Goal: Information Seeking & Learning: Learn about a topic

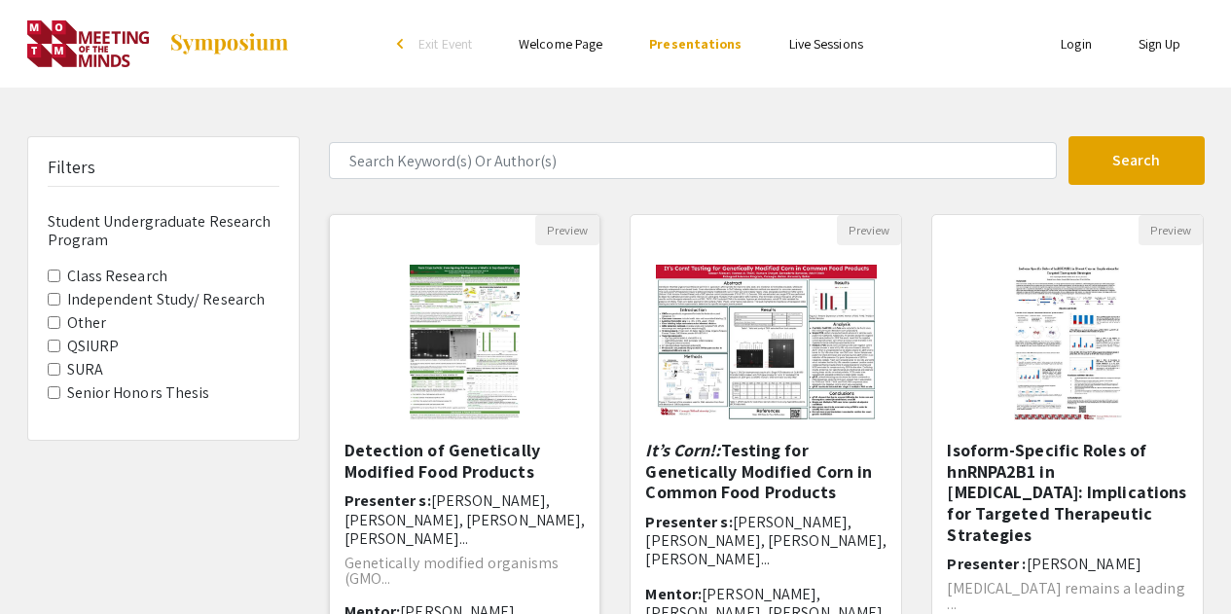
click at [463, 373] on img at bounding box center [464, 342] width 149 height 195
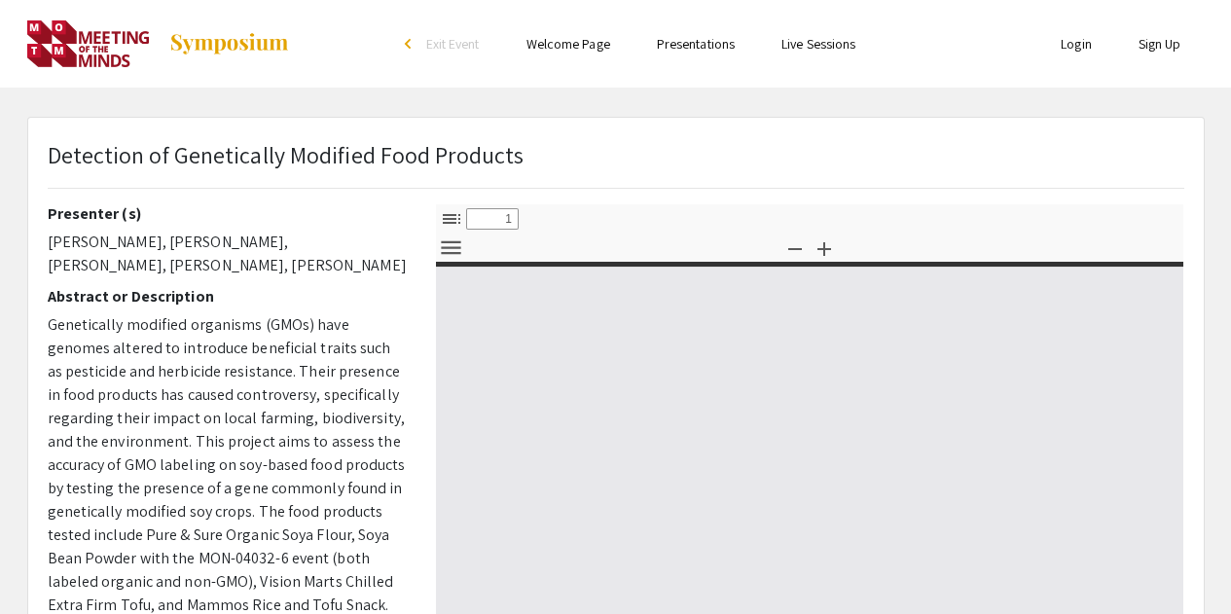
select select "custom"
type input "0"
select select "custom"
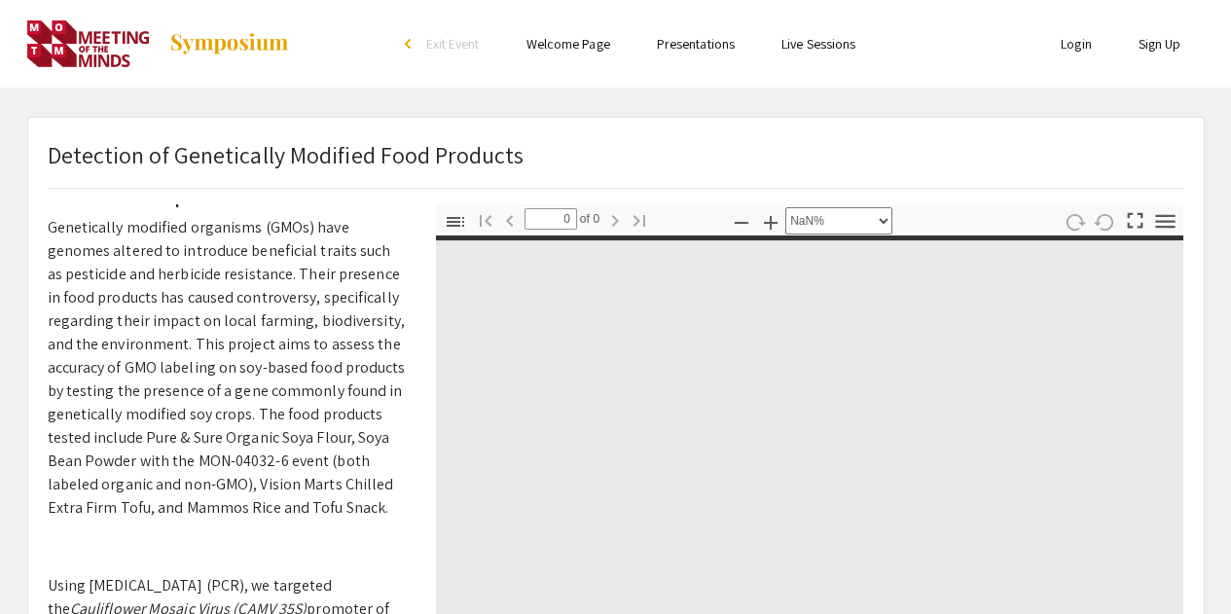
type input "1"
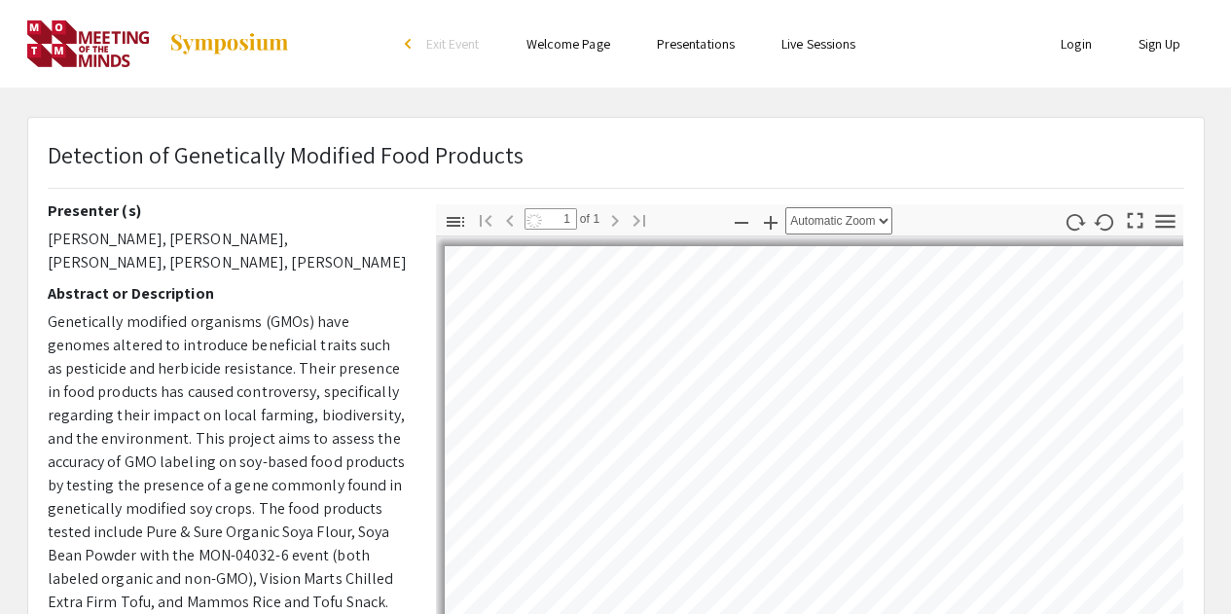
select select "auto"
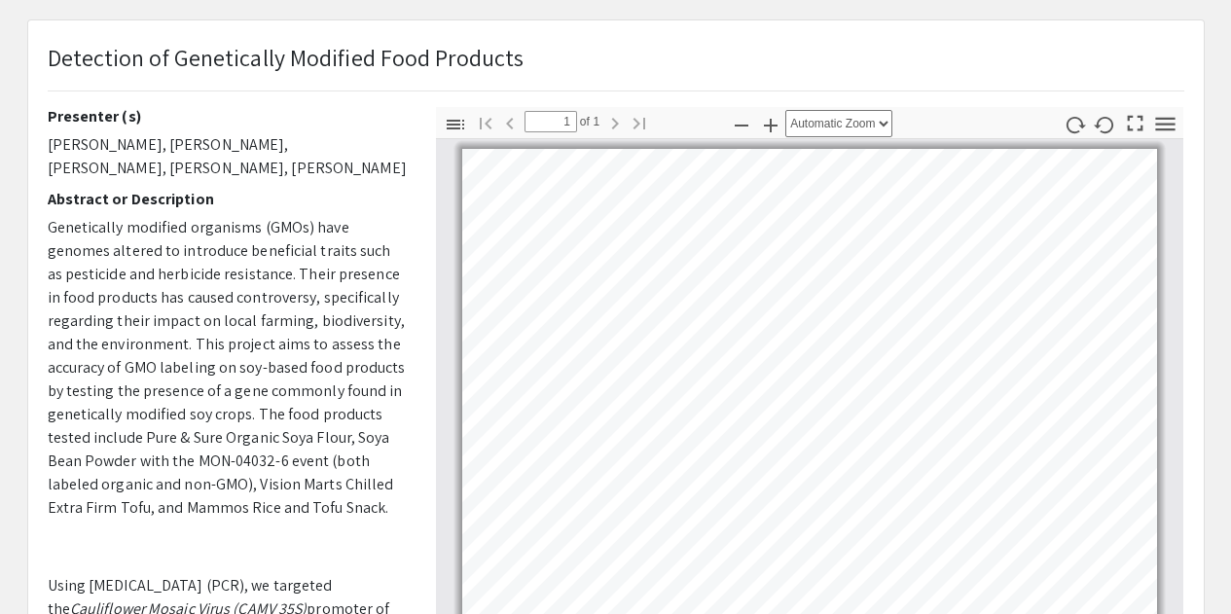
scroll to position [97, 0]
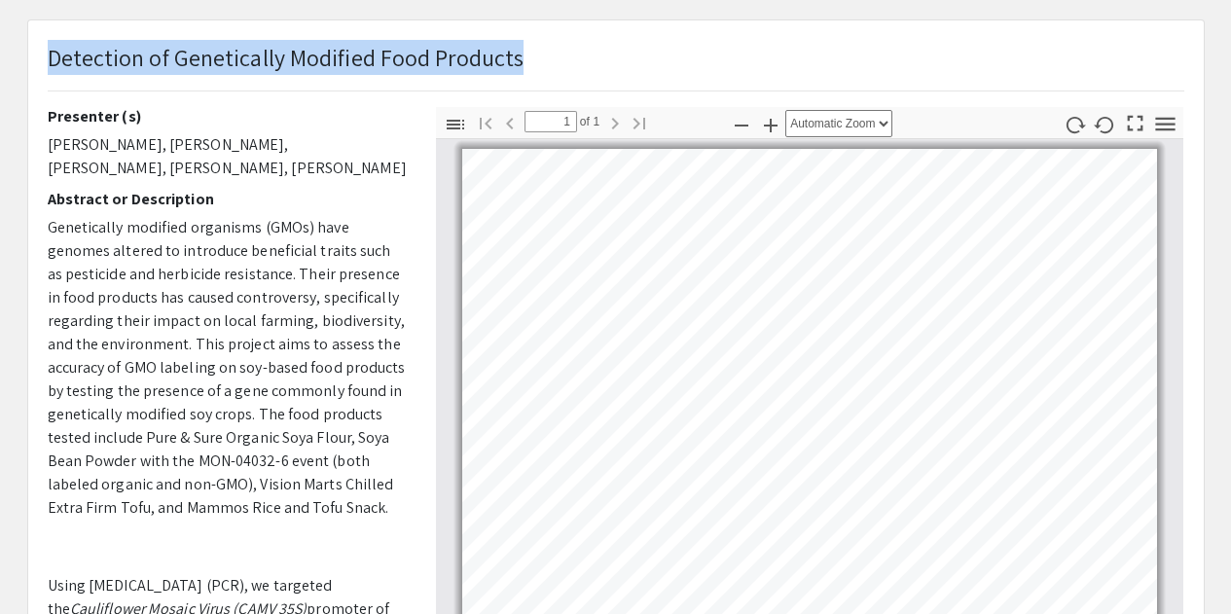
drag, startPoint x: 50, startPoint y: 59, endPoint x: 530, endPoint y: 80, distance: 481.2
click at [530, 80] on div "Detection of Genetically Modified Food Products" at bounding box center [616, 73] width 1166 height 67
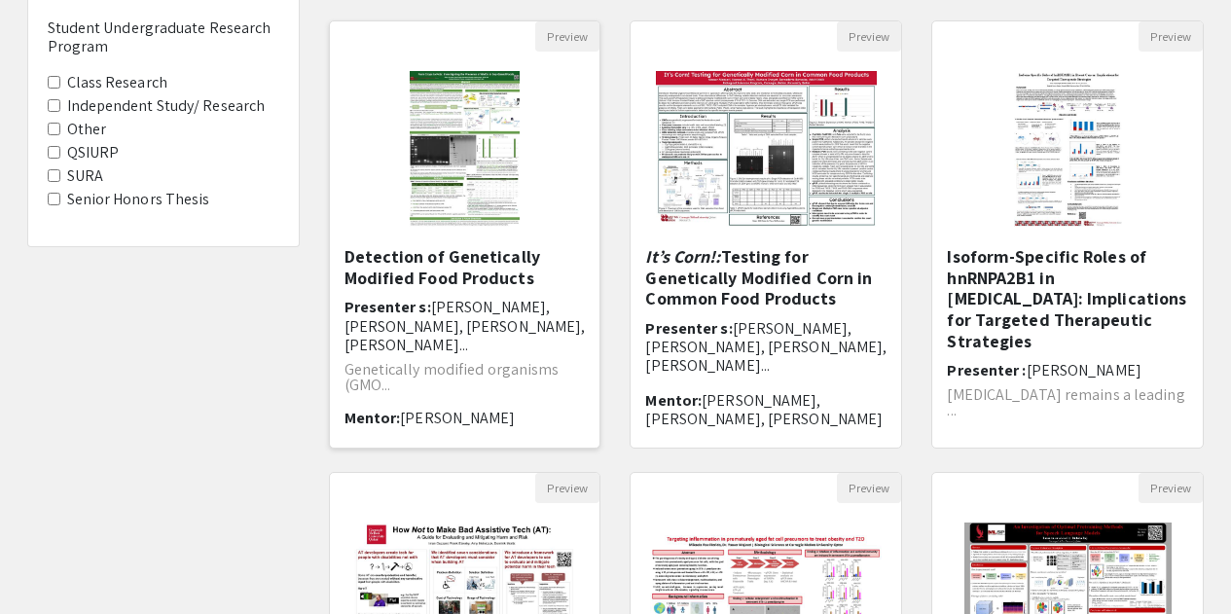
scroll to position [195, 0]
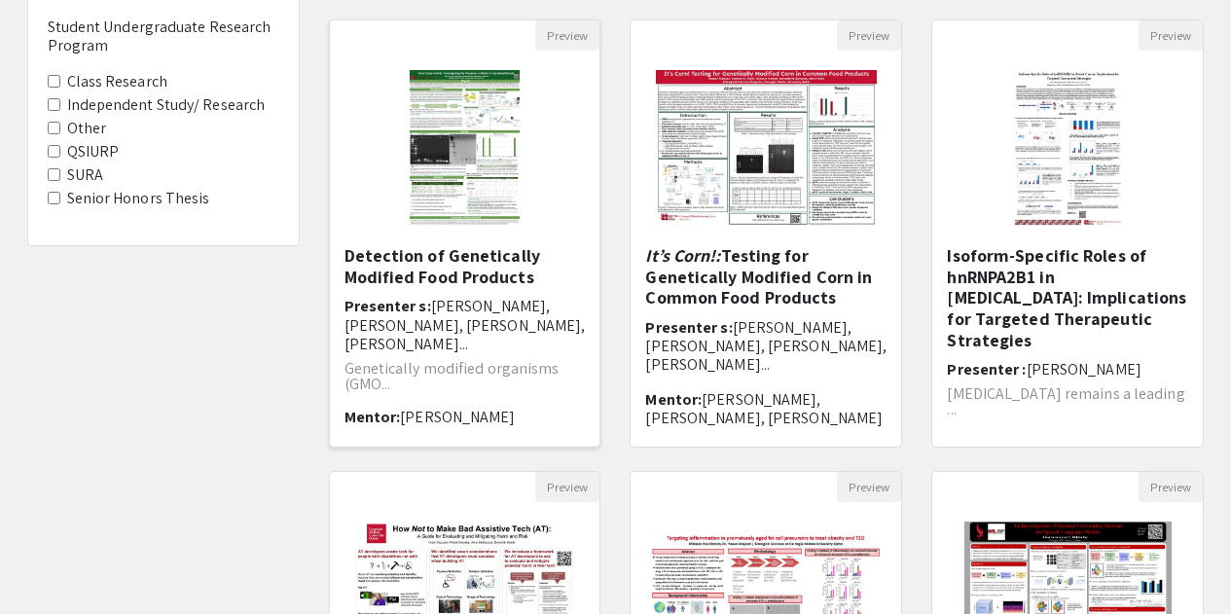
click at [380, 264] on h5 "Detection of Genetically Modified Food Products" at bounding box center [465, 266] width 241 height 42
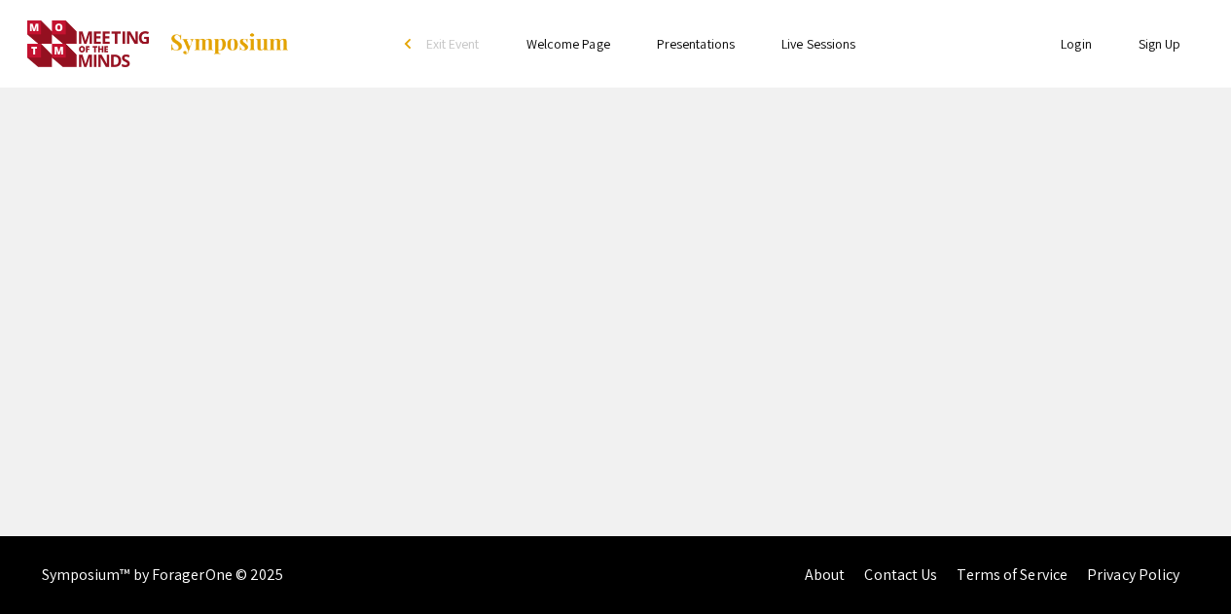
select select "custom"
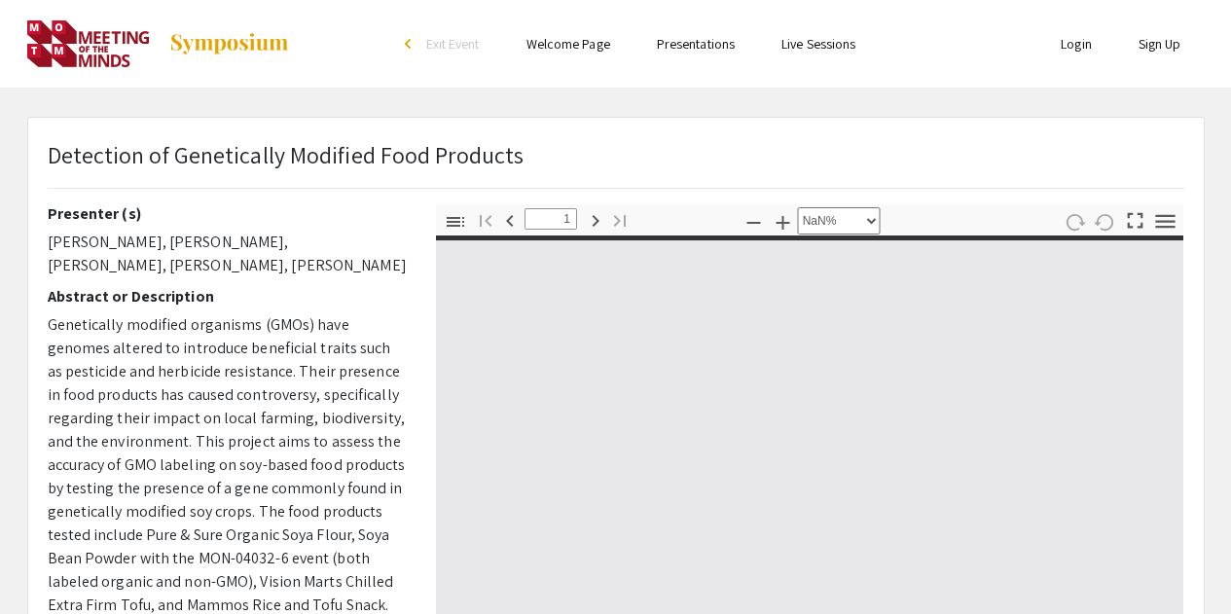
type input "0"
select select "custom"
type input "1"
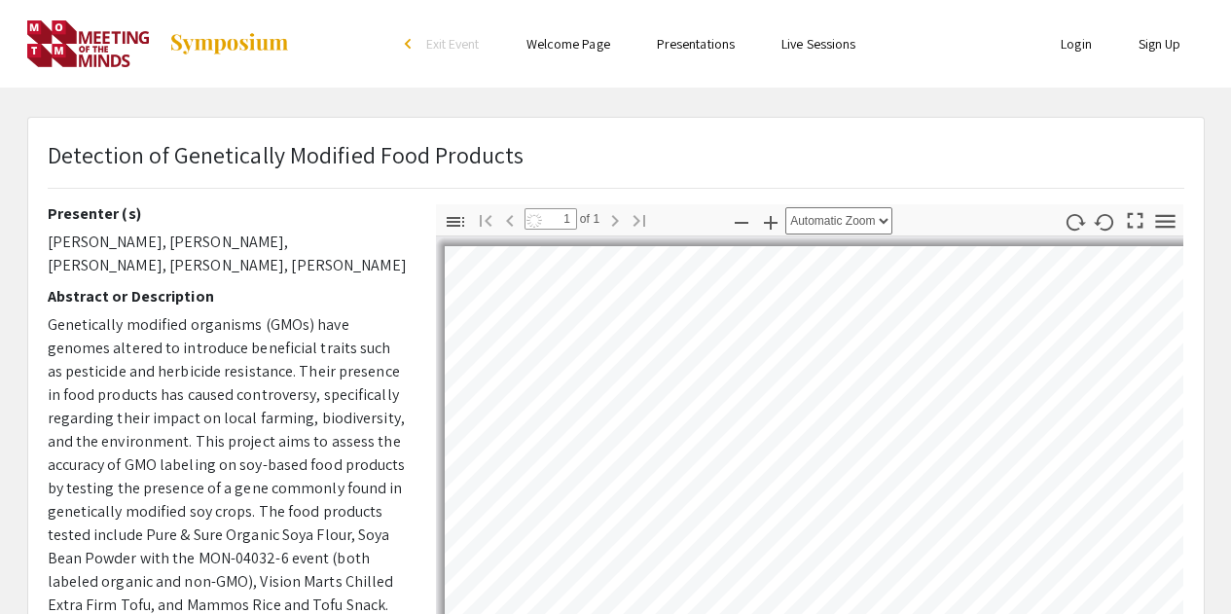
select select "auto"
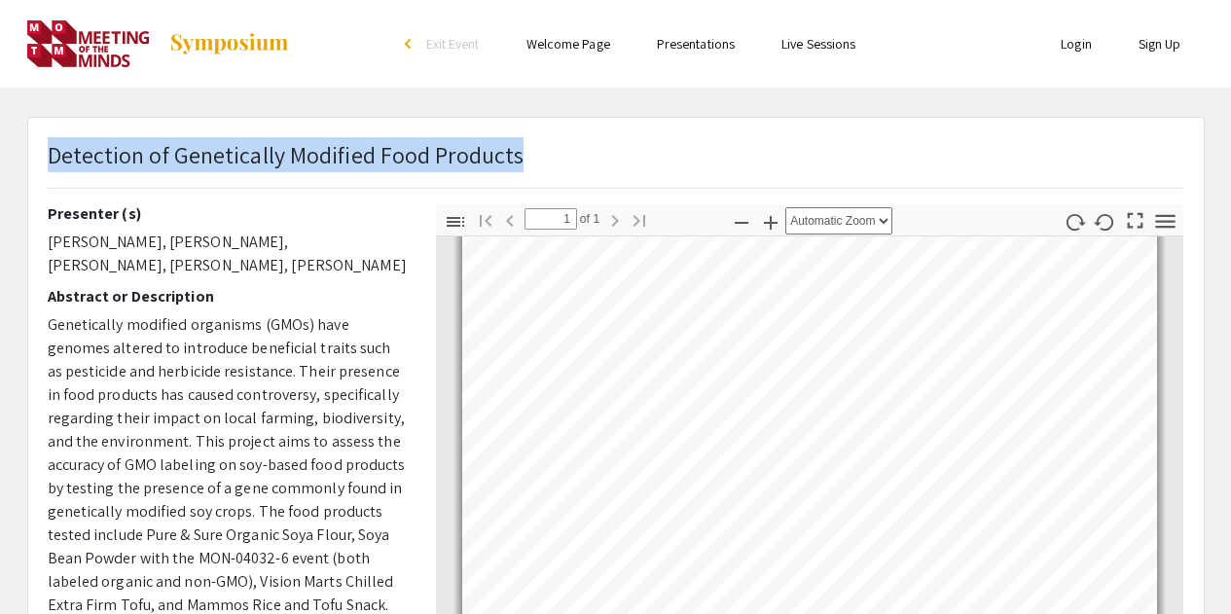
drag, startPoint x: 51, startPoint y: 158, endPoint x: 541, endPoint y: 184, distance: 491.2
click at [541, 184] on div "Detection of Genetically Modified Food Products" at bounding box center [616, 170] width 1166 height 67
copy span "Detection of Genetically Modified Food Products"
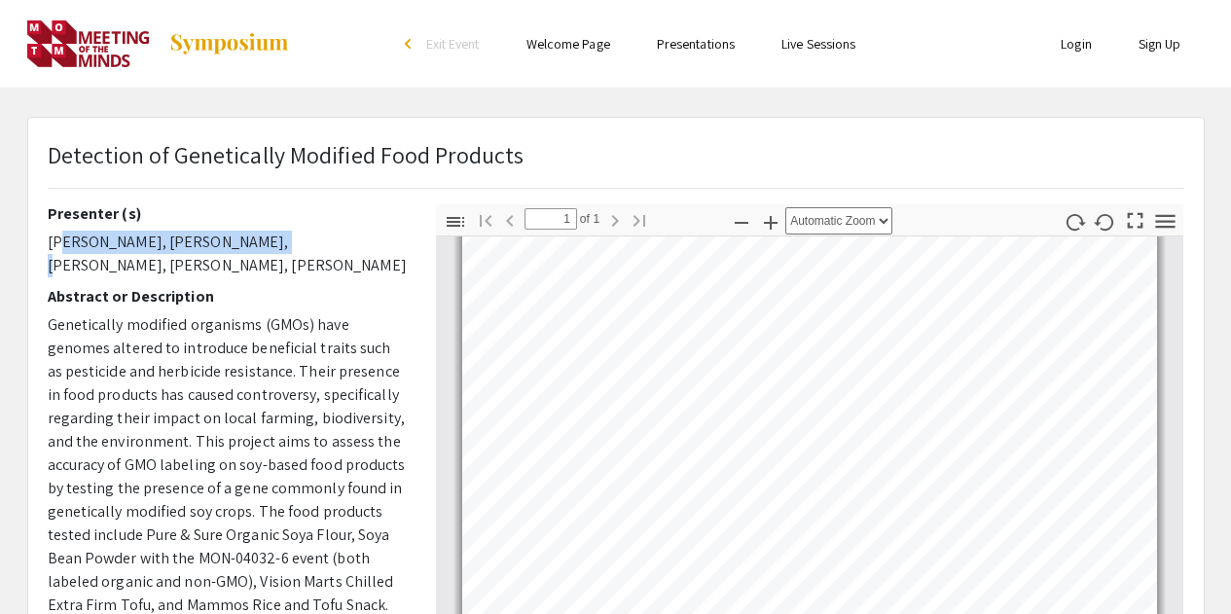
drag, startPoint x: 53, startPoint y: 237, endPoint x: 246, endPoint y: 240, distance: 193.7
click at [246, 240] on p "[PERSON_NAME], [PERSON_NAME], [PERSON_NAME], [PERSON_NAME], [PERSON_NAME]" at bounding box center [227, 254] width 359 height 47
click at [118, 240] on p "[PERSON_NAME], [PERSON_NAME], [PERSON_NAME], [PERSON_NAME], [PERSON_NAME]" at bounding box center [227, 254] width 359 height 47
drag, startPoint x: 50, startPoint y: 244, endPoint x: 239, endPoint y: 244, distance: 189.8
click at [239, 244] on p "[PERSON_NAME], [PERSON_NAME], [PERSON_NAME], [PERSON_NAME], [PERSON_NAME]" at bounding box center [227, 254] width 359 height 47
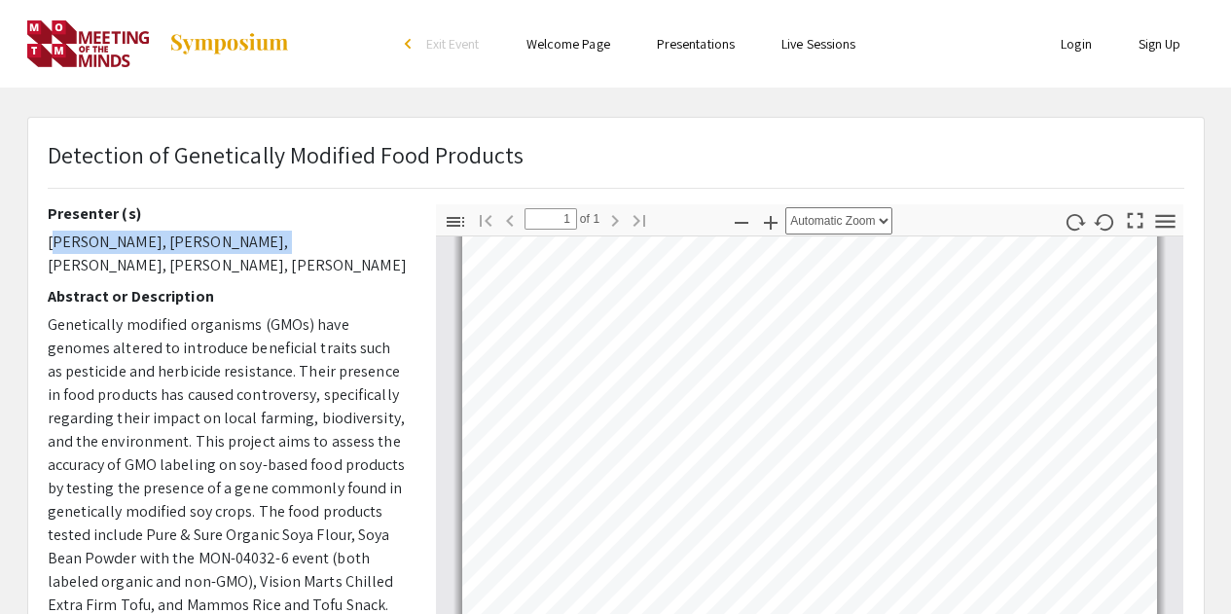
click at [127, 244] on p "[PERSON_NAME], [PERSON_NAME], [PERSON_NAME], [PERSON_NAME], [PERSON_NAME]" at bounding box center [227, 254] width 359 height 47
drag, startPoint x: 47, startPoint y: 243, endPoint x: 245, endPoint y: 247, distance: 198.6
click at [245, 247] on p "[PERSON_NAME], [PERSON_NAME], [PERSON_NAME], [PERSON_NAME], [PERSON_NAME]" at bounding box center [227, 254] width 359 height 47
copy p "[PERSON_NAME], [PERSON_NAME],"
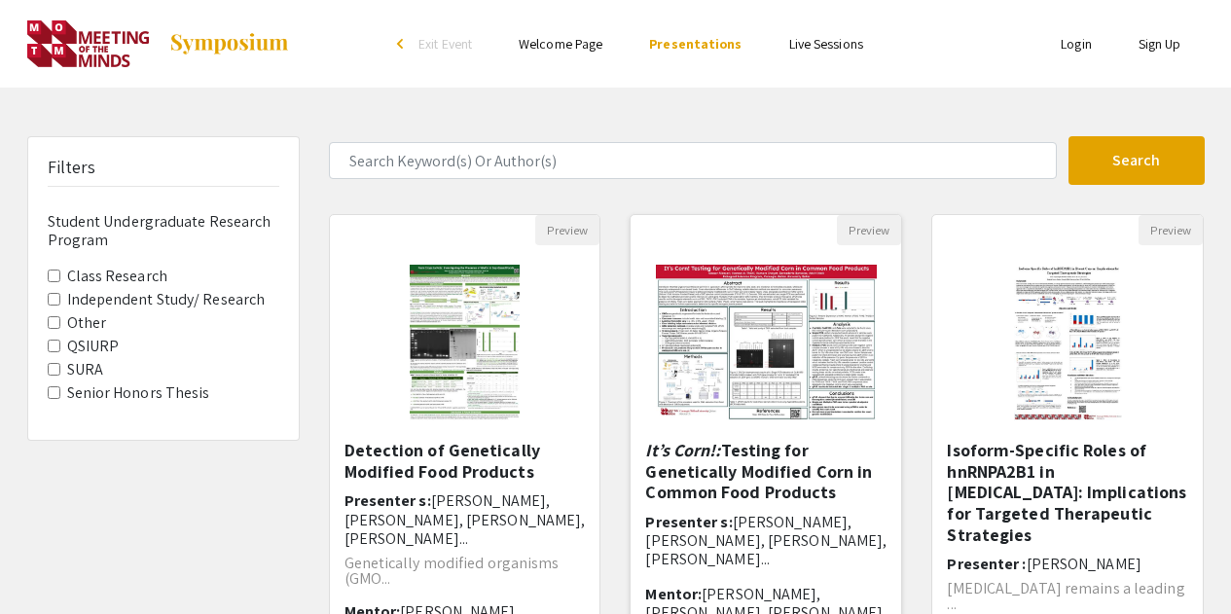
click at [681, 325] on img at bounding box center [765, 342] width 259 height 195
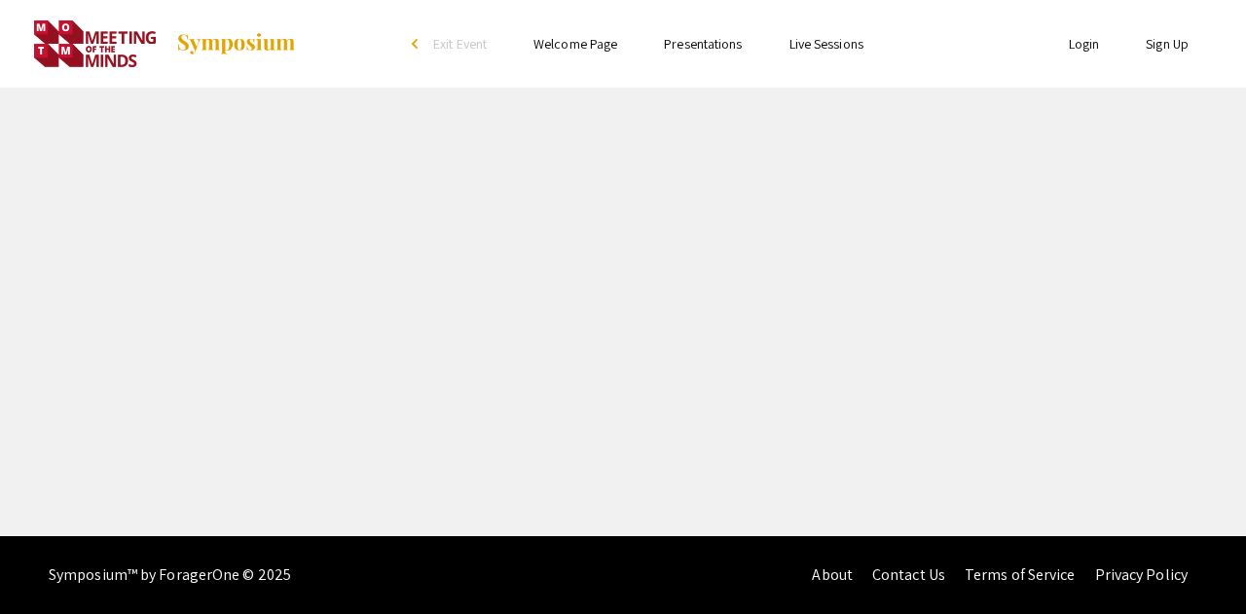
select select "custom"
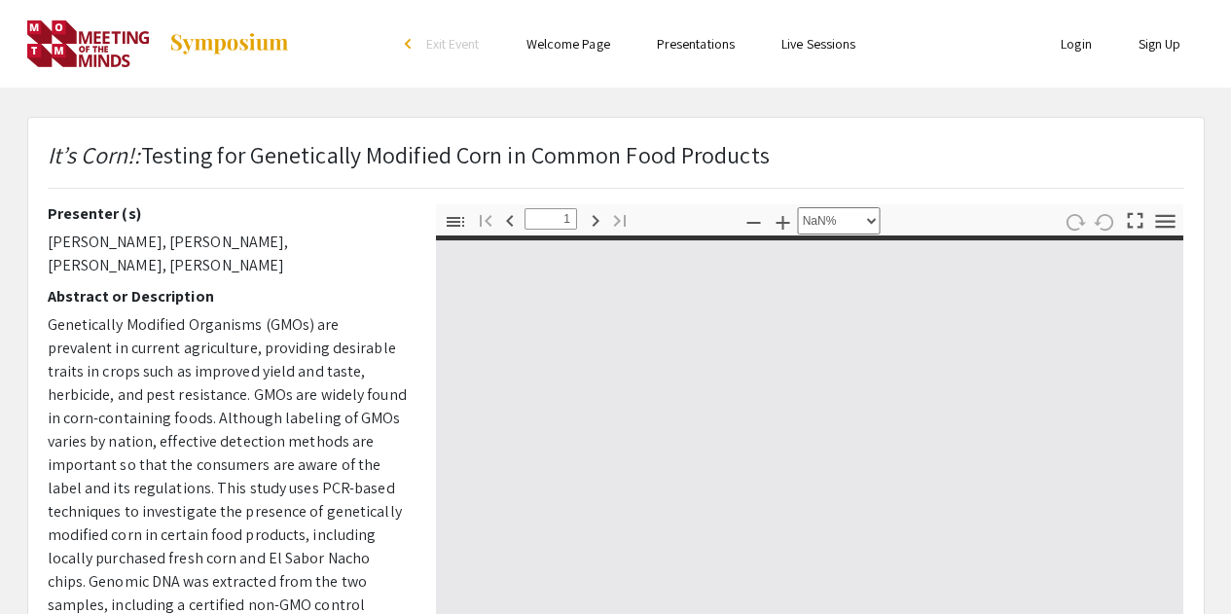
type input "0"
select select "custom"
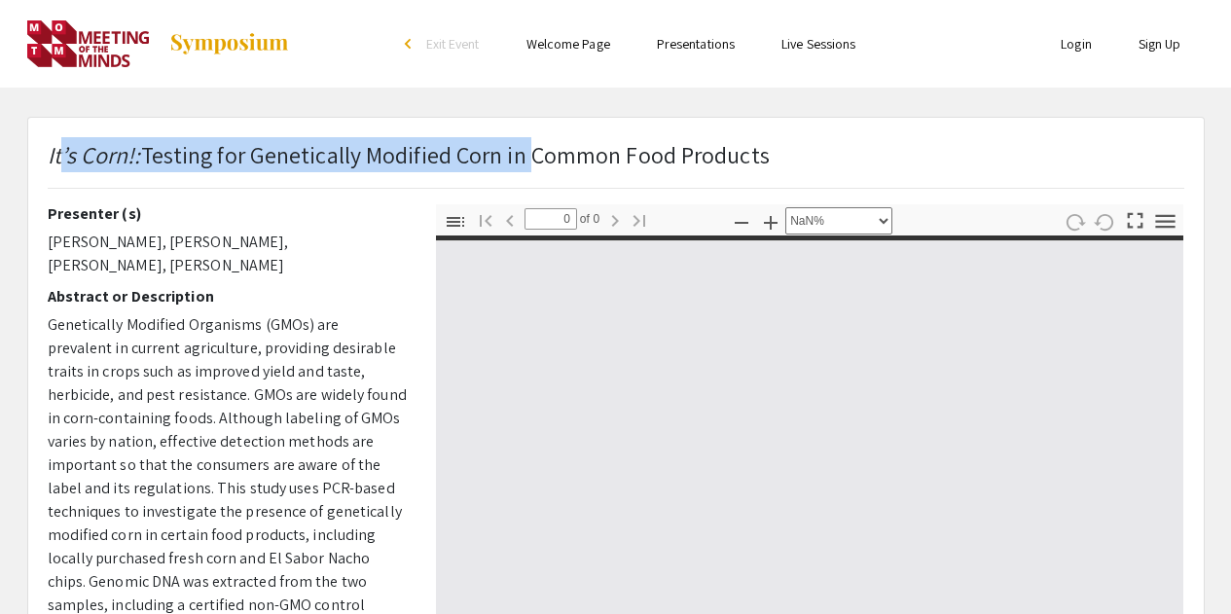
type input "1"
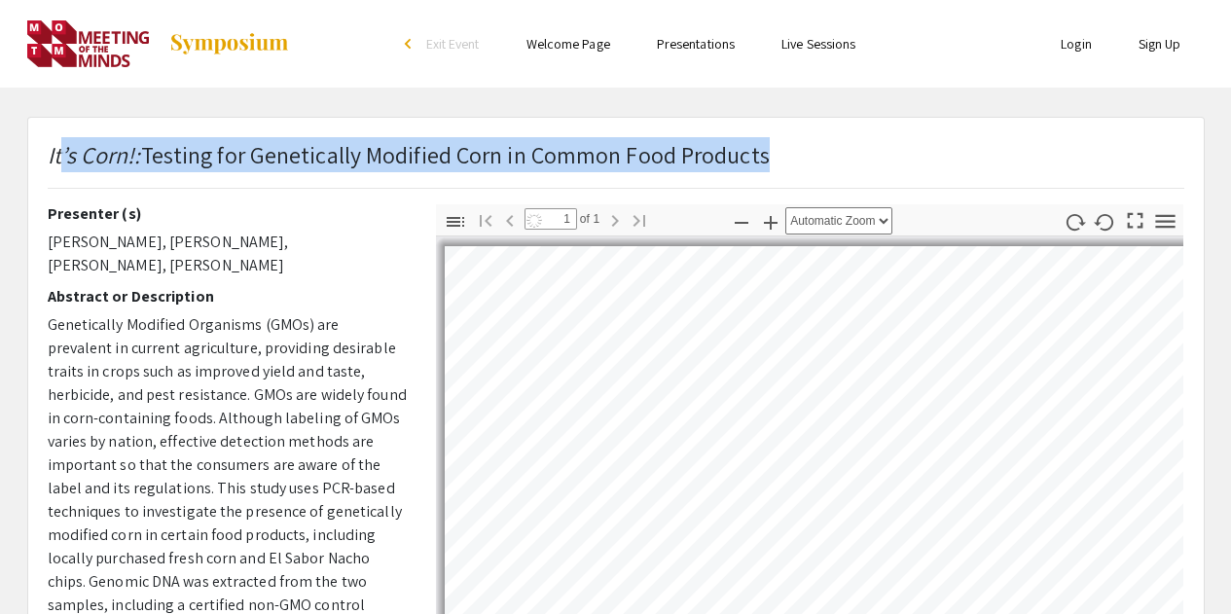
select select "auto"
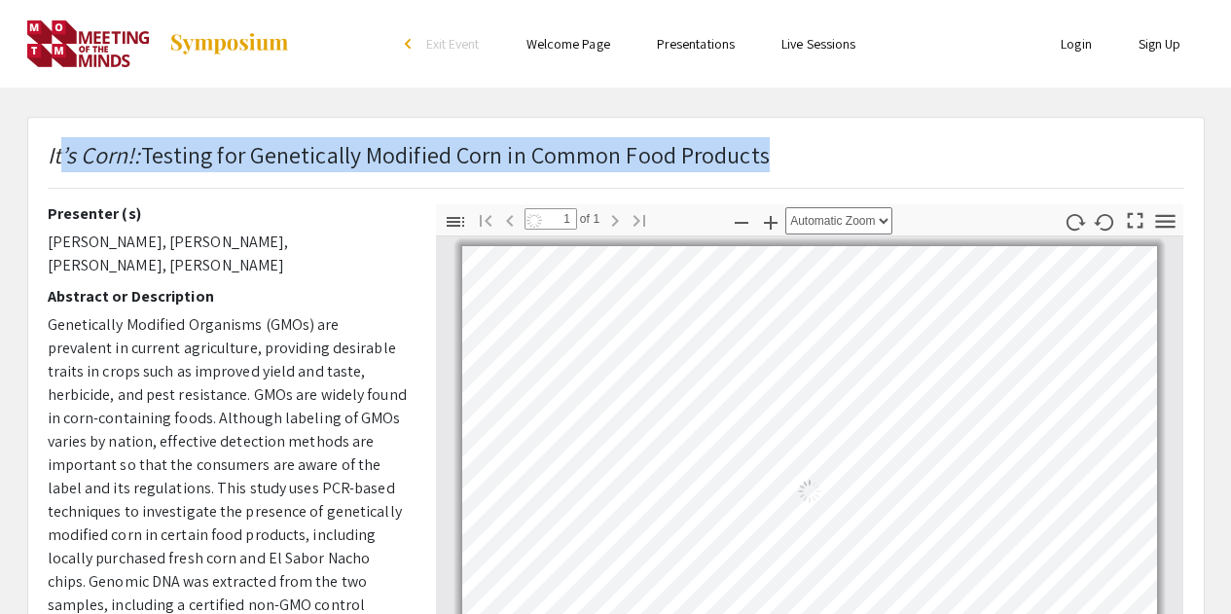
drag, startPoint x: 58, startPoint y: 155, endPoint x: 788, endPoint y: 163, distance: 729.9
click at [788, 163] on div "It’s Corn!: Testing for Genetically Modified Corn in Common Food Products" at bounding box center [616, 170] width 1166 height 67
click at [107, 156] on em "It’s Corn!:" at bounding box center [94, 154] width 93 height 31
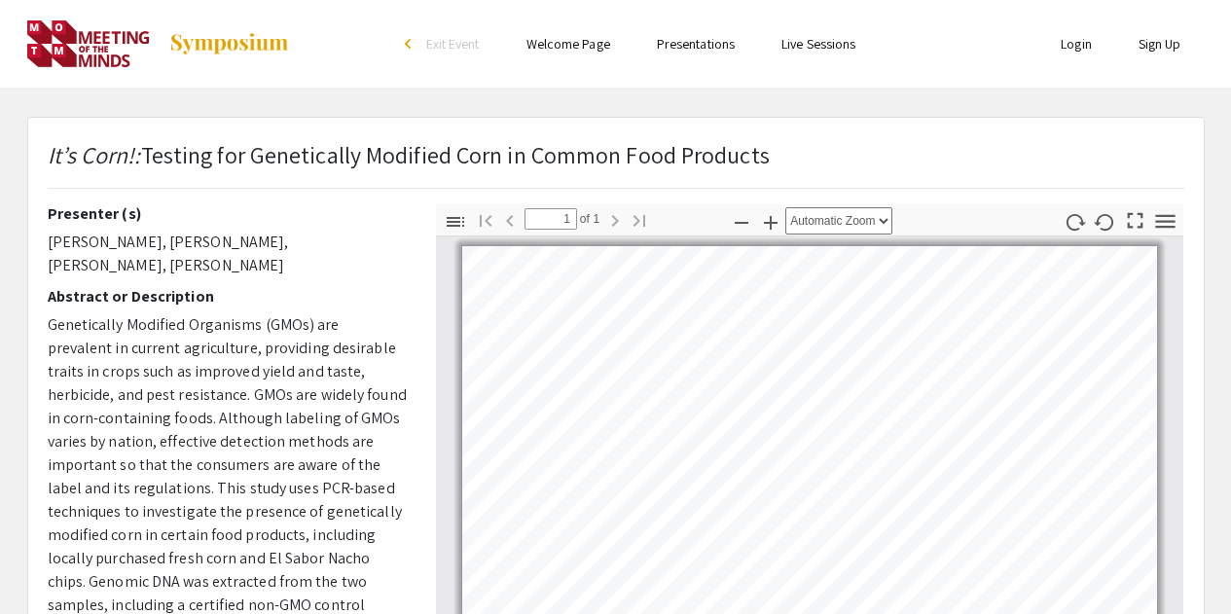
drag, startPoint x: 47, startPoint y: 156, endPoint x: 543, endPoint y: 193, distance: 497.7
click at [543, 193] on div "It’s Corn!: Testing for Genetically Modified Corn in Common Food Products" at bounding box center [616, 170] width 1166 height 67
click at [758, 155] on span "Testing for Genetically Modified Corn in Common Food Products" at bounding box center [455, 154] width 629 height 31
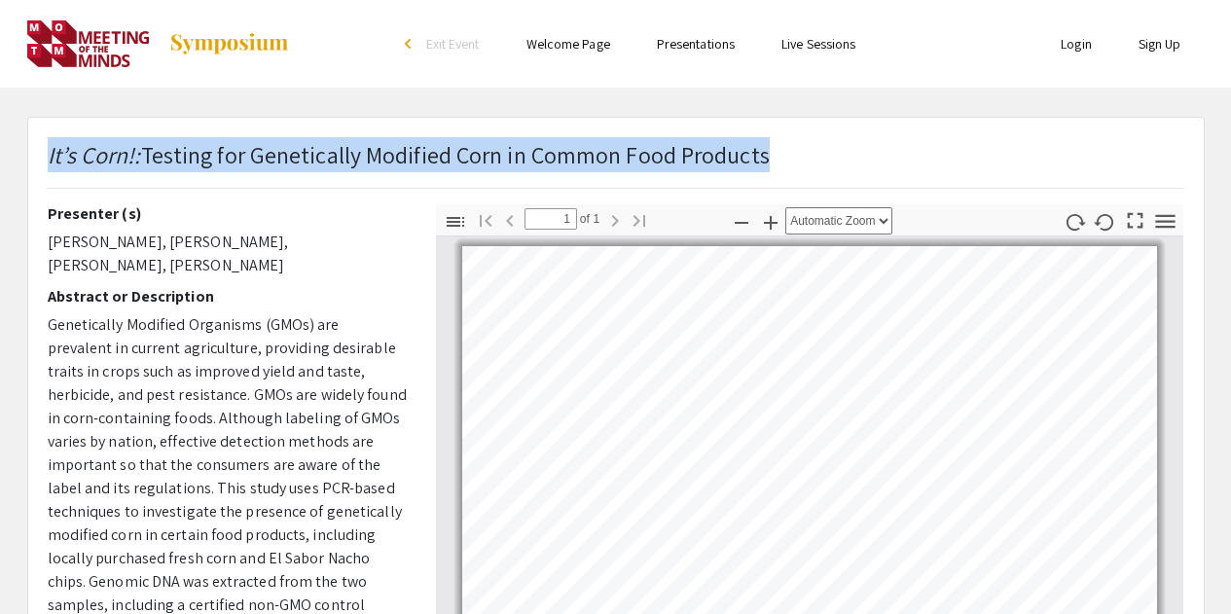
drag, startPoint x: 769, startPoint y: 153, endPoint x: 49, endPoint y: 161, distance: 720.2
click at [49, 161] on div "It’s Corn!: Testing for Genetically Modified Corn in Common Food Products" at bounding box center [616, 170] width 1166 height 67
copy p "It’s Corn!: Testing for Genetically Modified Corn in Common Food Products"
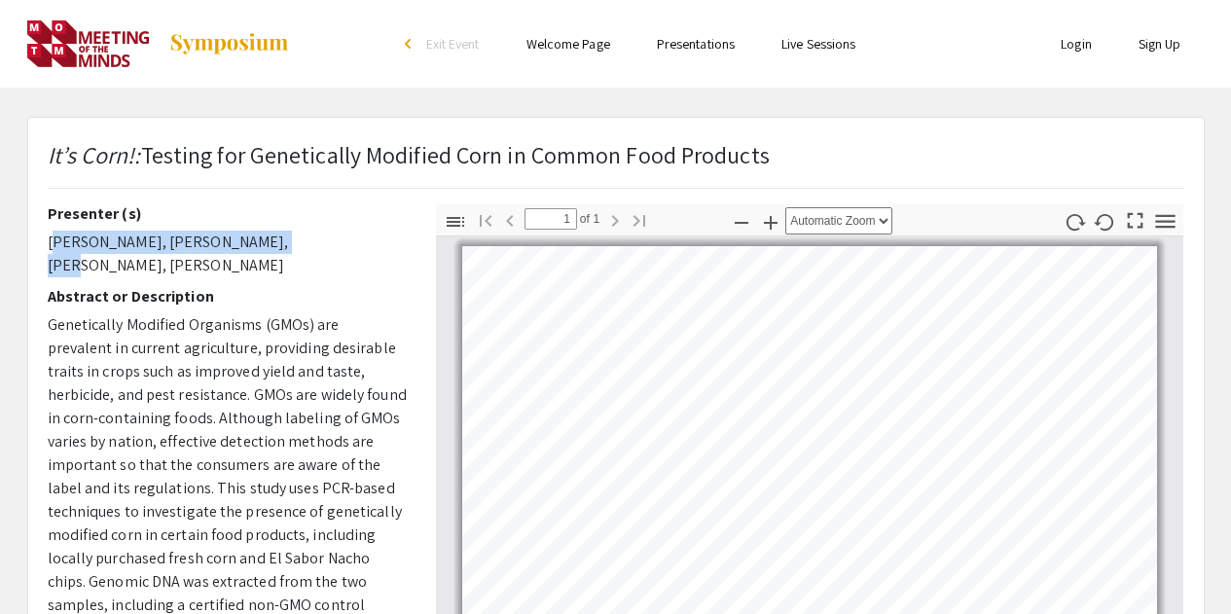
drag, startPoint x: 52, startPoint y: 241, endPoint x: 267, endPoint y: 245, distance: 215.1
click at [267, 245] on p "[PERSON_NAME], [PERSON_NAME], [PERSON_NAME], [PERSON_NAME]" at bounding box center [227, 254] width 359 height 47
copy p "[PERSON_NAME], [PERSON_NAME],"
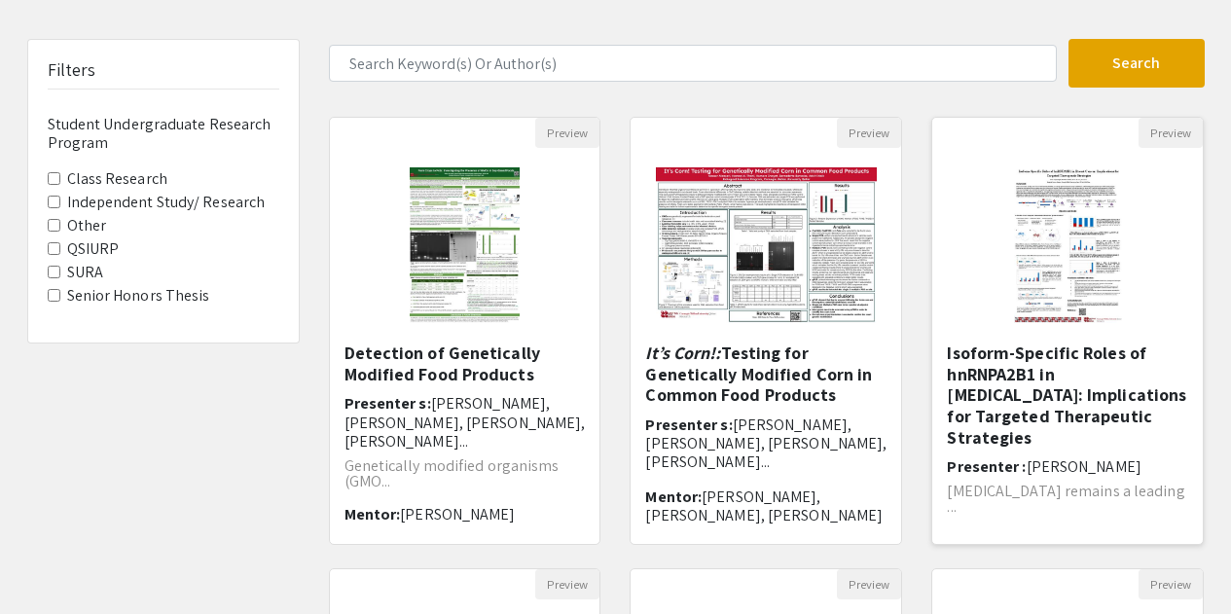
scroll to position [195, 0]
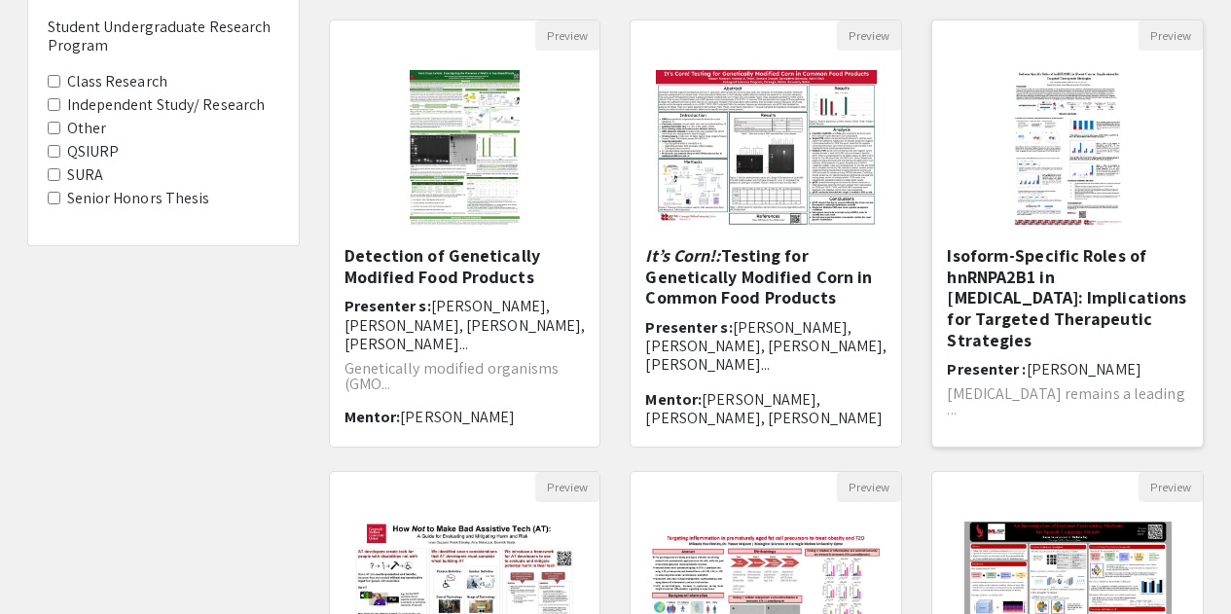
click at [998, 263] on h5 "Isoform-Specific Roles of hnRNPA2B1 in [MEDICAL_DATA]: Implications for Targete…" at bounding box center [1067, 297] width 241 height 105
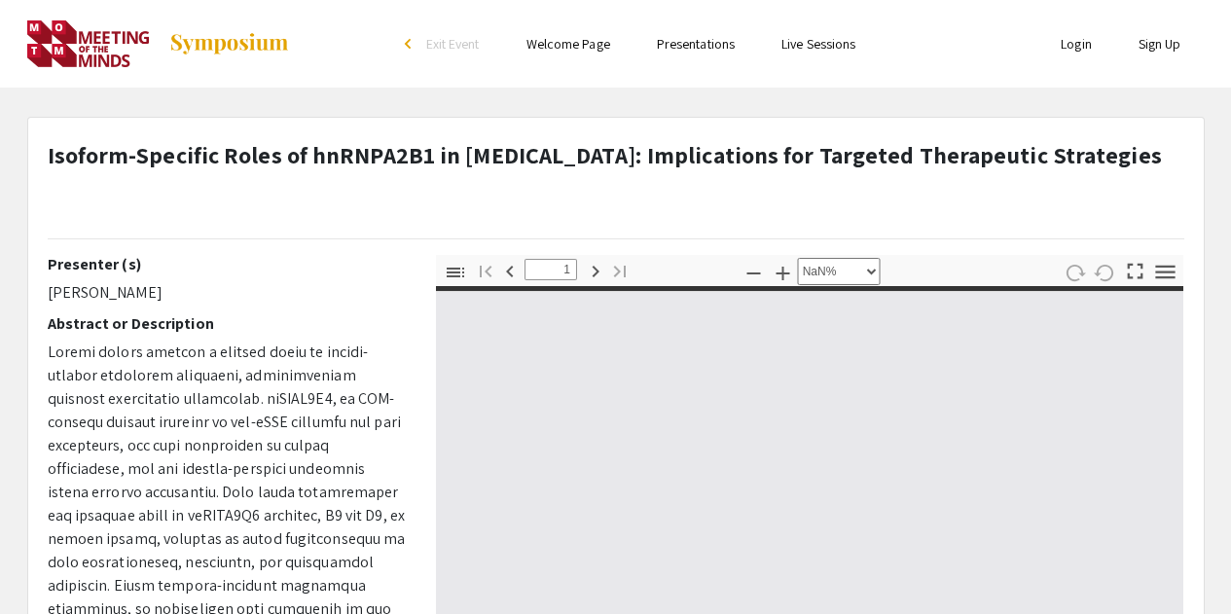
type input "0"
select select "custom"
type input "1"
select select "auto"
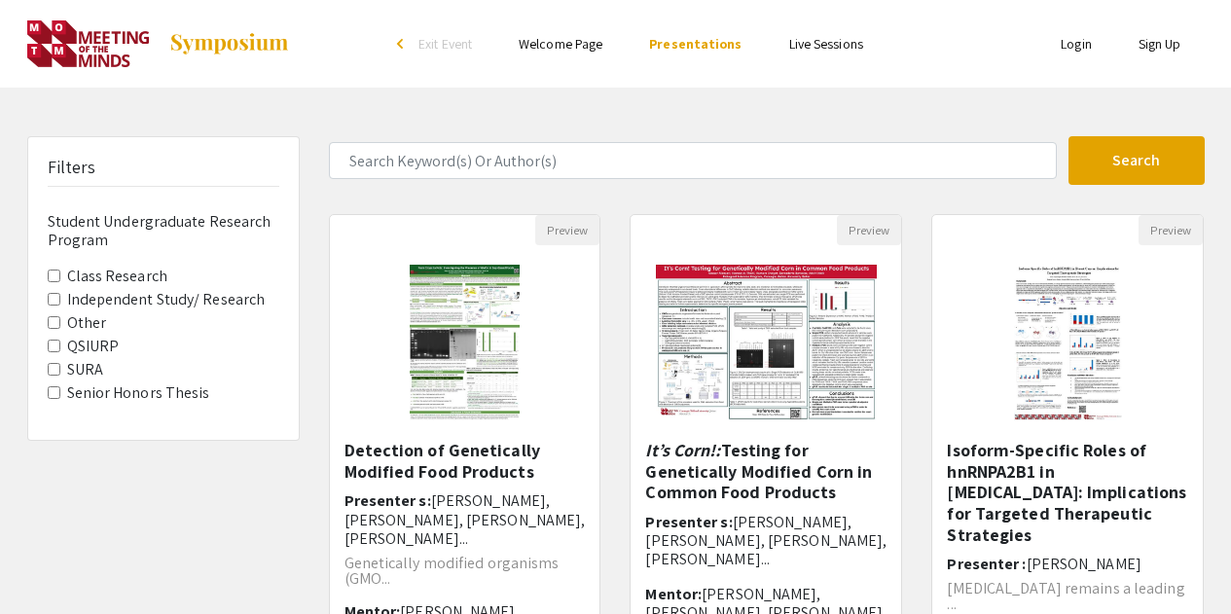
click at [49, 276] on Research "Class Research" at bounding box center [54, 276] width 13 height 13
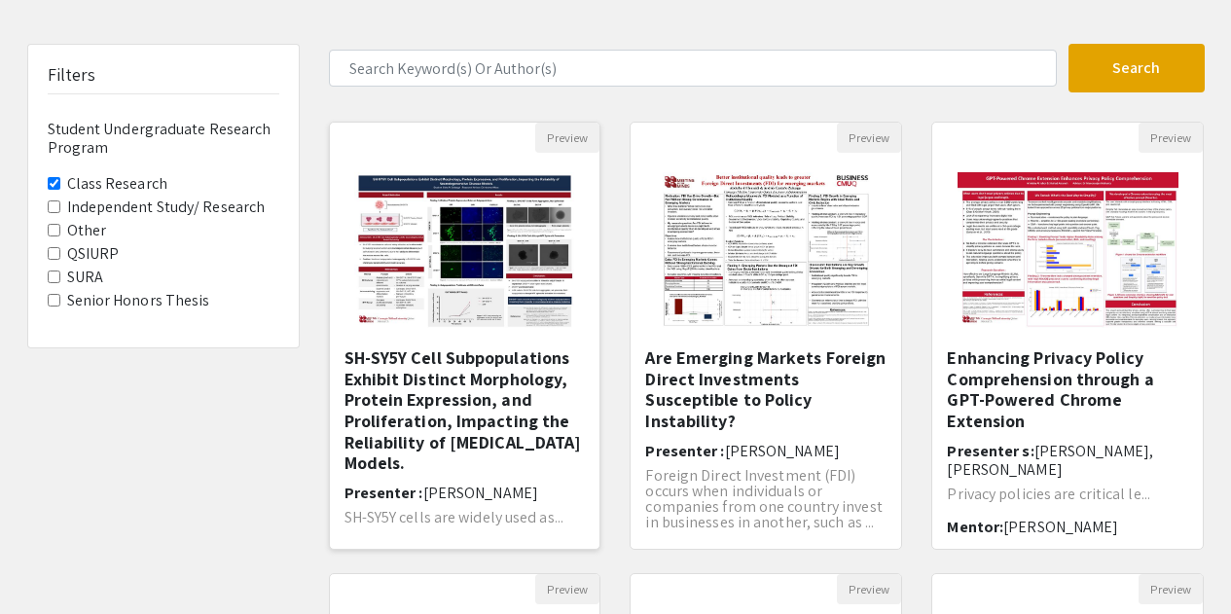
click at [455, 383] on h5 "SH-SY5Y Cell Subpopulations Exhibit Distinct Morphology, Protein Expression, an…" at bounding box center [465, 410] width 241 height 127
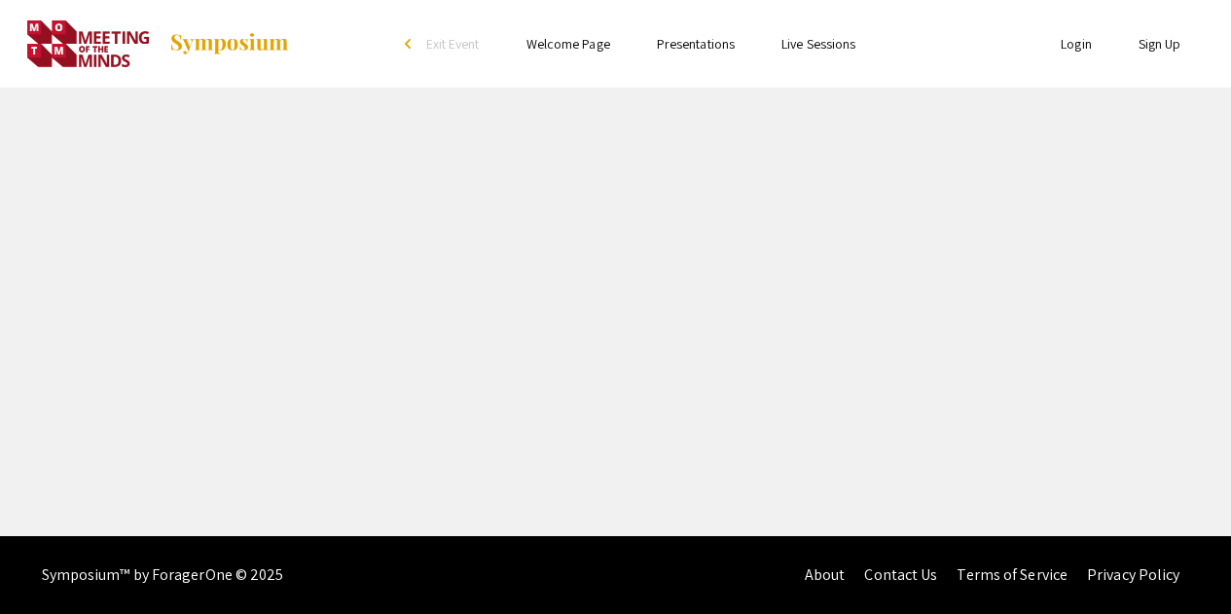
select select "custom"
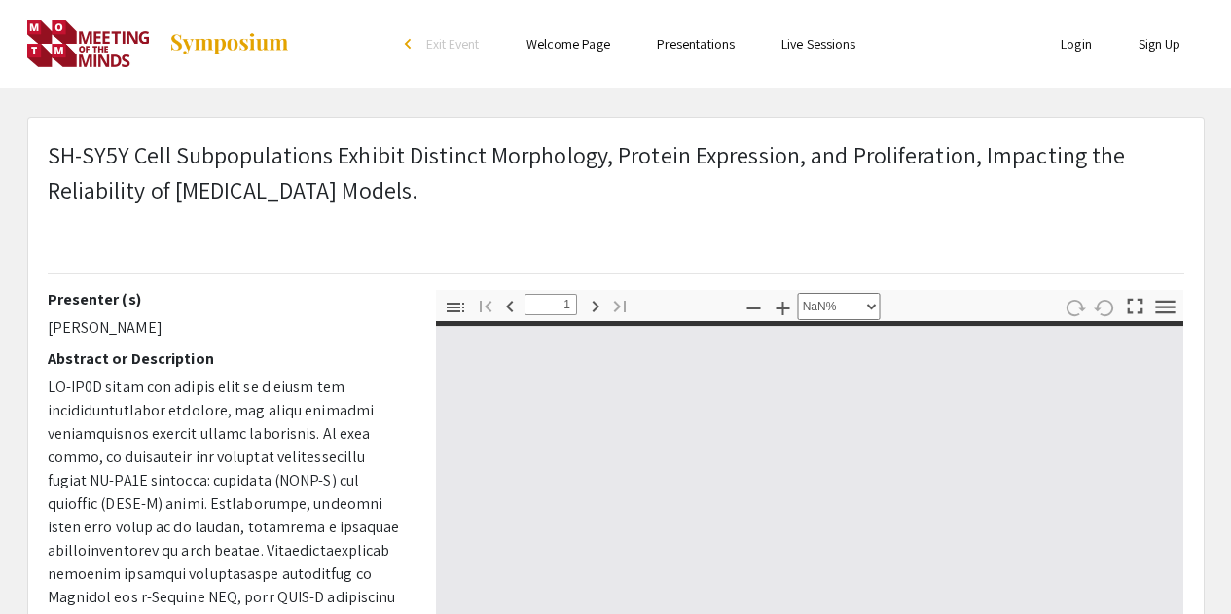
type input "0"
select select "auto"
type input "1"
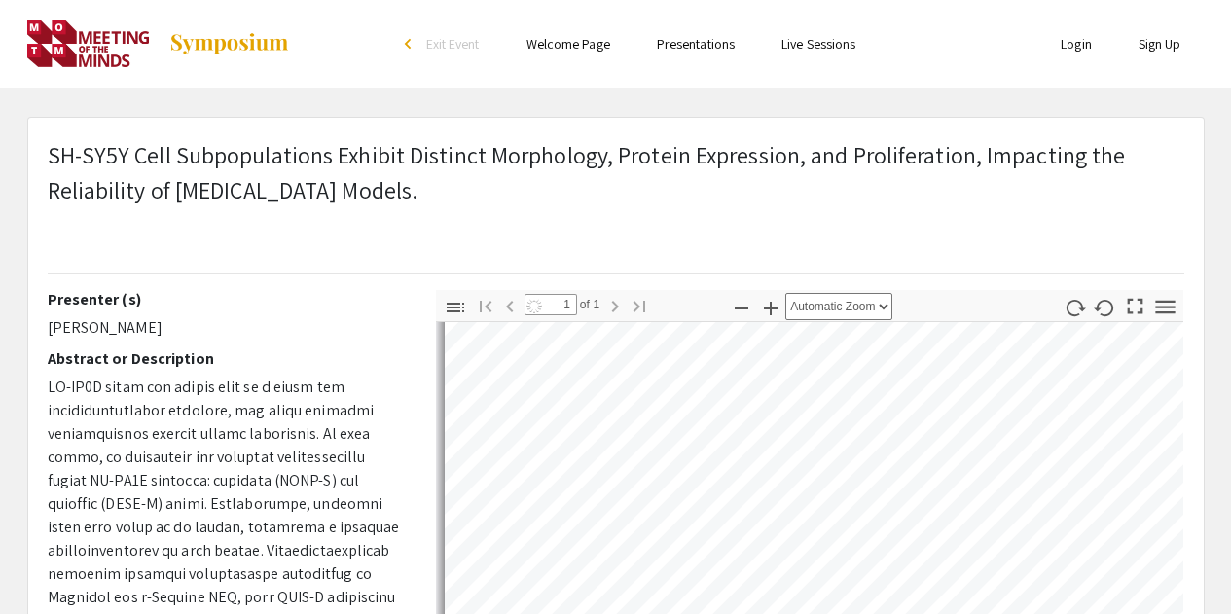
scroll to position [97, 0]
select select "auto"
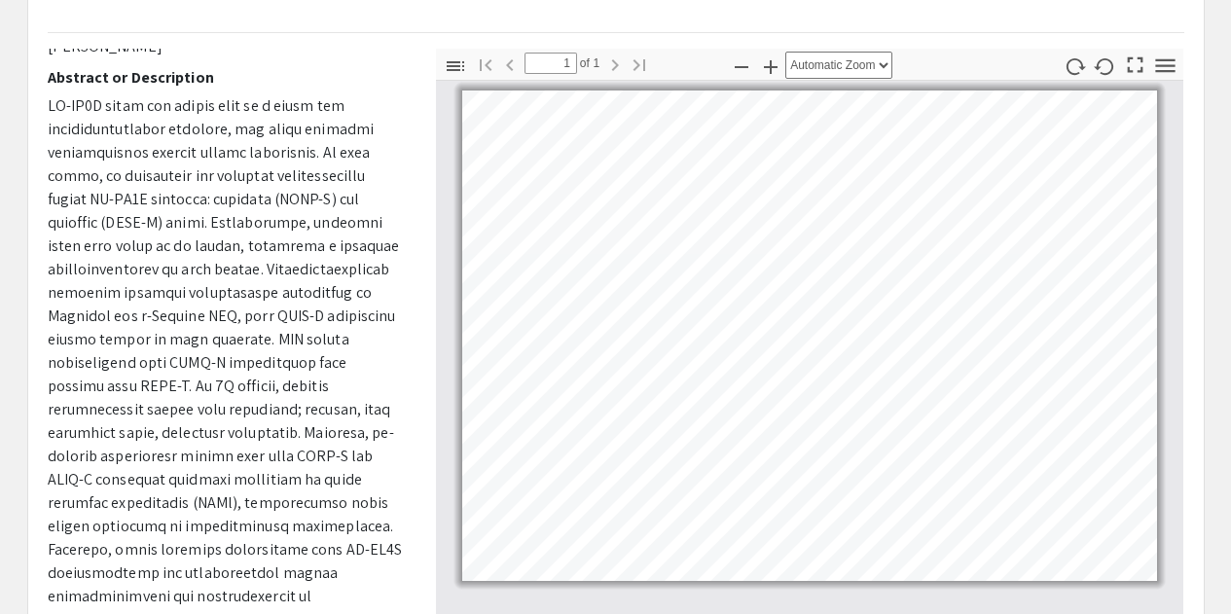
scroll to position [0, 0]
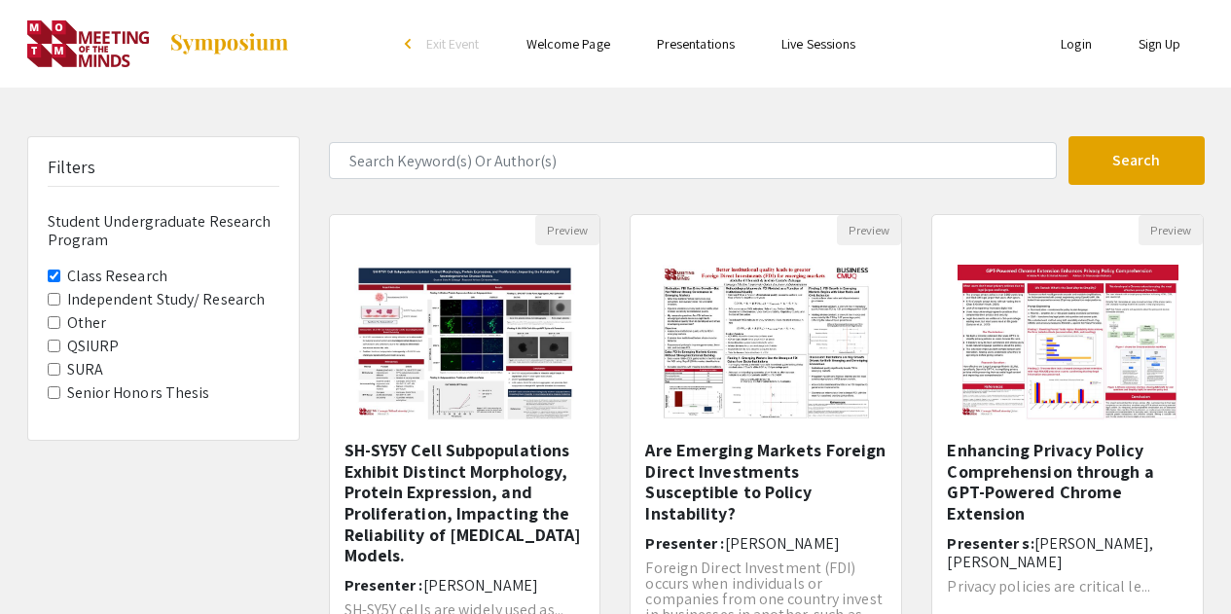
click at [51, 278] on Research "Class Research" at bounding box center [54, 276] width 13 height 13
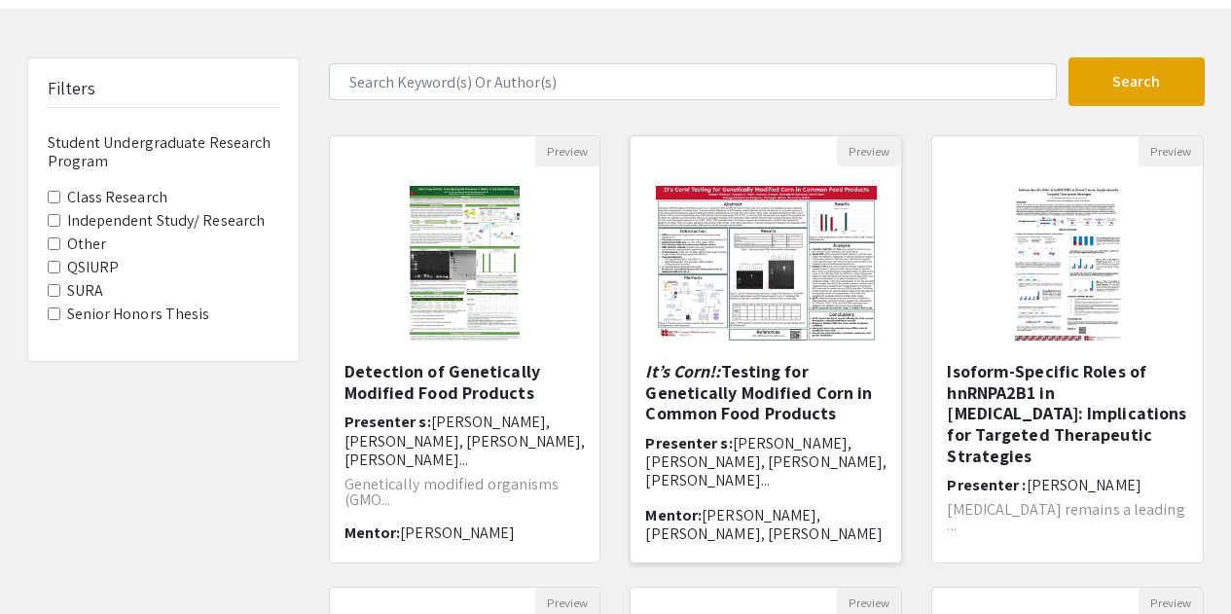
scroll to position [97, 0]
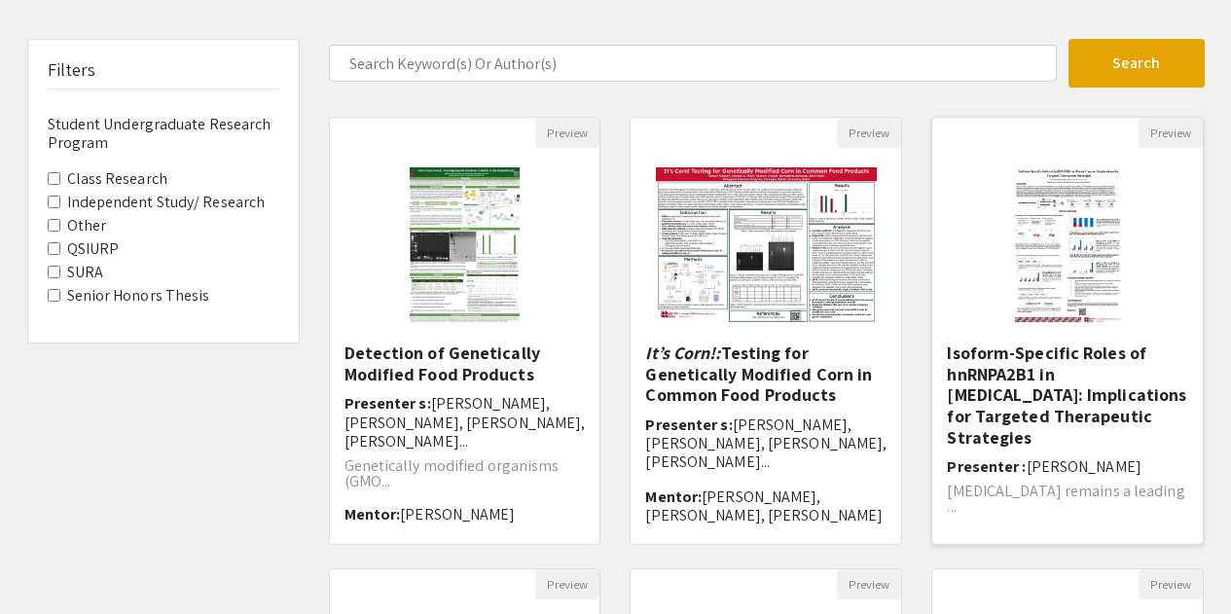
click at [957, 350] on h5 "Isoform-Specific Roles of hnRNPA2B1 in [MEDICAL_DATA]: Implications for Targete…" at bounding box center [1067, 395] width 241 height 105
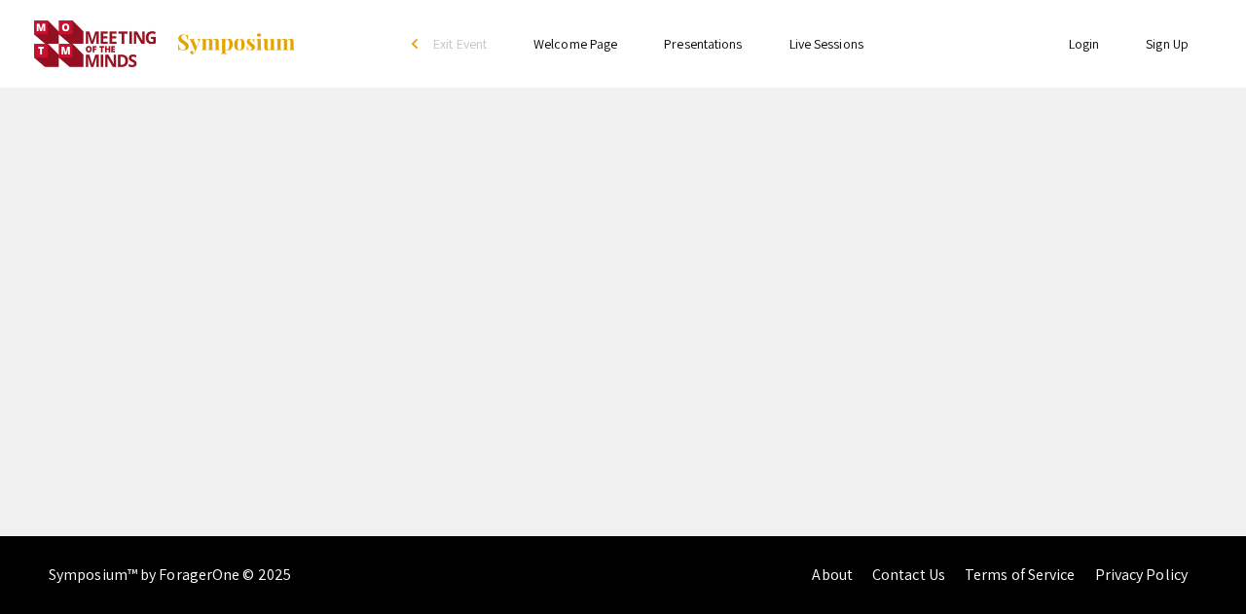
select select "custom"
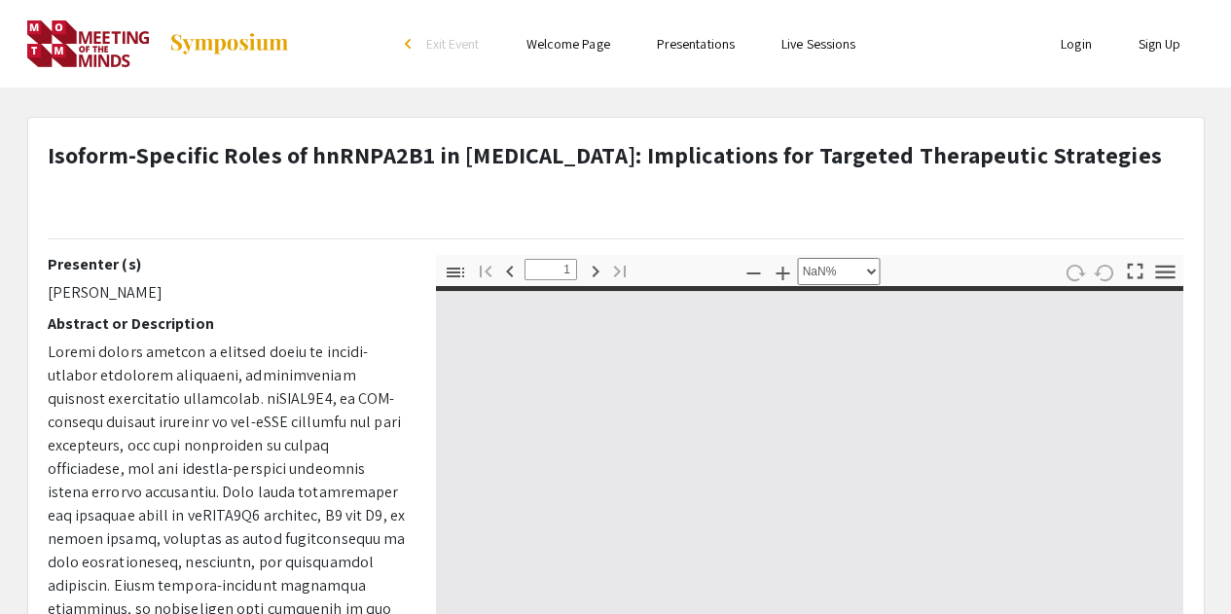
type input "0"
select select "custom"
type input "1"
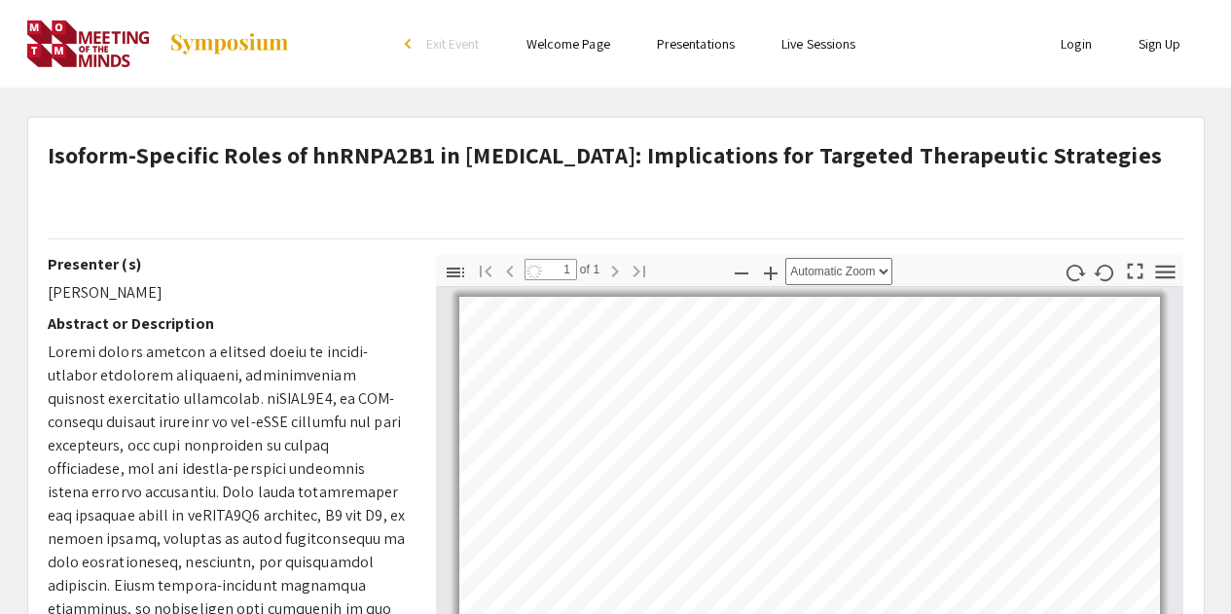
select select "auto"
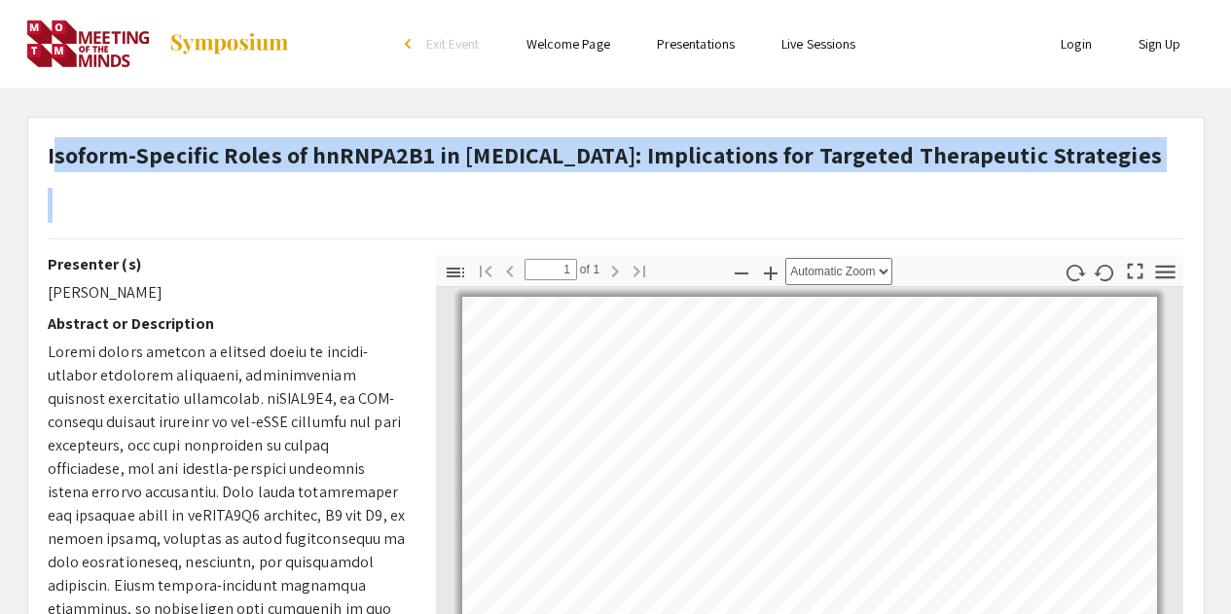
drag, startPoint x: 52, startPoint y: 159, endPoint x: 1130, endPoint y: 160, distance: 1078.3
click at [1130, 160] on div "Isoform-Specific Roles of hnRNPA2B1 in [MEDICAL_DATA]: Implications for Targete…" at bounding box center [616, 196] width 1166 height 118
copy h1 "soform-Specific Roles of hnRNPA2B1 in [MEDICAL_DATA]: Implications for Targeted…"
drag, startPoint x: 48, startPoint y: 297, endPoint x: 182, endPoint y: 299, distance: 134.3
click at [182, 299] on p "[PERSON_NAME]" at bounding box center [227, 292] width 359 height 23
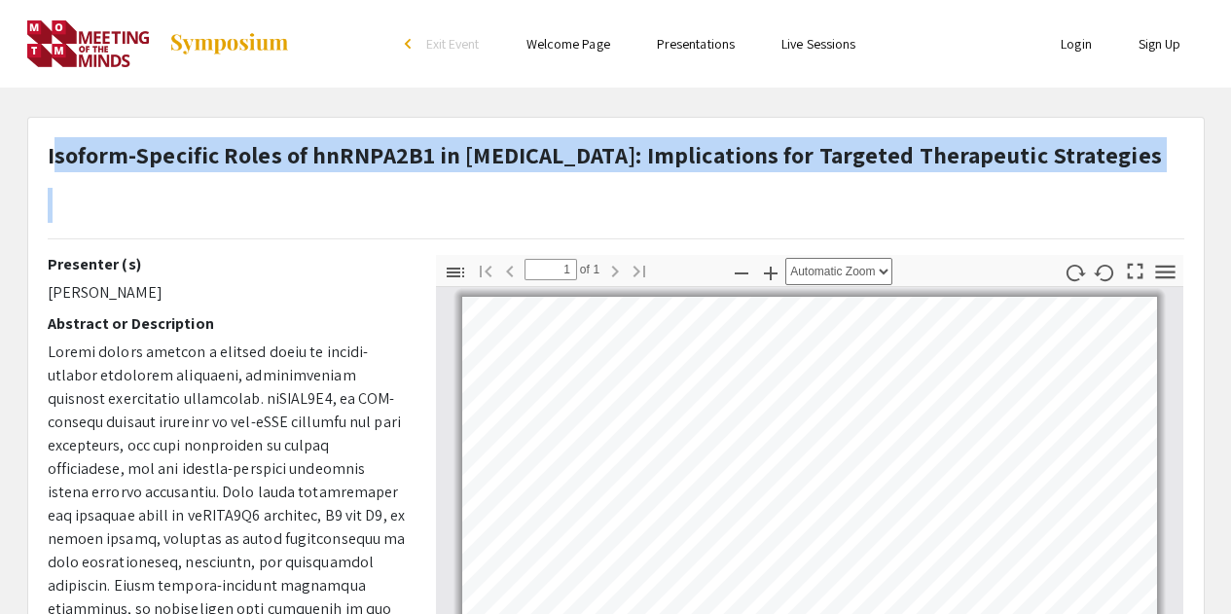
copy p "[PERSON_NAME]"
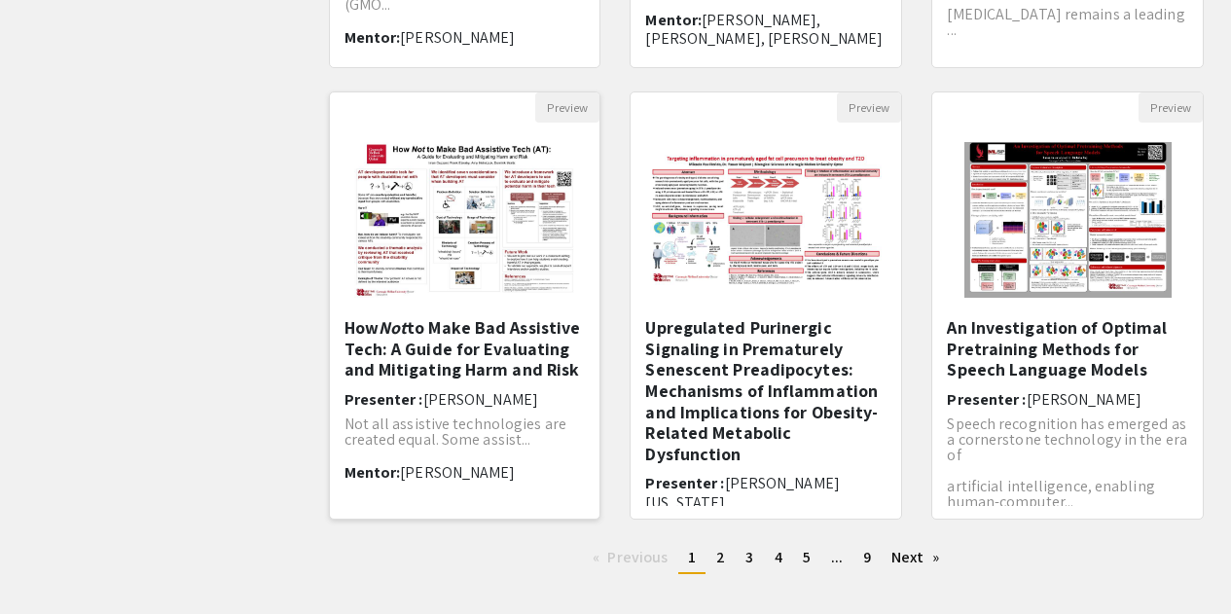
scroll to position [584, 0]
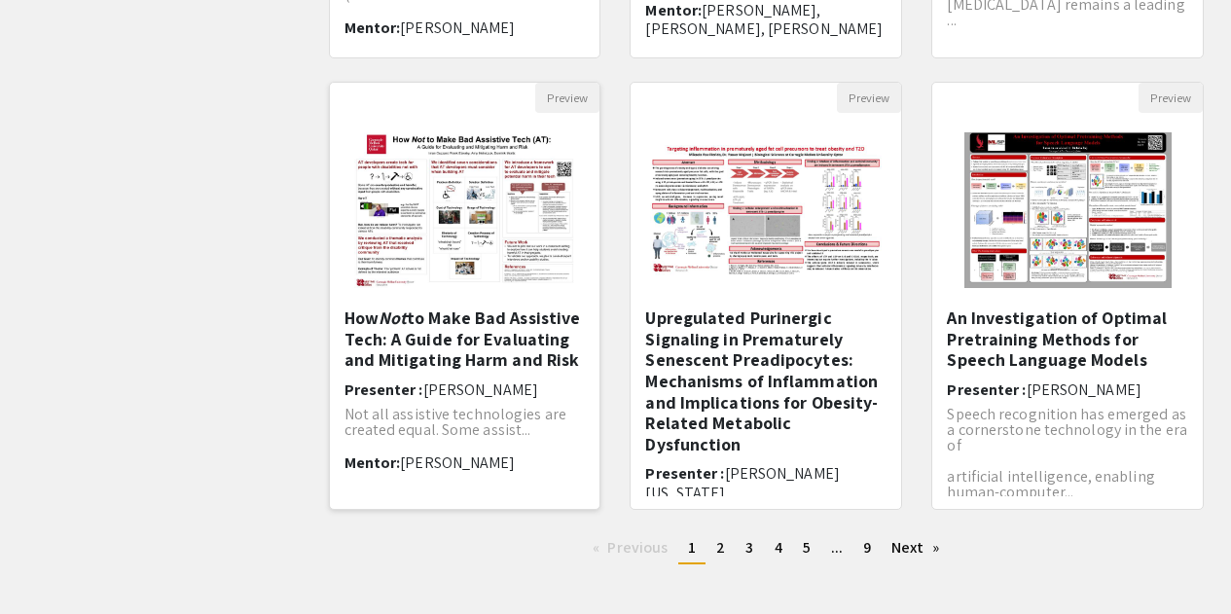
click at [429, 307] on img "Open Presentation <p>How <em>Not</em> to Make Bad Assistive Tech: A Guide for E…" at bounding box center [464, 210] width 259 height 195
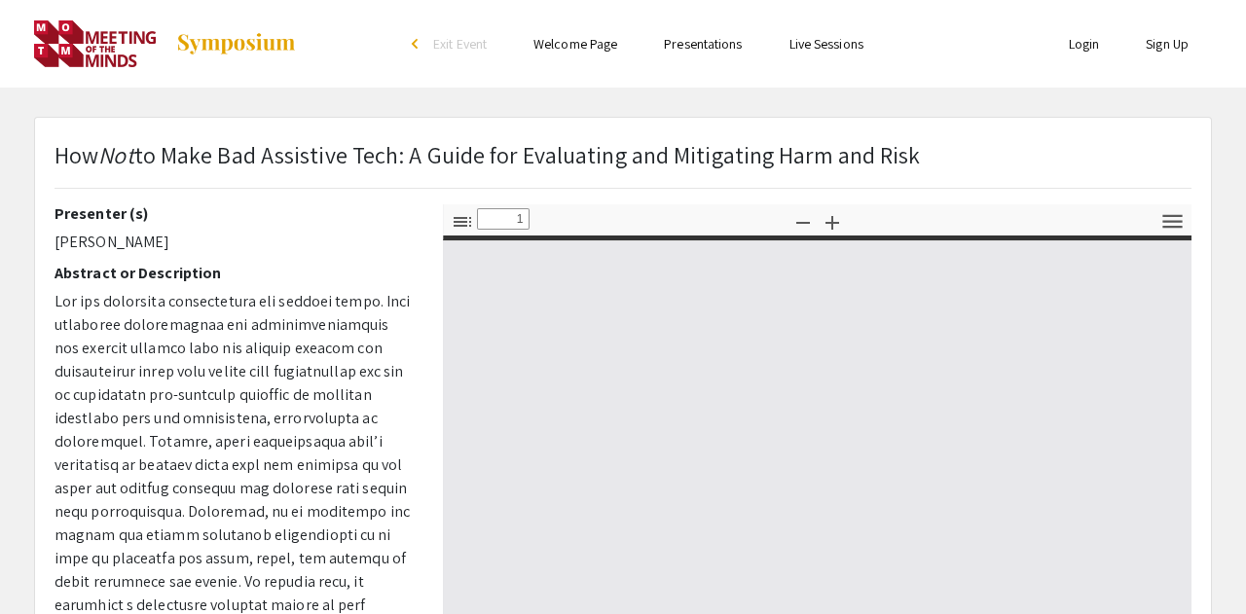
select select "custom"
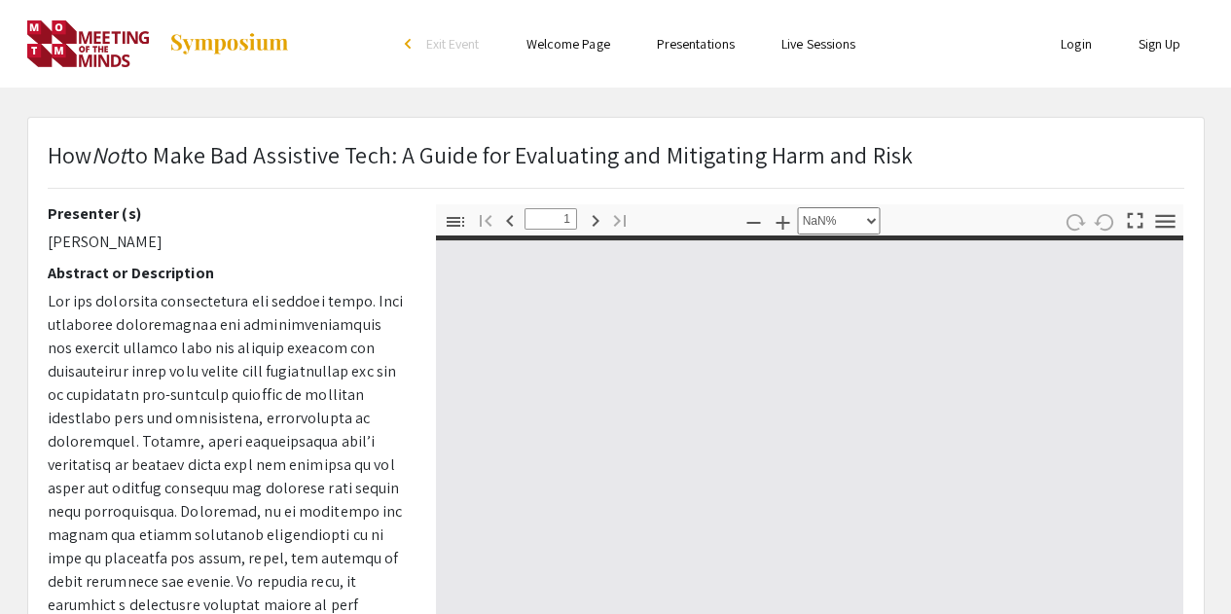
type input "0"
select select "custom"
type input "1"
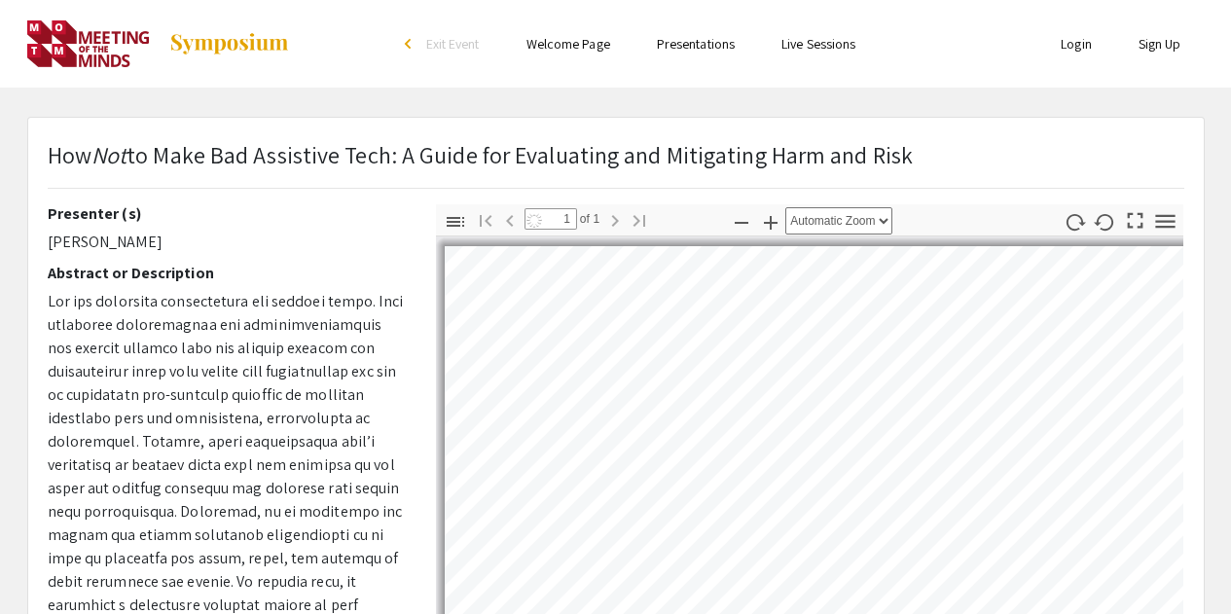
scroll to position [97, 0]
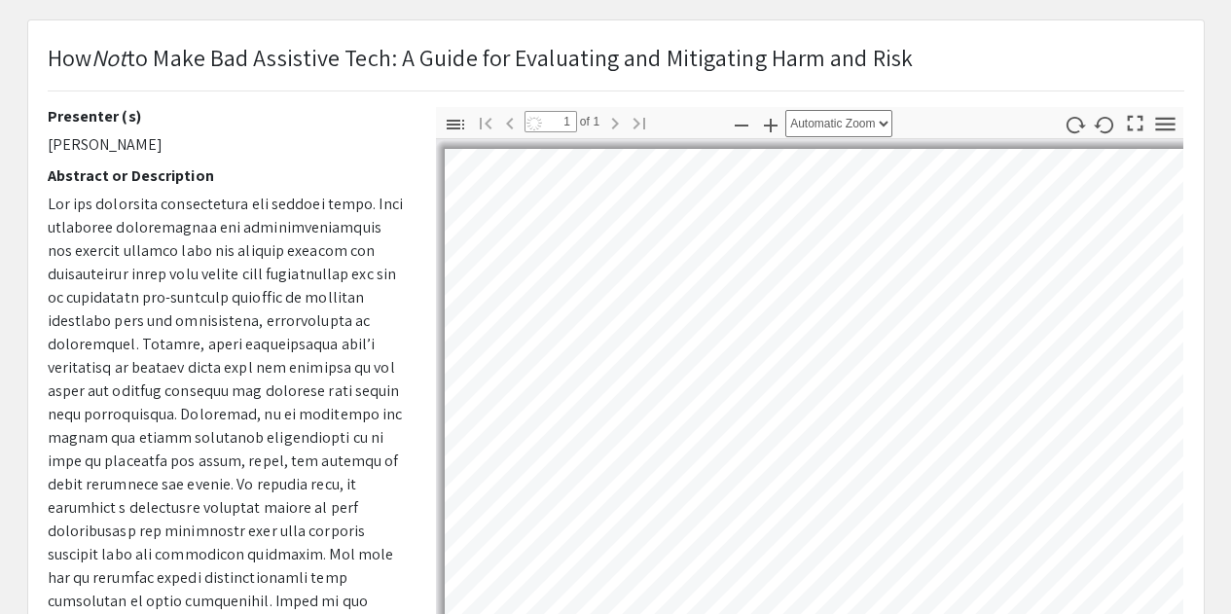
select select "auto"
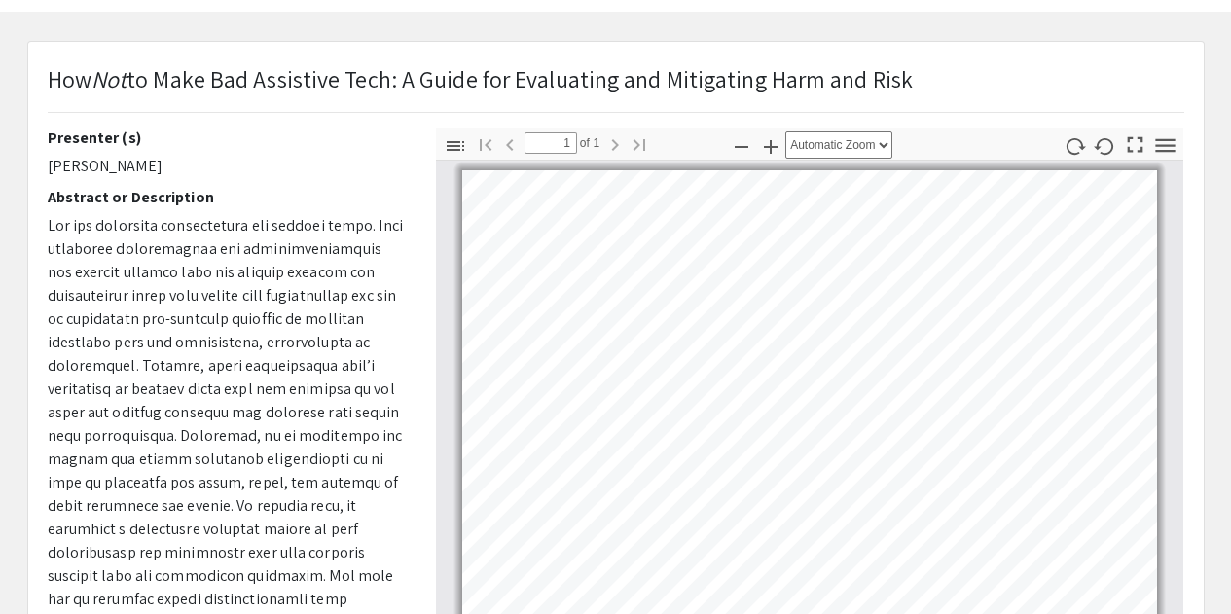
scroll to position [0, 0]
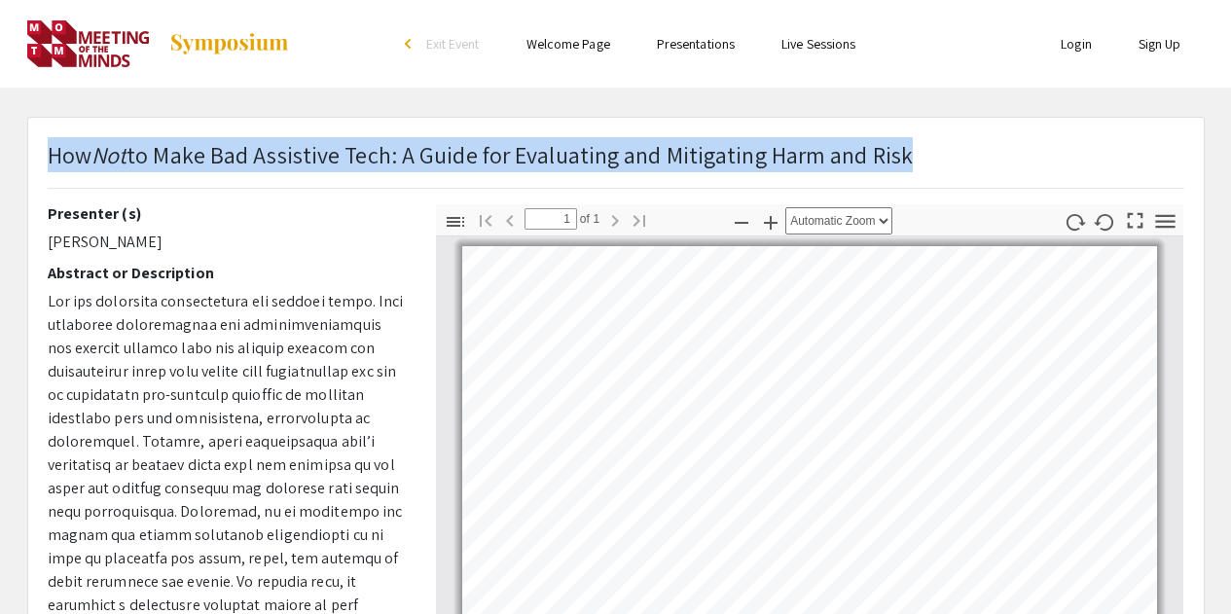
drag, startPoint x: 47, startPoint y: 161, endPoint x: 914, endPoint y: 165, distance: 867.1
click at [914, 165] on div "How Not to Make Bad Assistive Tech: A Guide for Evaluating and Mitigating Harm …" at bounding box center [616, 170] width 1166 height 67
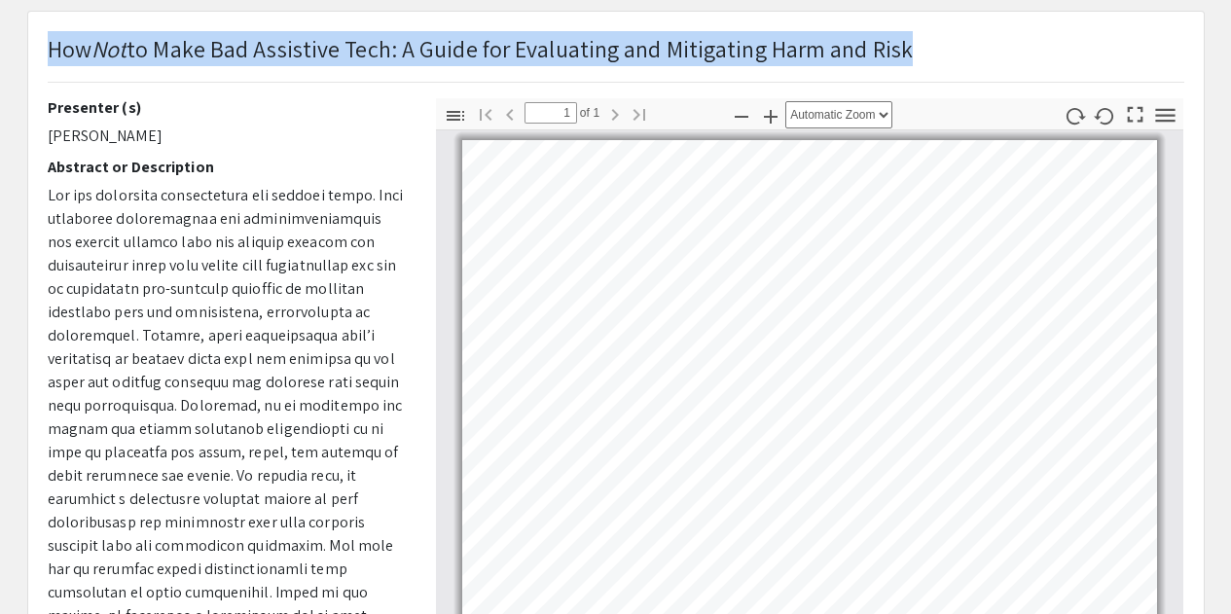
scroll to position [97, 0]
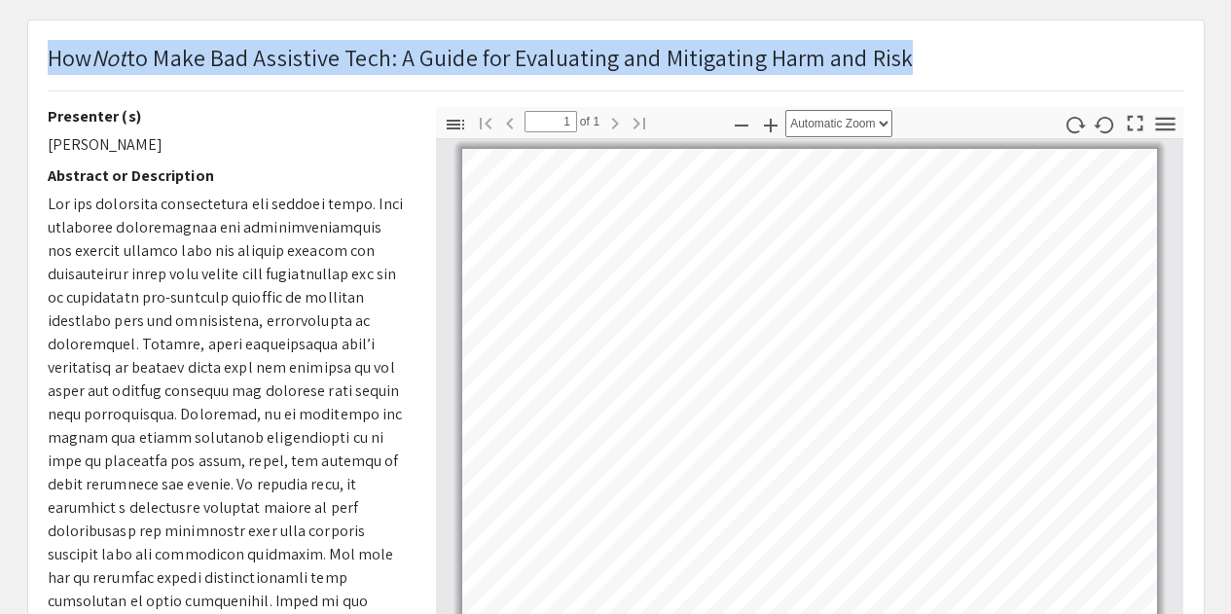
copy p "How Not to Make Bad Assistive Tech: A Guide for Evaluating and Mitigating Harm …"
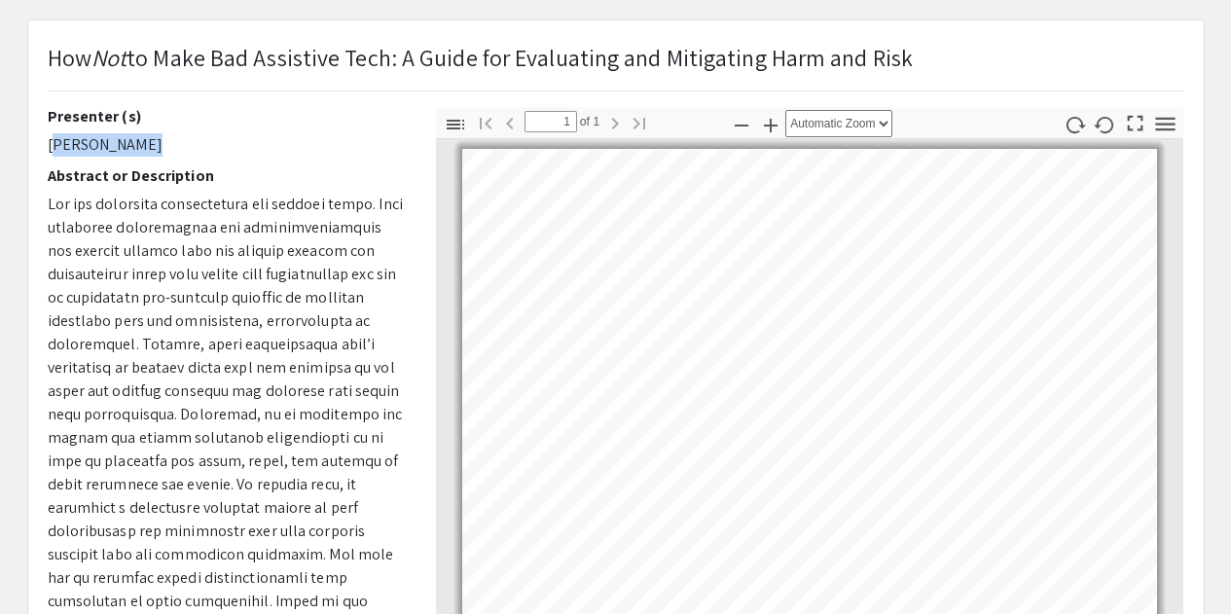
drag, startPoint x: 144, startPoint y: 141, endPoint x: 49, endPoint y: 143, distance: 95.4
click at [49, 143] on p "[PERSON_NAME]" at bounding box center [227, 144] width 359 height 23
copy p "[PERSON_NAME]"
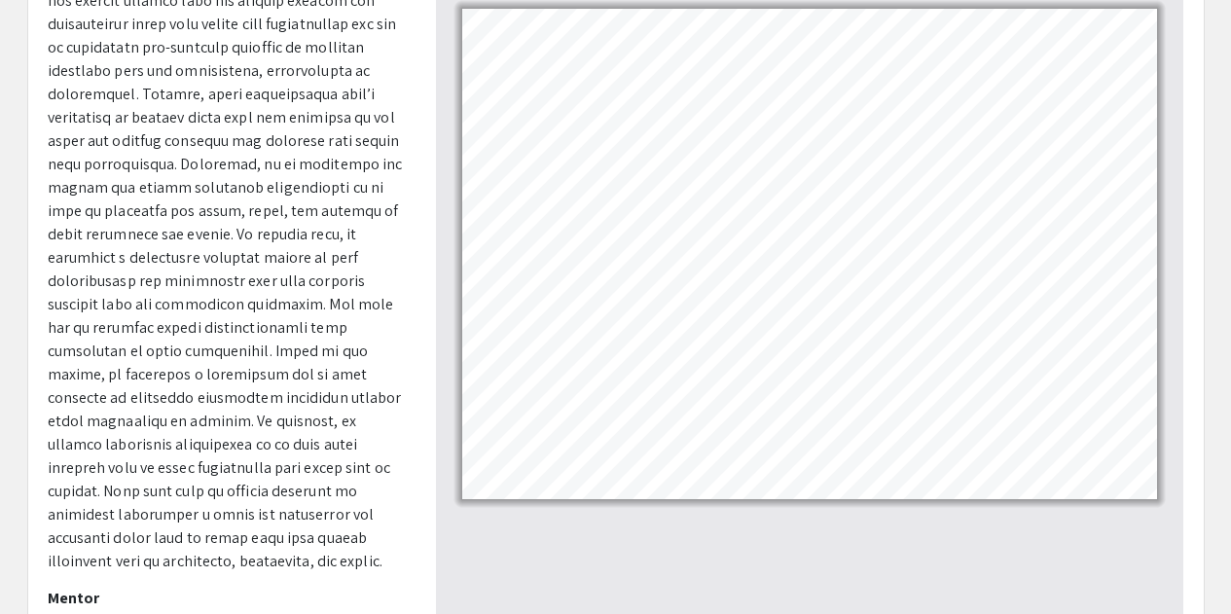
scroll to position [292, 0]
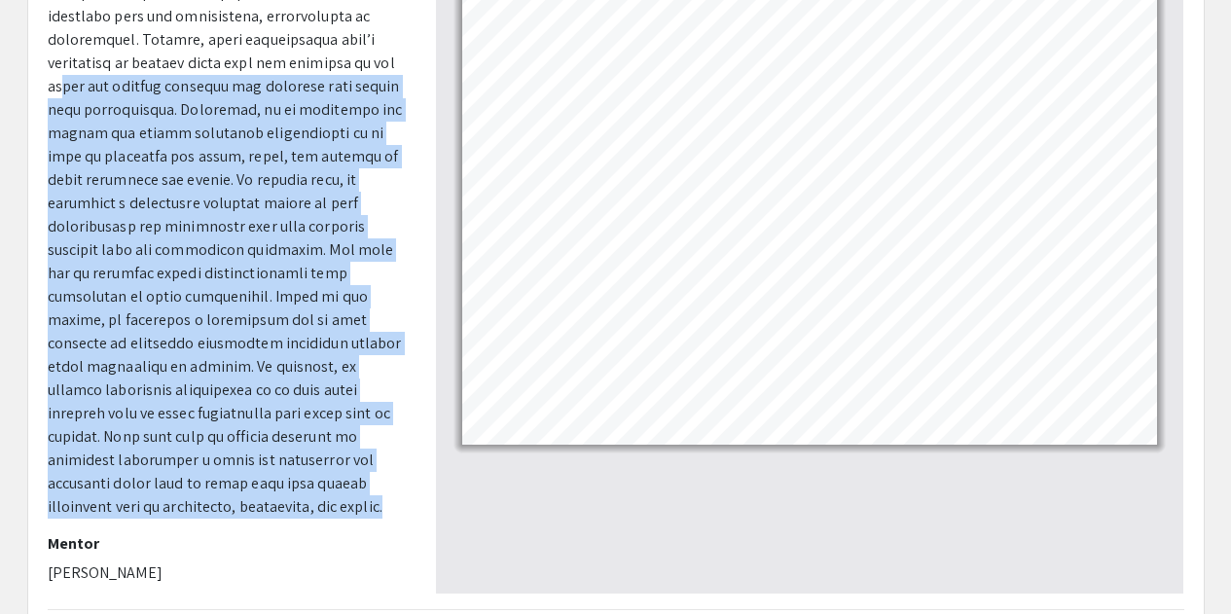
drag, startPoint x: 230, startPoint y: 512, endPoint x: 69, endPoint y: 78, distance: 462.8
click at [69, 78] on p at bounding box center [227, 203] width 359 height 631
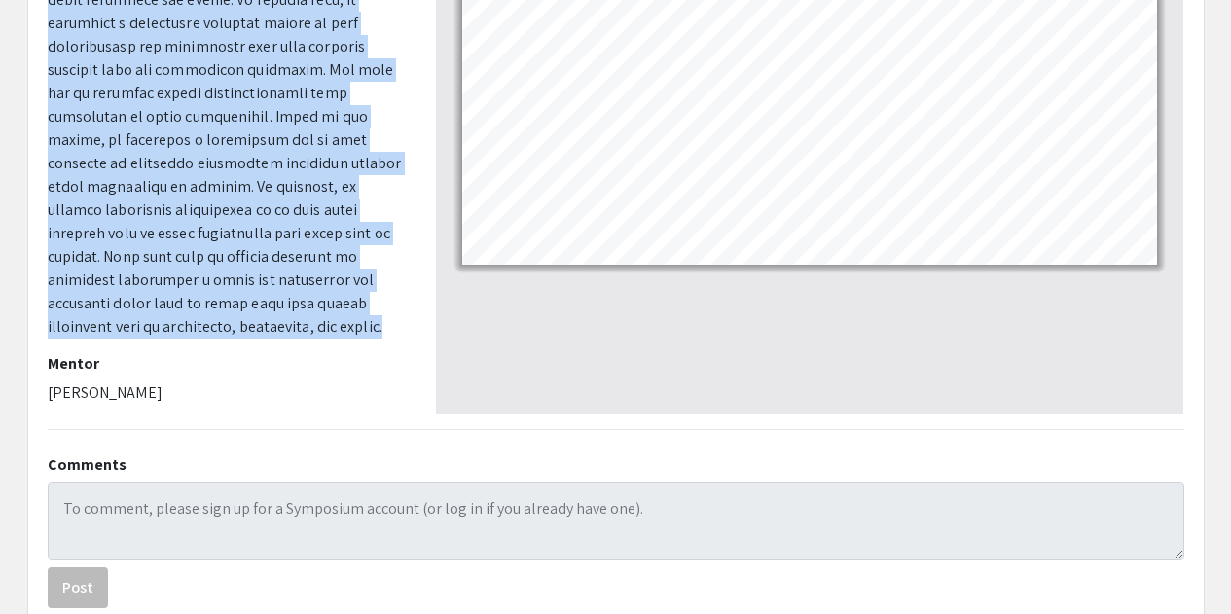
scroll to position [487, 0]
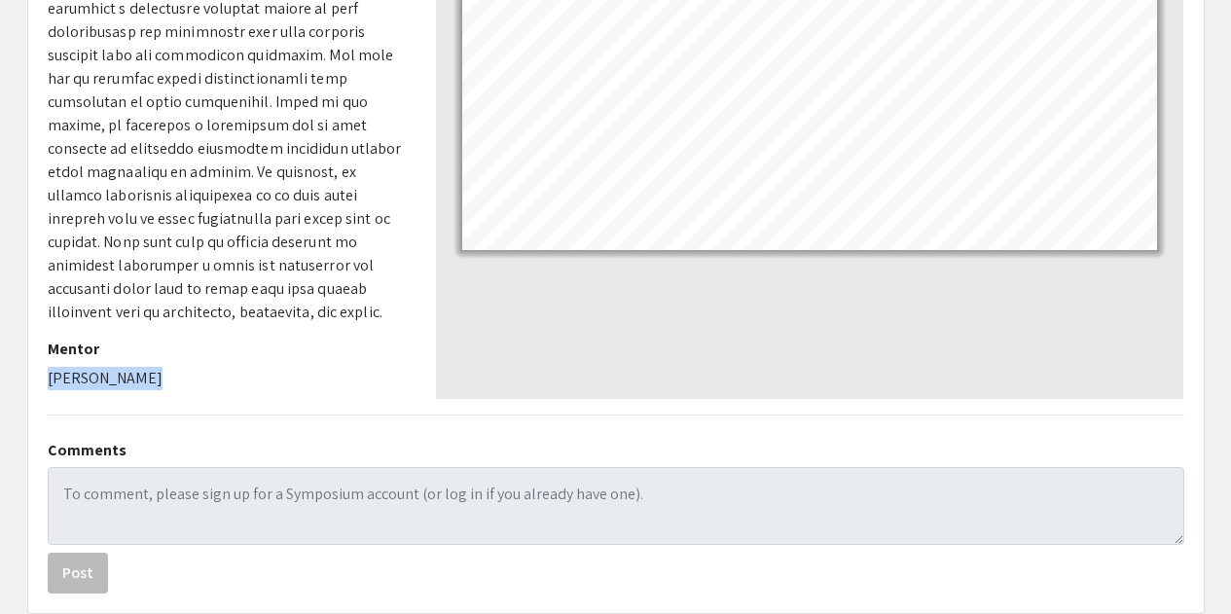
drag, startPoint x: 144, startPoint y: 383, endPoint x: 28, endPoint y: 372, distance: 116.4
click at [28, 372] on div "How Not to Make Bad Assistive Tech: A Guide for Evaluating and Mitigating Harm …" at bounding box center [616, 122] width 1176 height 982
copy p "[PERSON_NAME]"
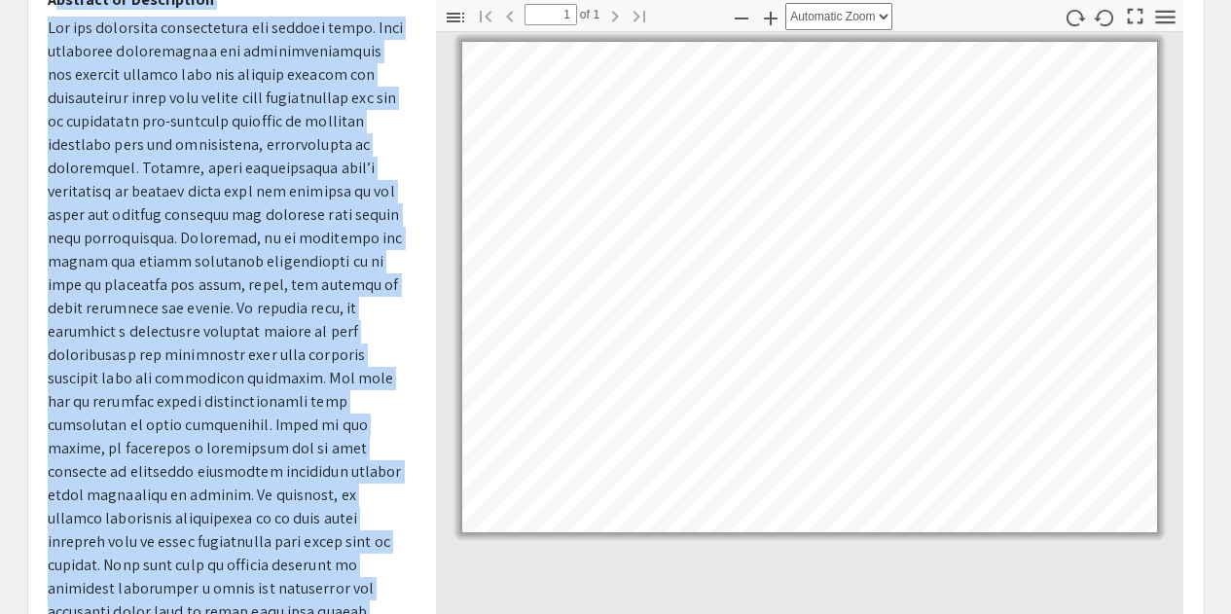
scroll to position [69, 0]
drag, startPoint x: 193, startPoint y: 319, endPoint x: 47, endPoint y: 19, distance: 333.4
click at [48, 19] on p at bounding box center [227, 332] width 359 height 631
copy span "Lor ips dolorsita consectetura eli seddoei tempo. Inci utlaboree doloremagnaa e…"
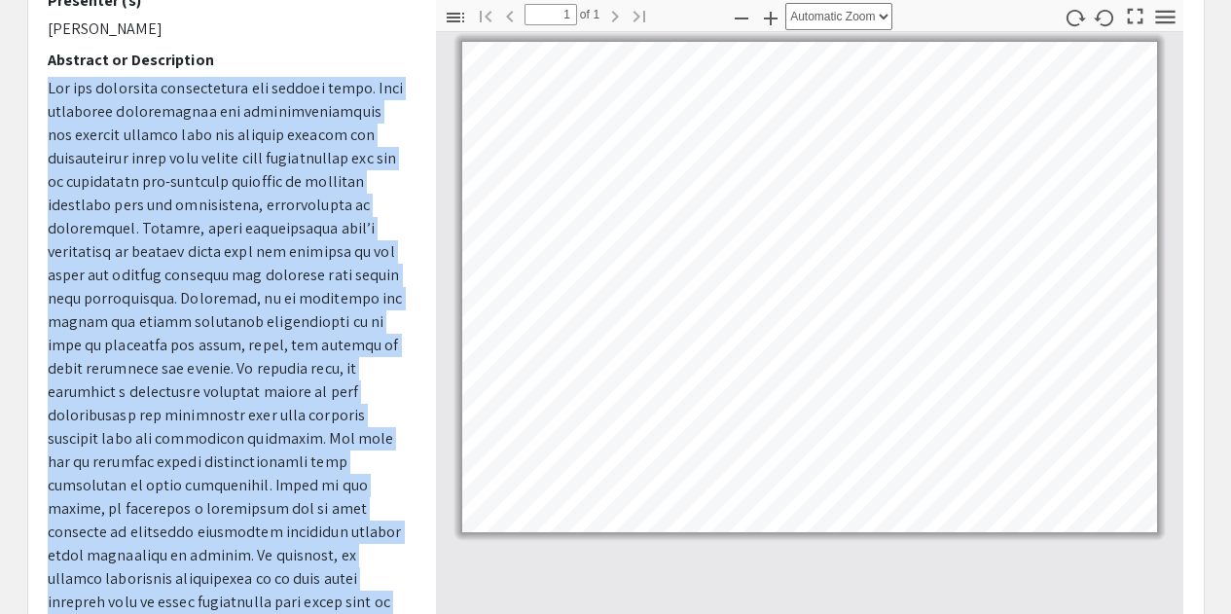
scroll to position [0, 0]
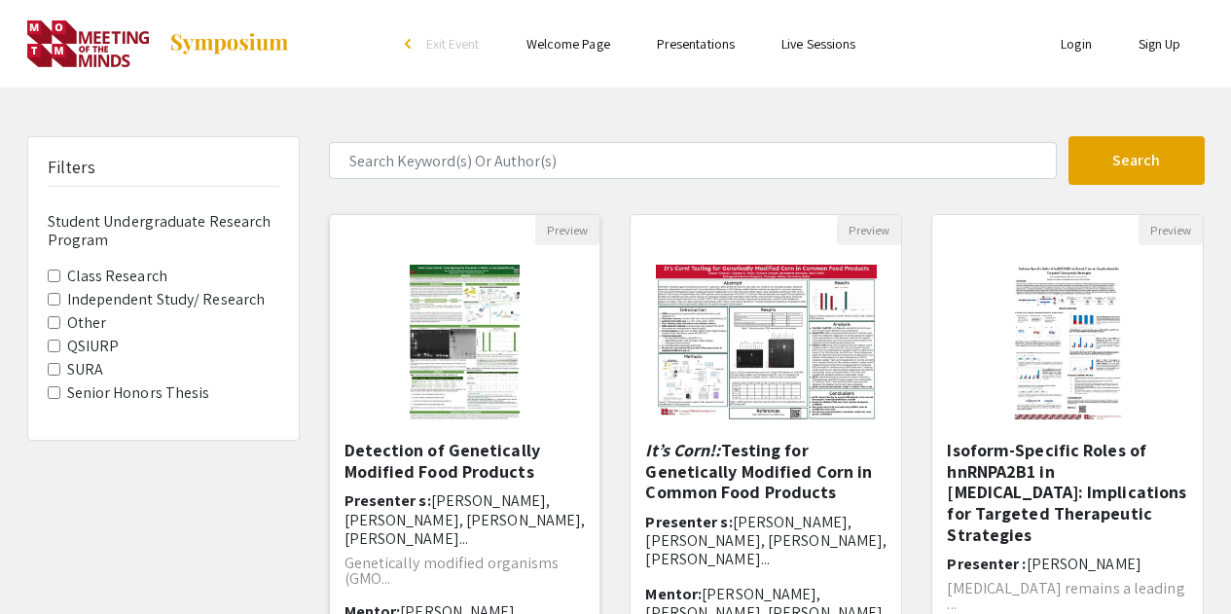
click at [438, 452] on h5 "Detection of Genetically Modified Food Products" at bounding box center [465, 461] width 241 height 42
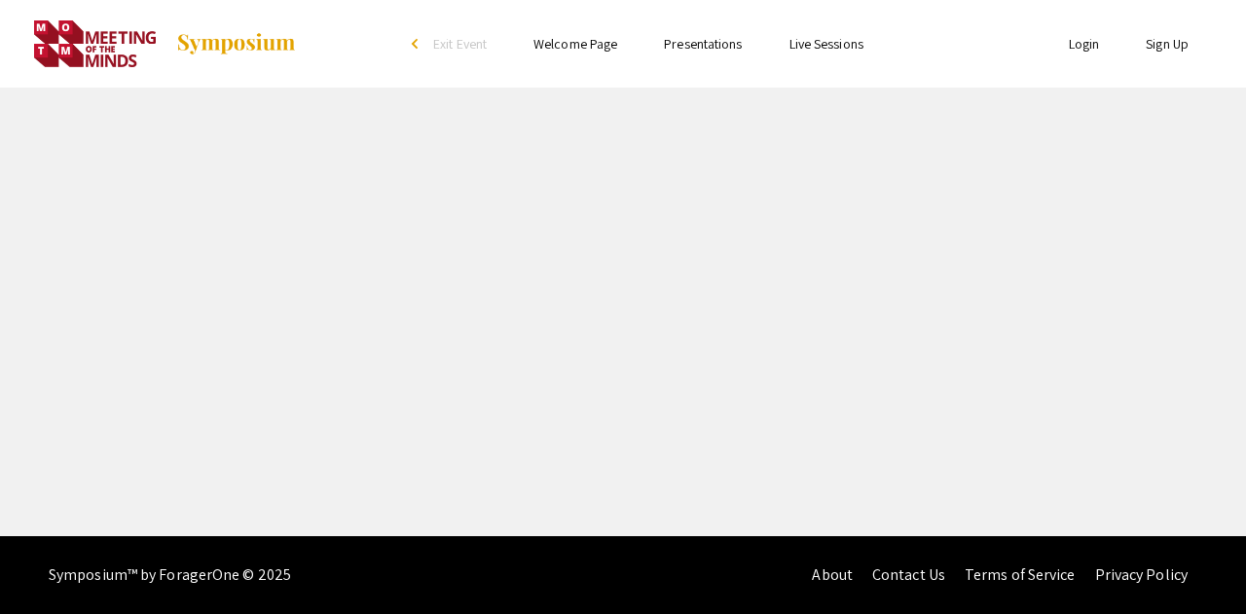
select select "custom"
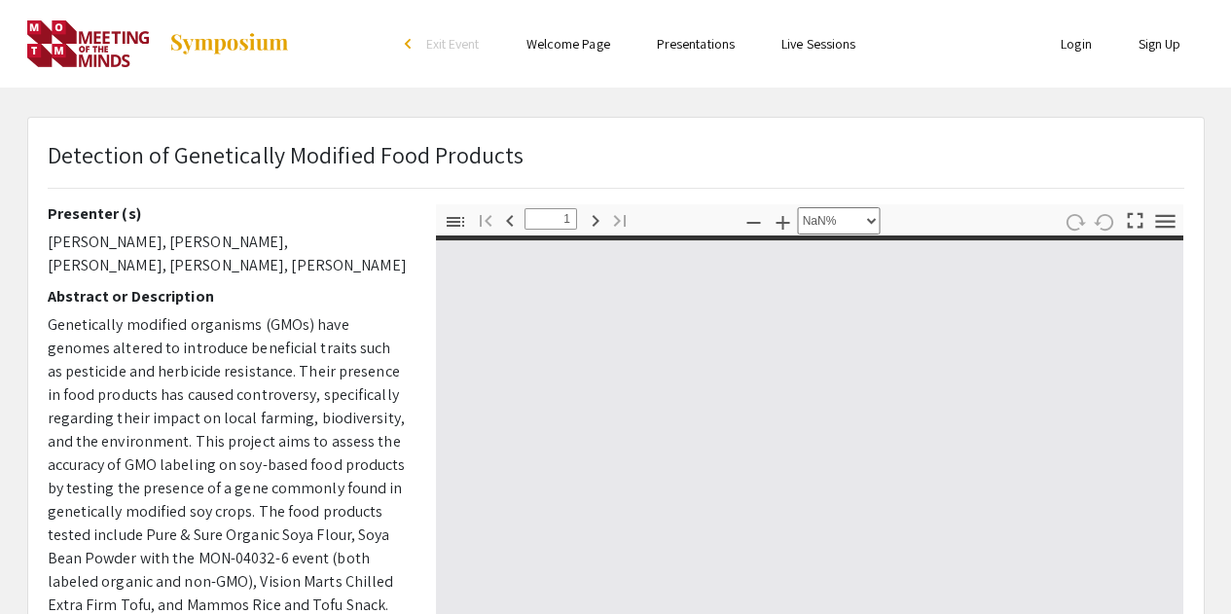
type input "0"
select select "custom"
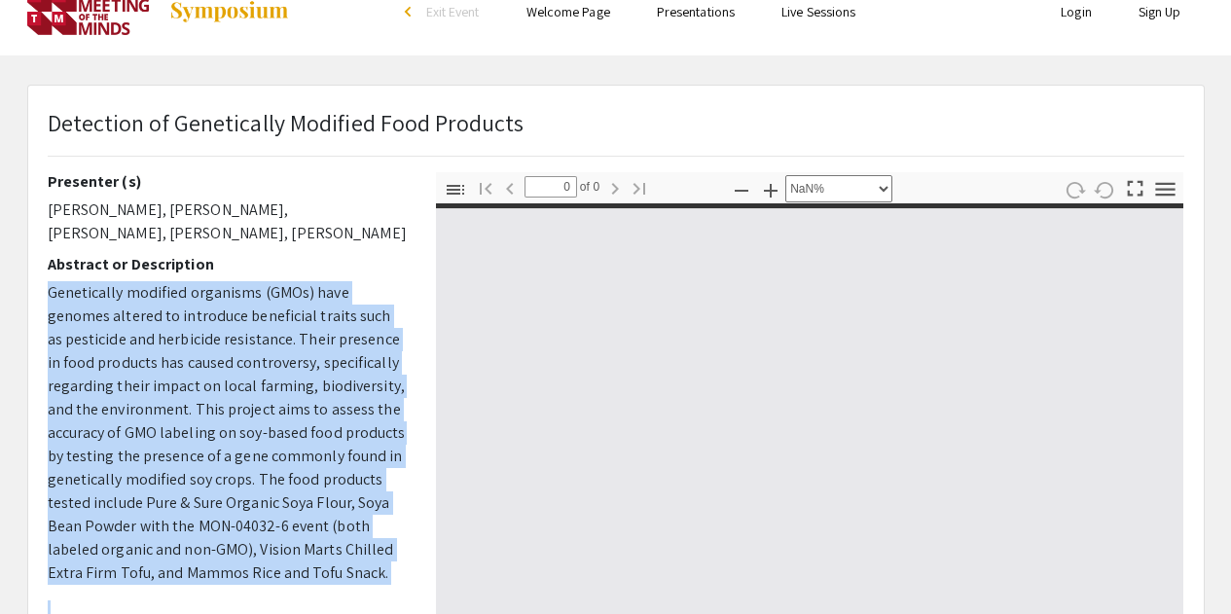
type input "1"
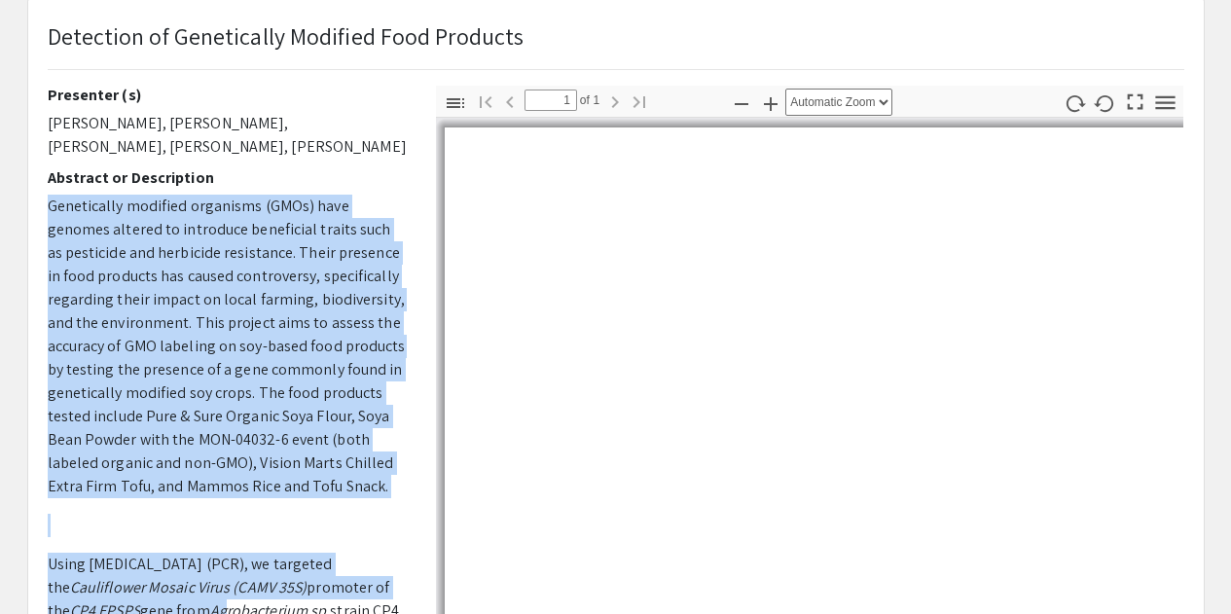
scroll to position [134, 0]
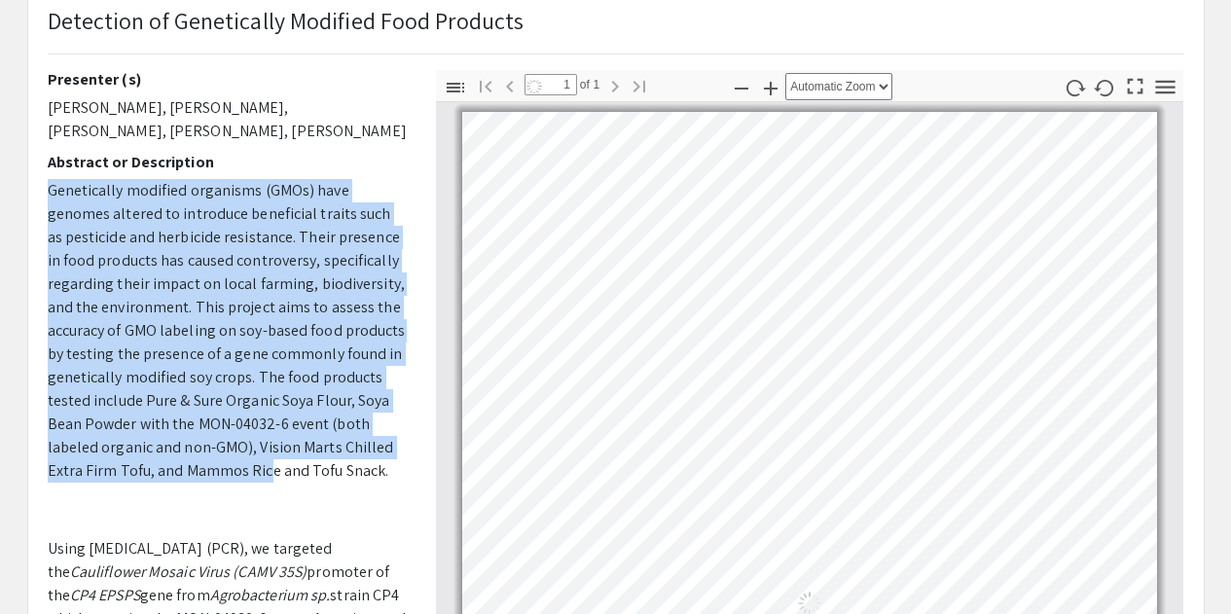
select select "auto"
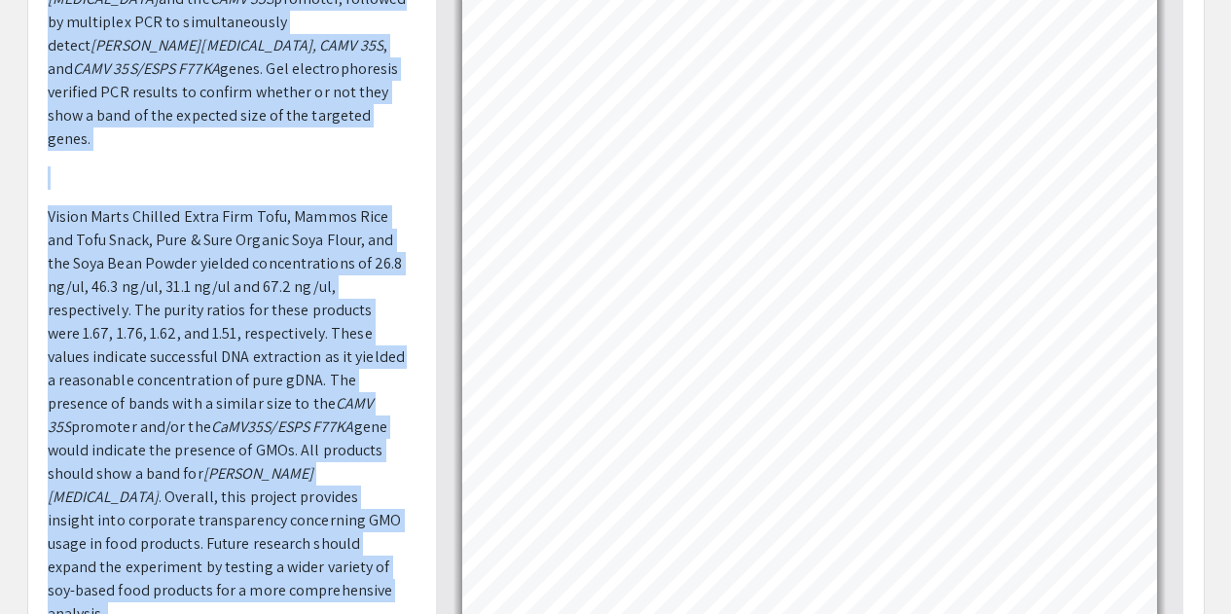
scroll to position [349, 0]
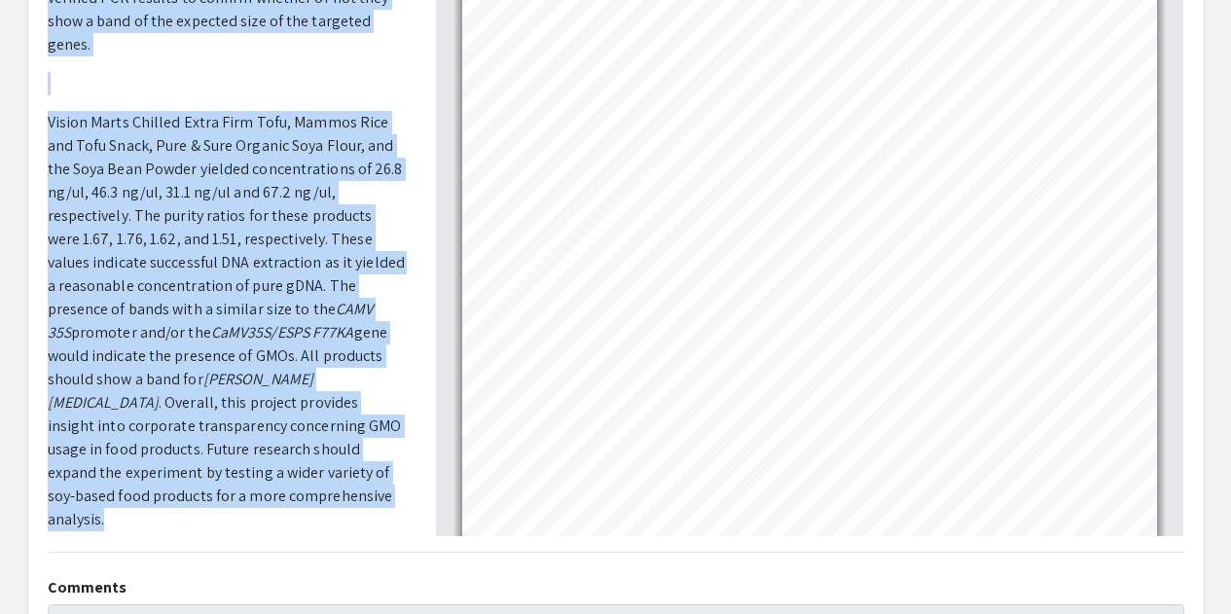
drag, startPoint x: 48, startPoint y: 328, endPoint x: 242, endPoint y: 451, distance: 230.0
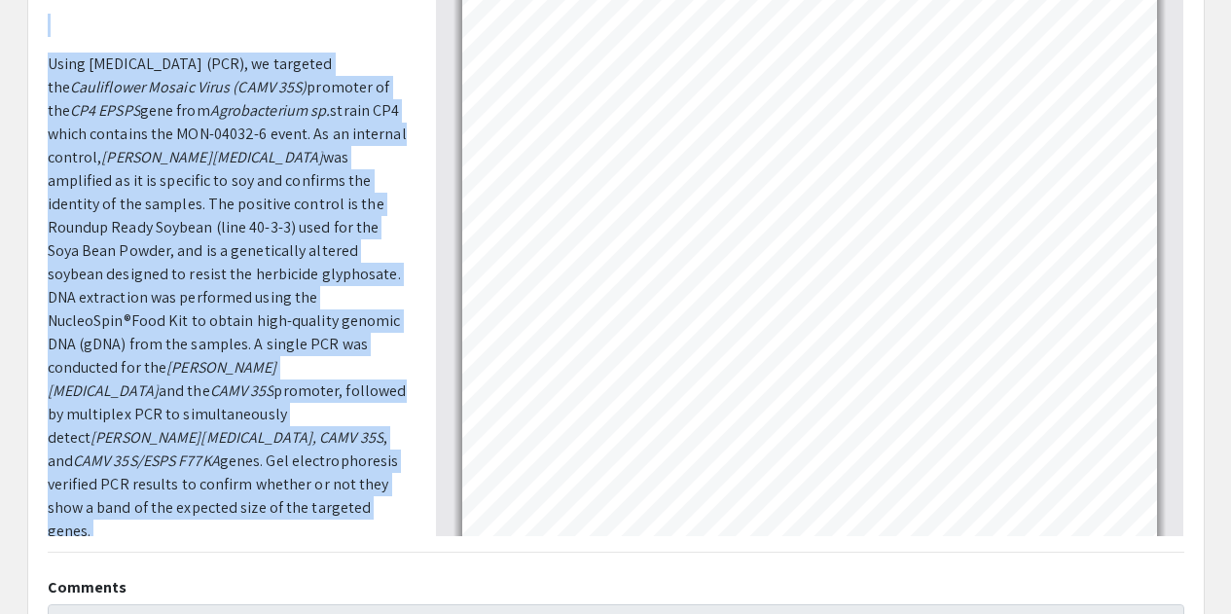
scroll to position [0, 0]
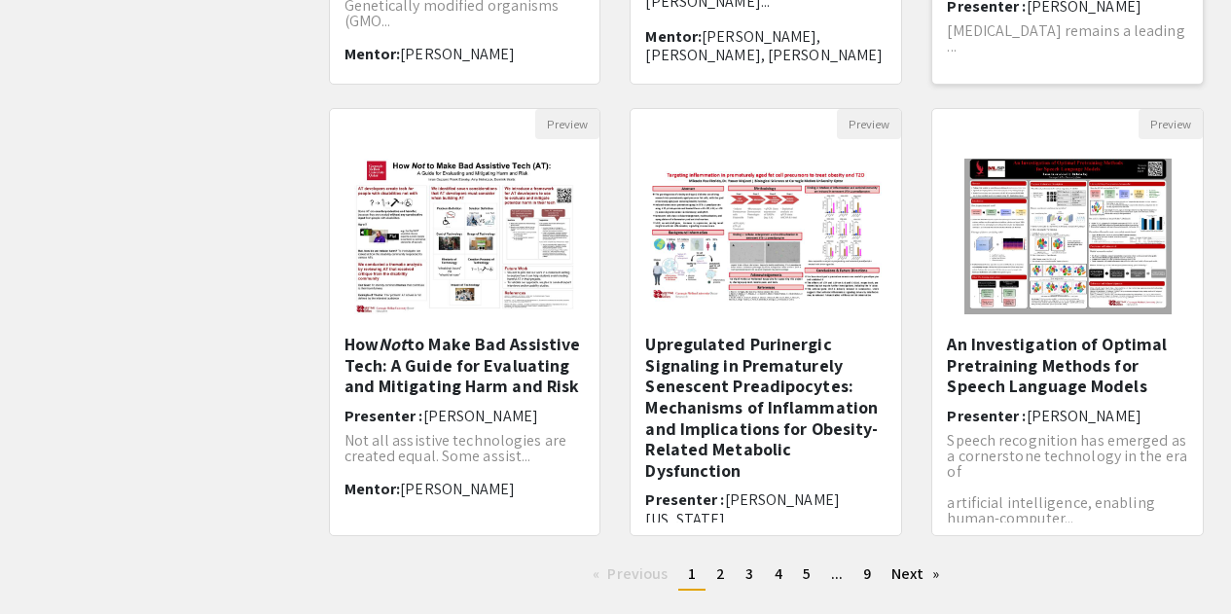
scroll to position [584, 0]
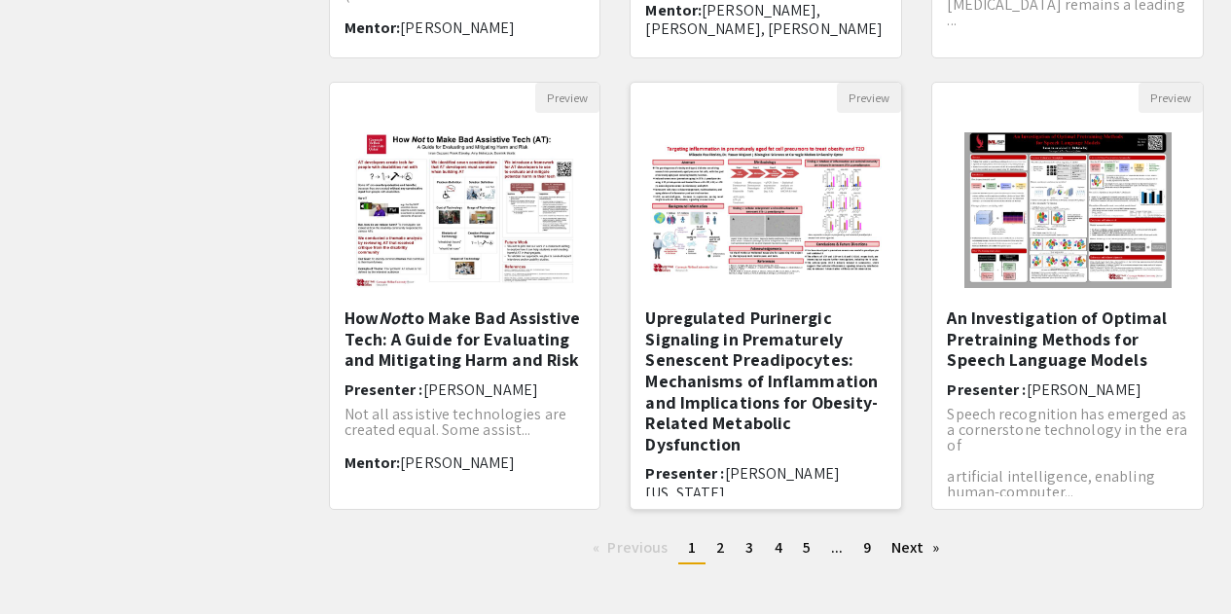
click at [708, 368] on h5 "Upregulated Purinergic Signaling in Prematurely Senescent Preadipocytes: Mechan…" at bounding box center [765, 381] width 241 height 147
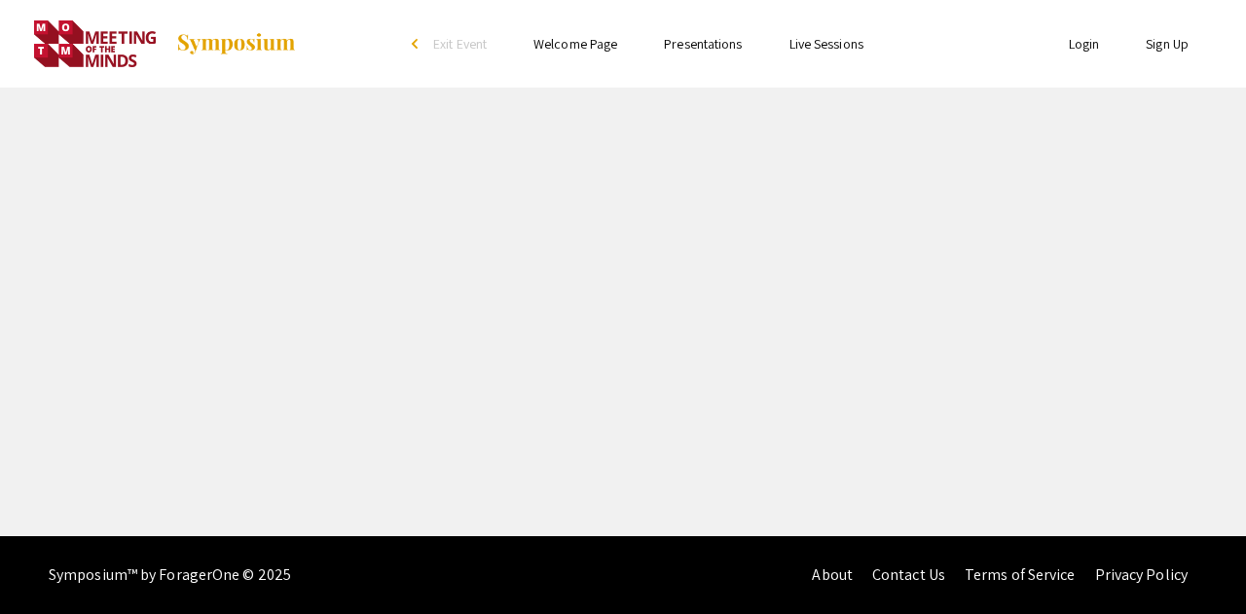
select select "custom"
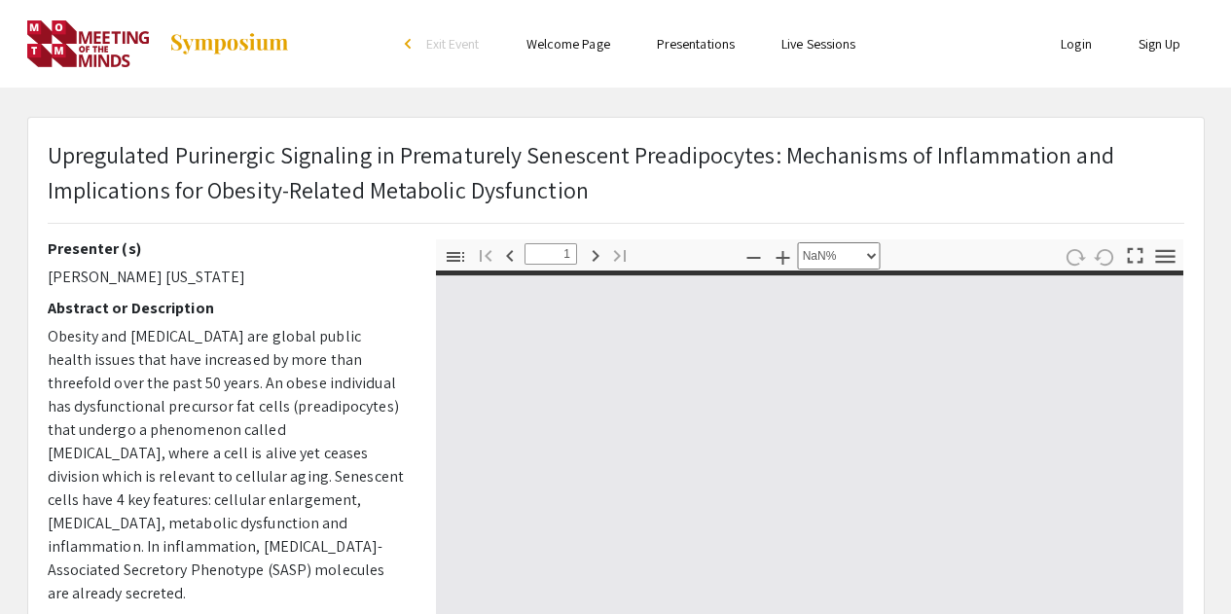
type input "0"
select select "custom"
type input "1"
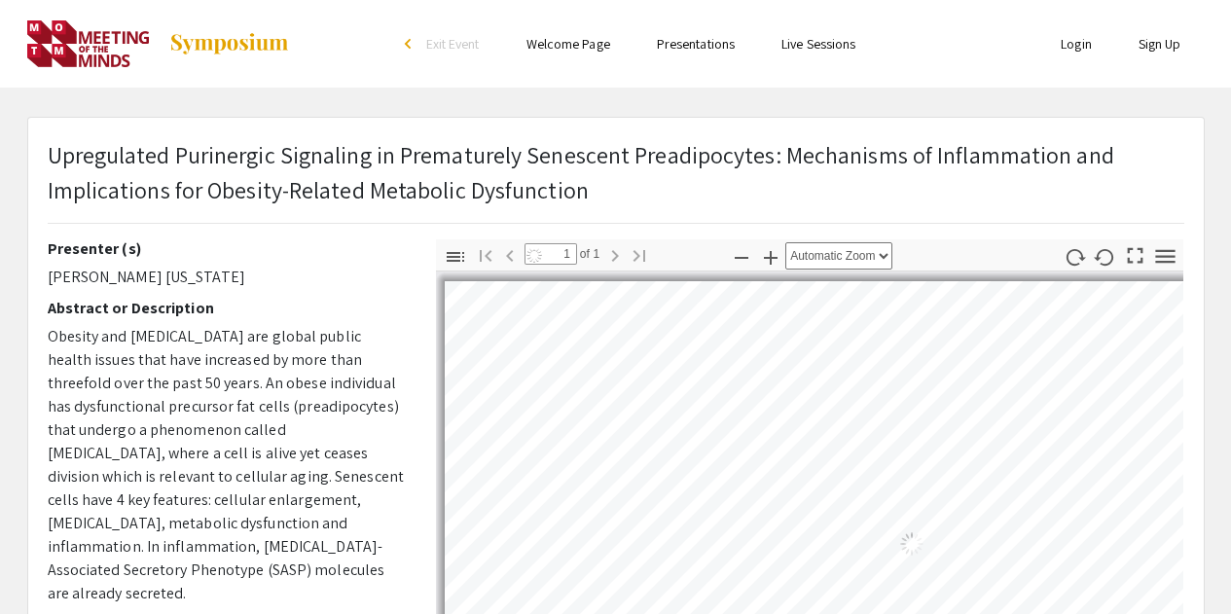
select select "auto"
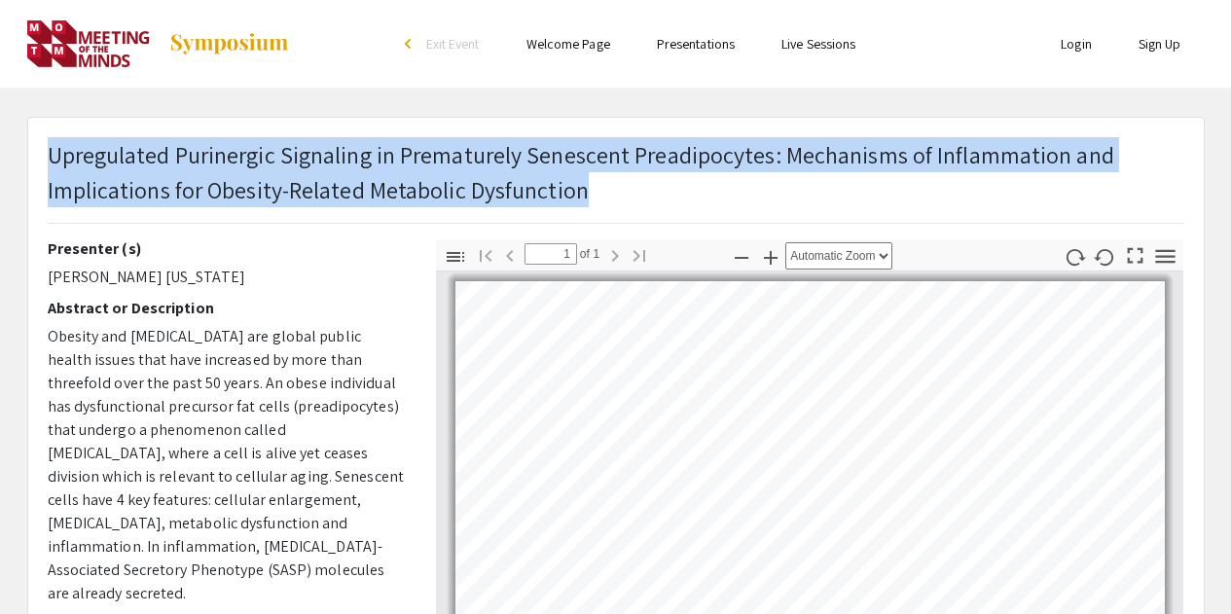
drag, startPoint x: 48, startPoint y: 154, endPoint x: 636, endPoint y: 226, distance: 593.2
click at [636, 226] on div "Upregulated Purinergic Signaling in Prematurely Senescent Preadipocytes: Mechan…" at bounding box center [616, 188] width 1166 height 102
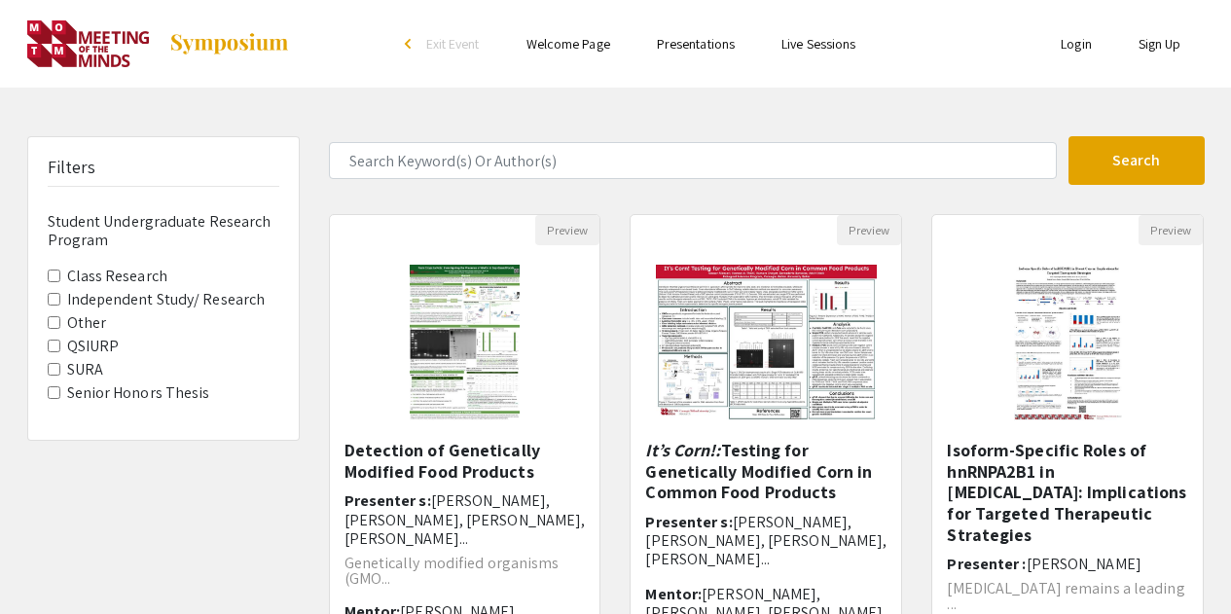
click at [60, 314] on span "Other" at bounding box center [164, 322] width 232 height 23
click at [54, 297] on Research "Independent Study/ Research" at bounding box center [54, 299] width 13 height 13
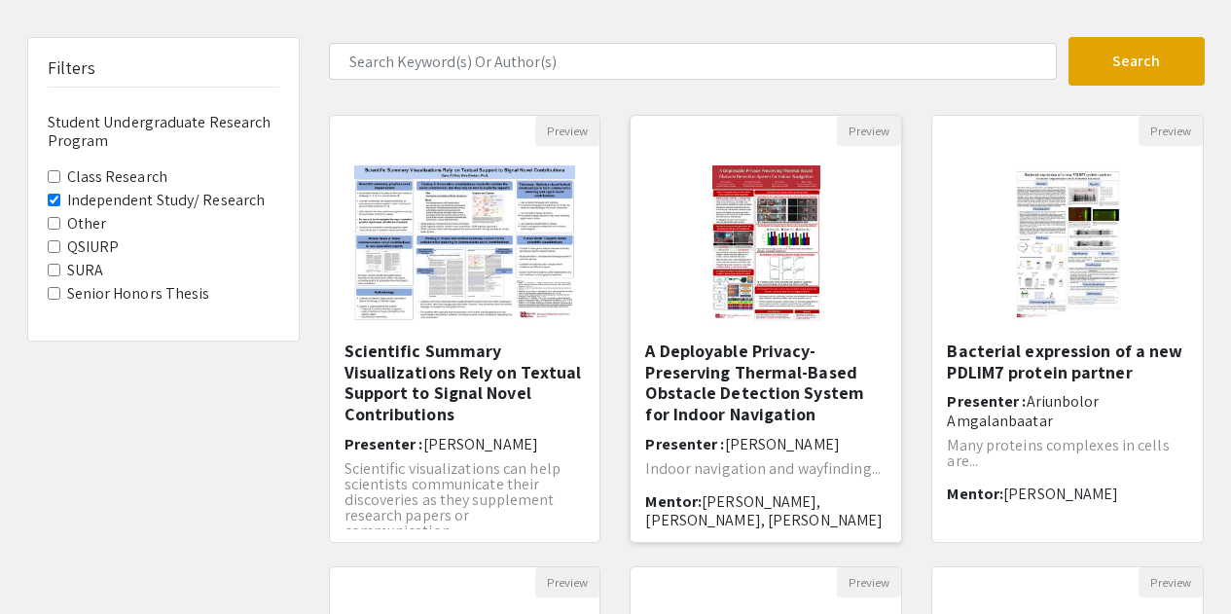
scroll to position [92, 0]
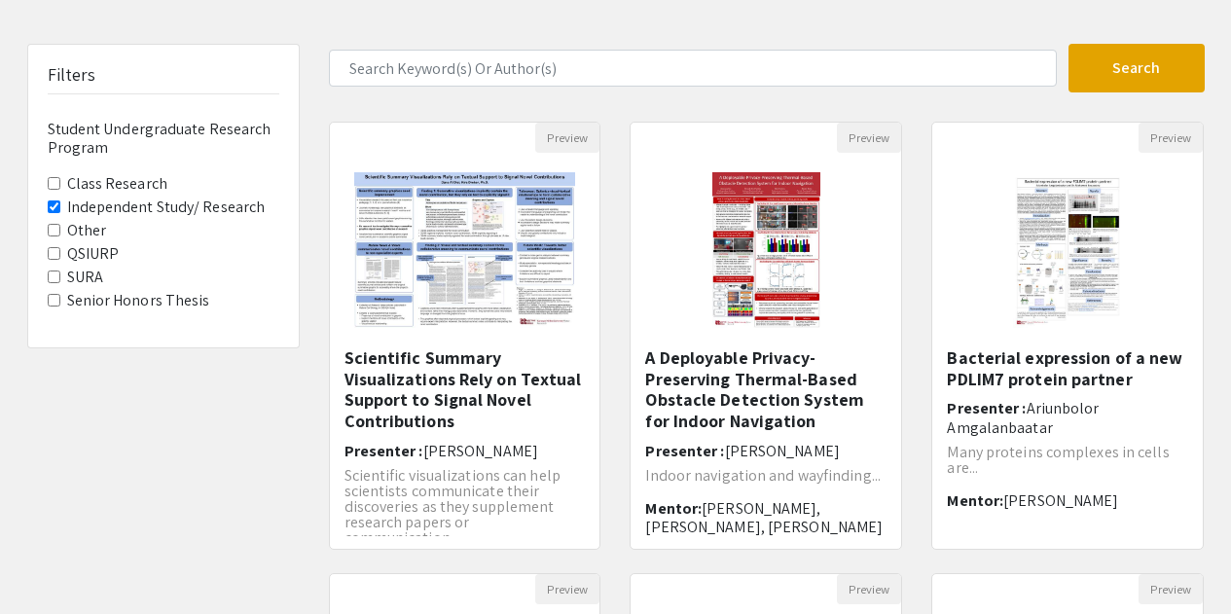
click at [48, 179] on Research "Class Research" at bounding box center [54, 183] width 13 height 13
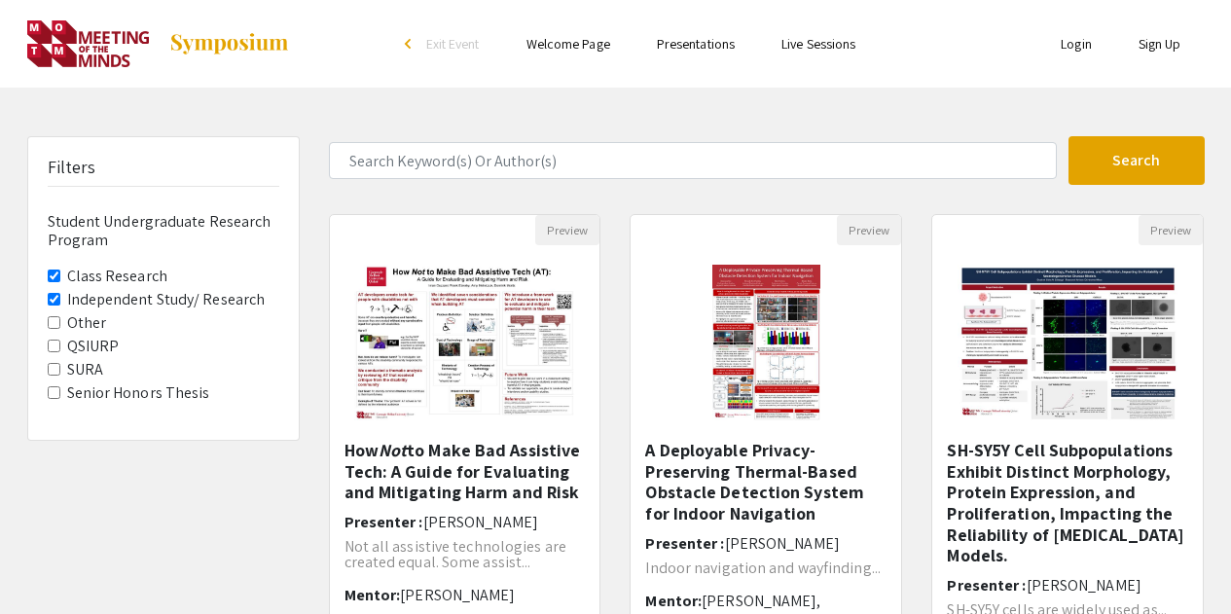
click at [46, 299] on div "Filters Student Undergraduate Research Program Class Research Independent Study…" at bounding box center [163, 288] width 271 height 303
click at [54, 299] on Research "Independent Study/ Research" at bounding box center [54, 299] width 13 height 13
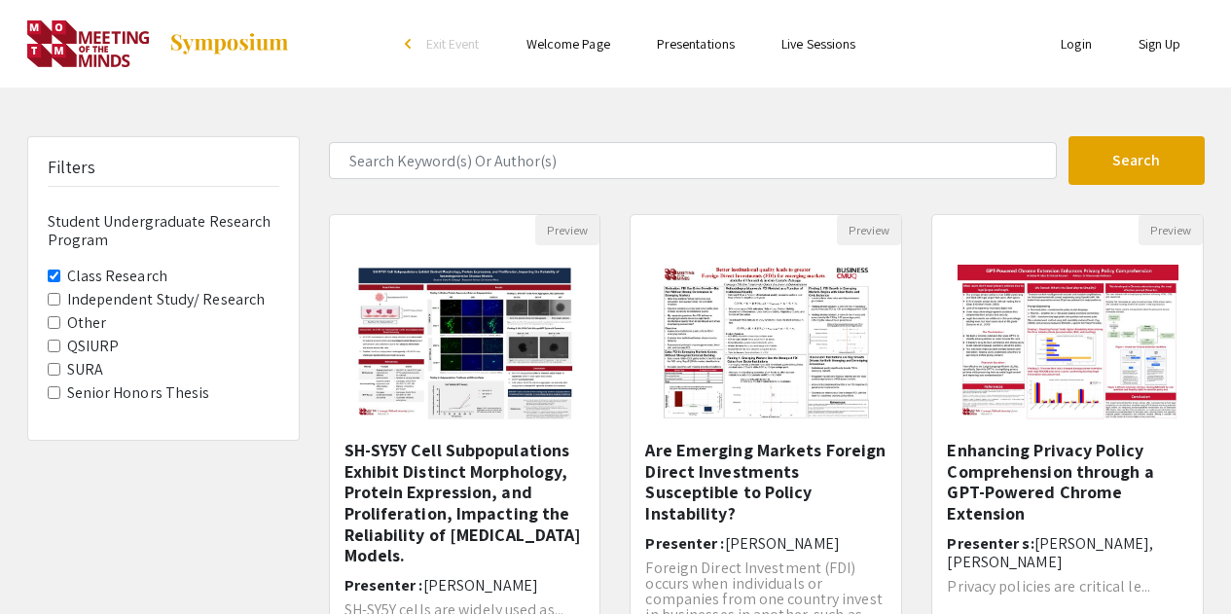
click at [54, 277] on Research "Class Research" at bounding box center [54, 276] width 13 height 13
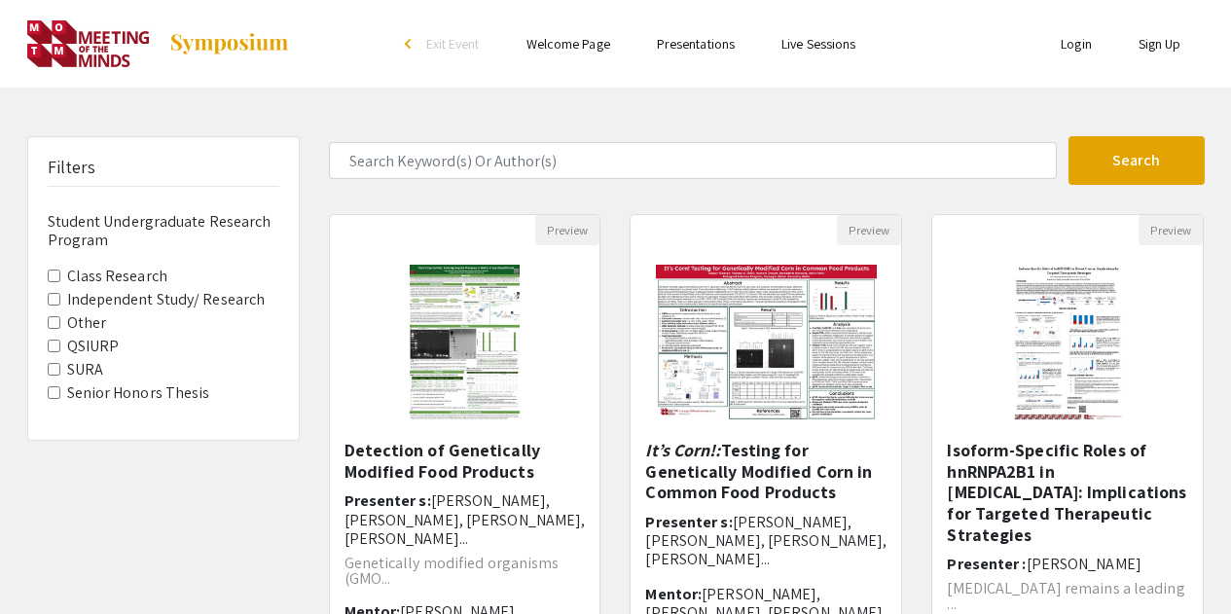
click at [54, 273] on Research "Class Research" at bounding box center [54, 276] width 13 height 13
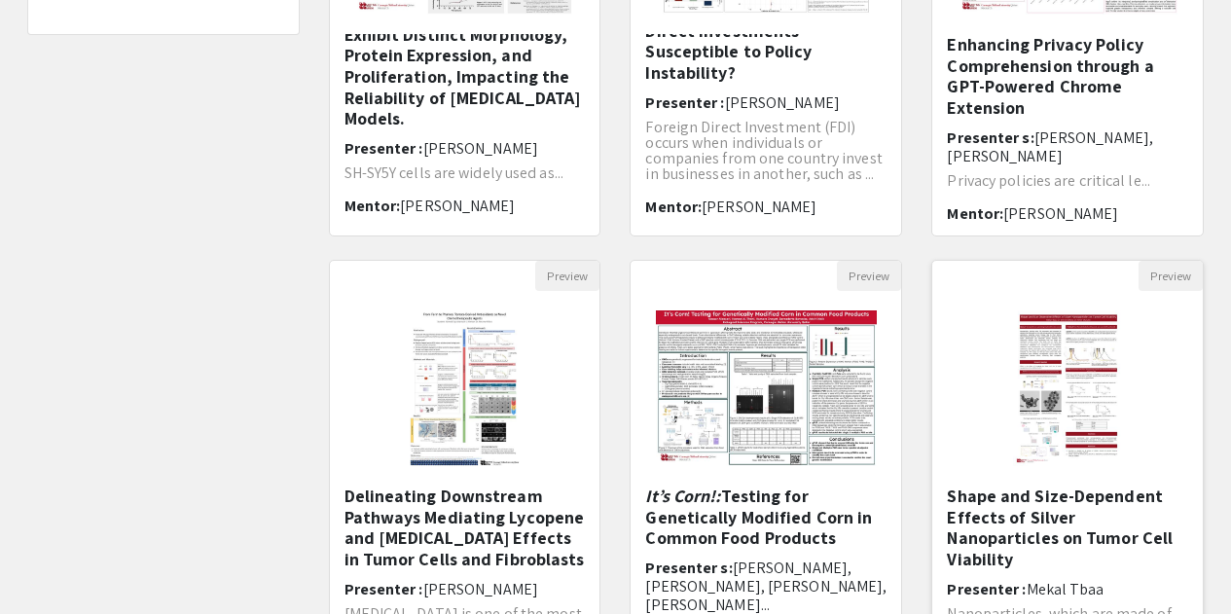
scroll to position [584, 0]
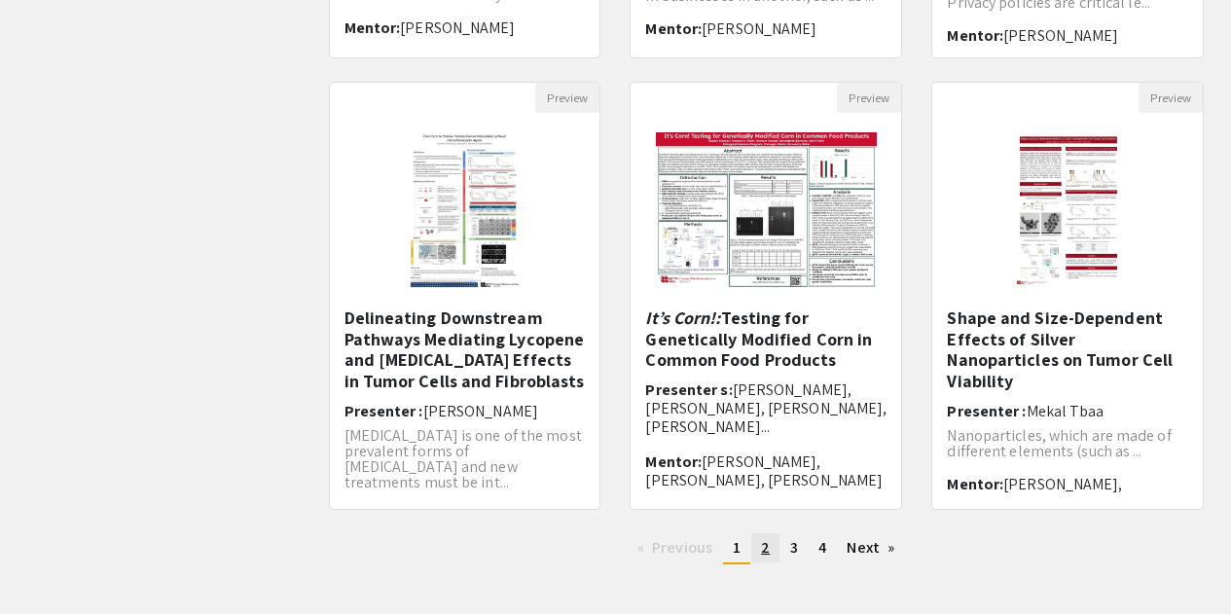
click at [767, 552] on span "2" at bounding box center [765, 547] width 9 height 20
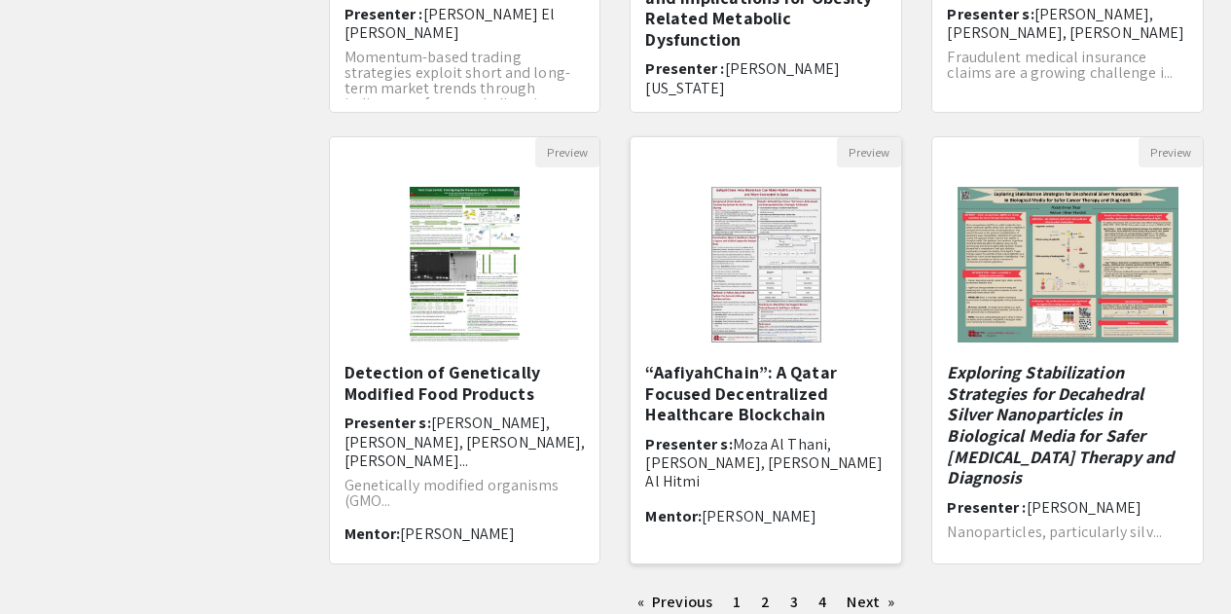
scroll to position [676, 0]
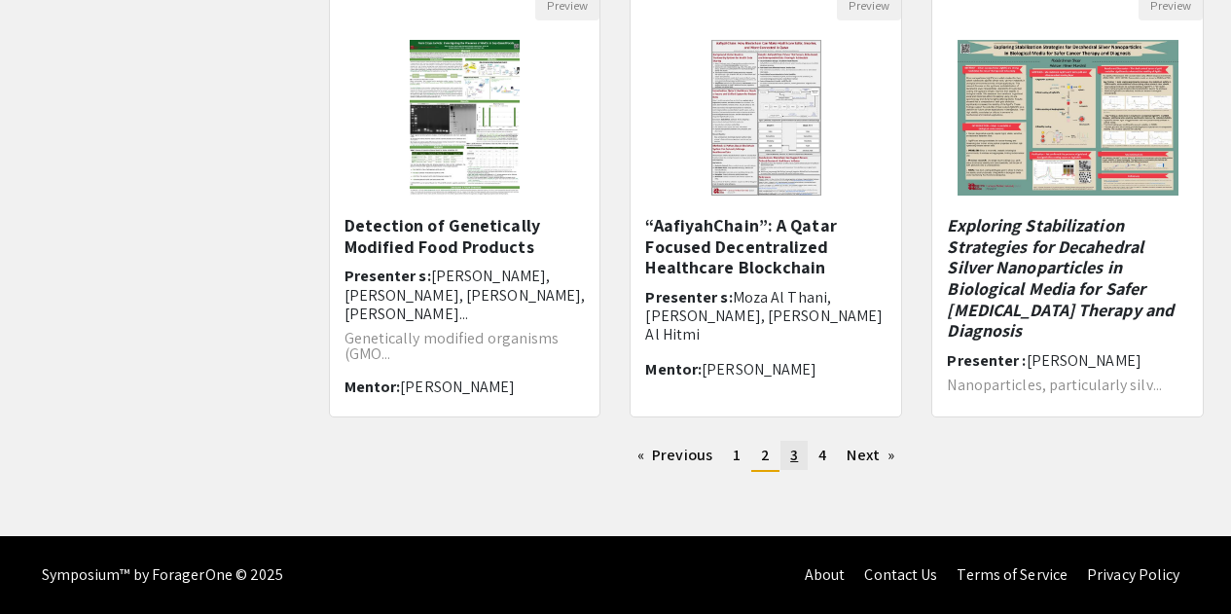
click at [792, 454] on span "3" at bounding box center [794, 455] width 8 height 20
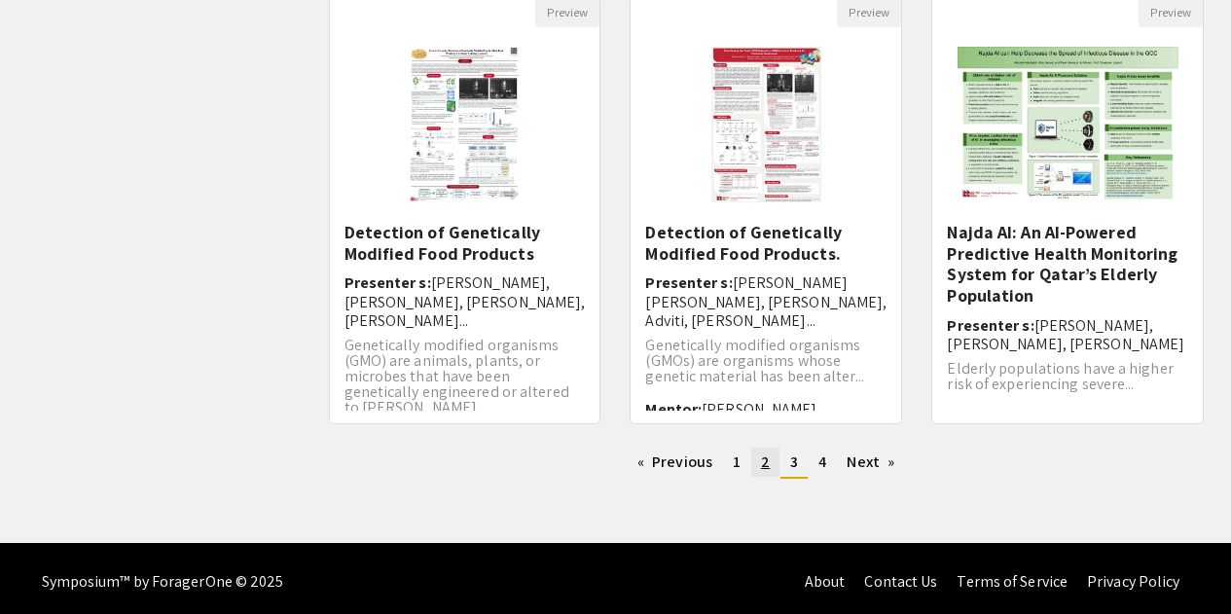
scroll to position [676, 0]
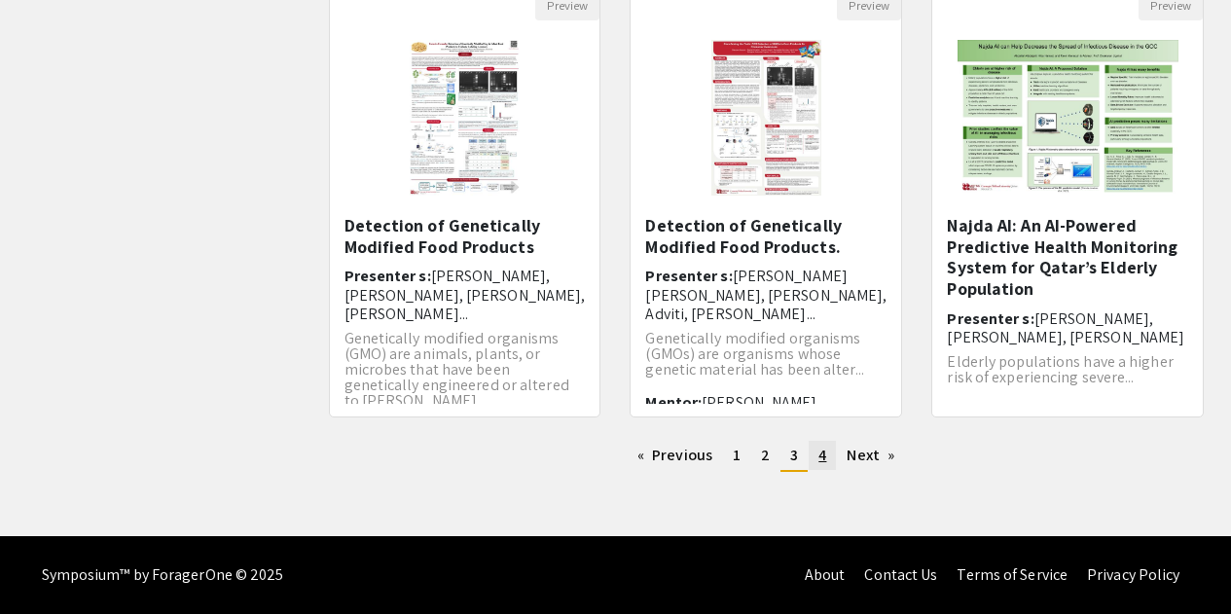
click at [822, 455] on span "4" at bounding box center [822, 455] width 8 height 20
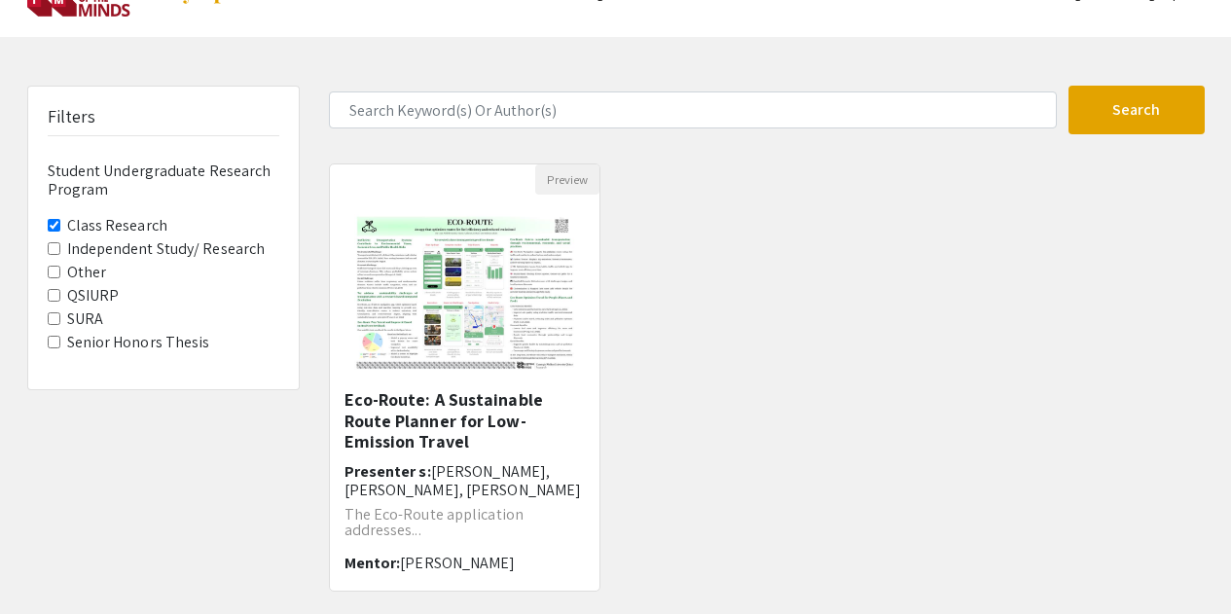
scroll to position [225, 0]
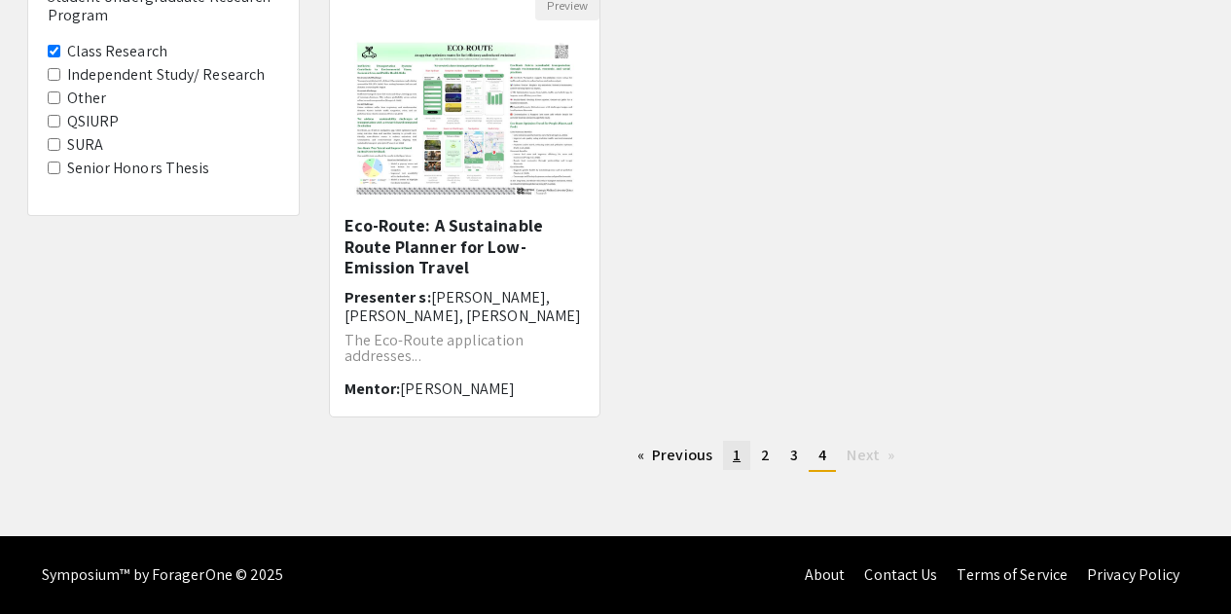
click at [738, 462] on span "1" at bounding box center [737, 455] width 8 height 20
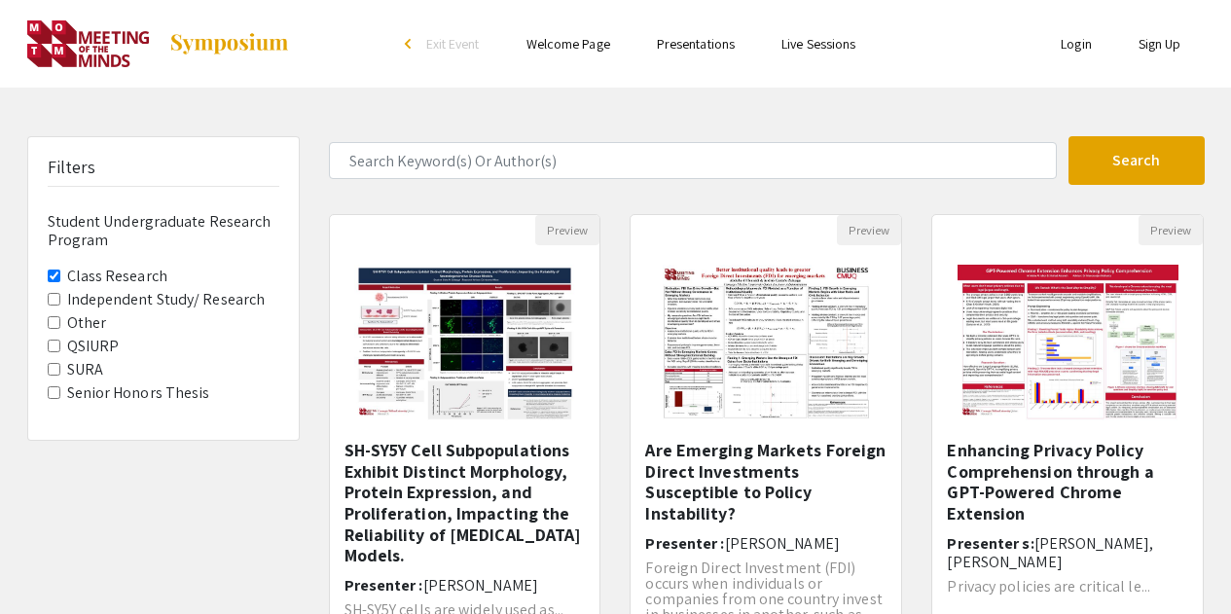
click at [62, 278] on span "Class Research" at bounding box center [164, 276] width 232 height 23
click at [48, 278] on Research "Class Research" at bounding box center [54, 276] width 13 height 13
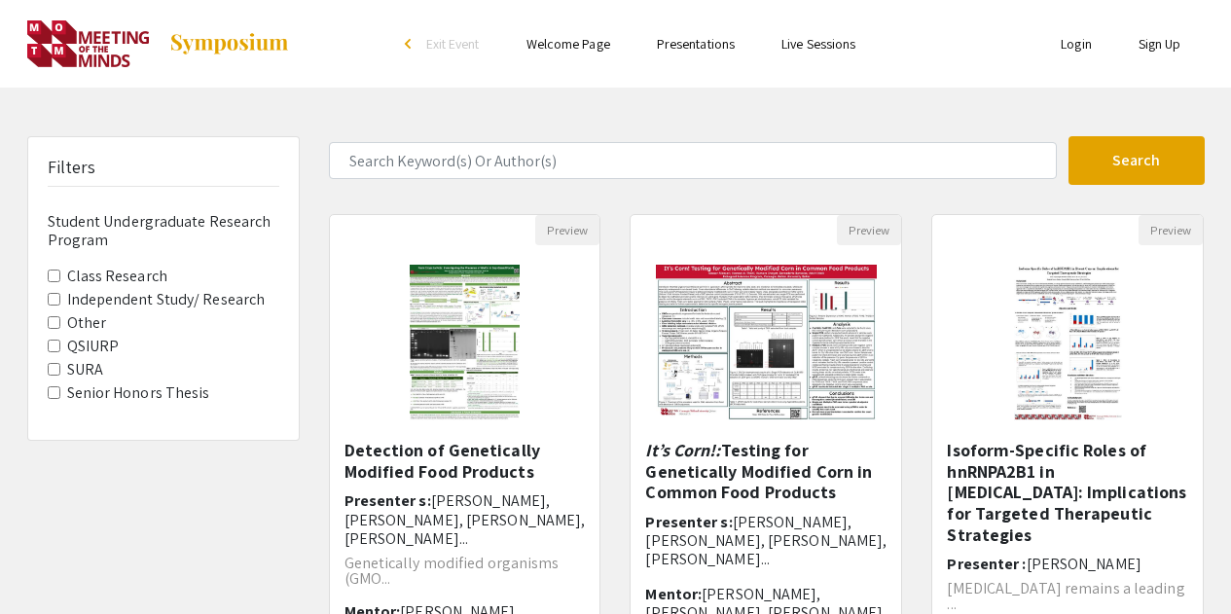
click at [55, 297] on Research "Independent Study/ Research" at bounding box center [54, 299] width 13 height 13
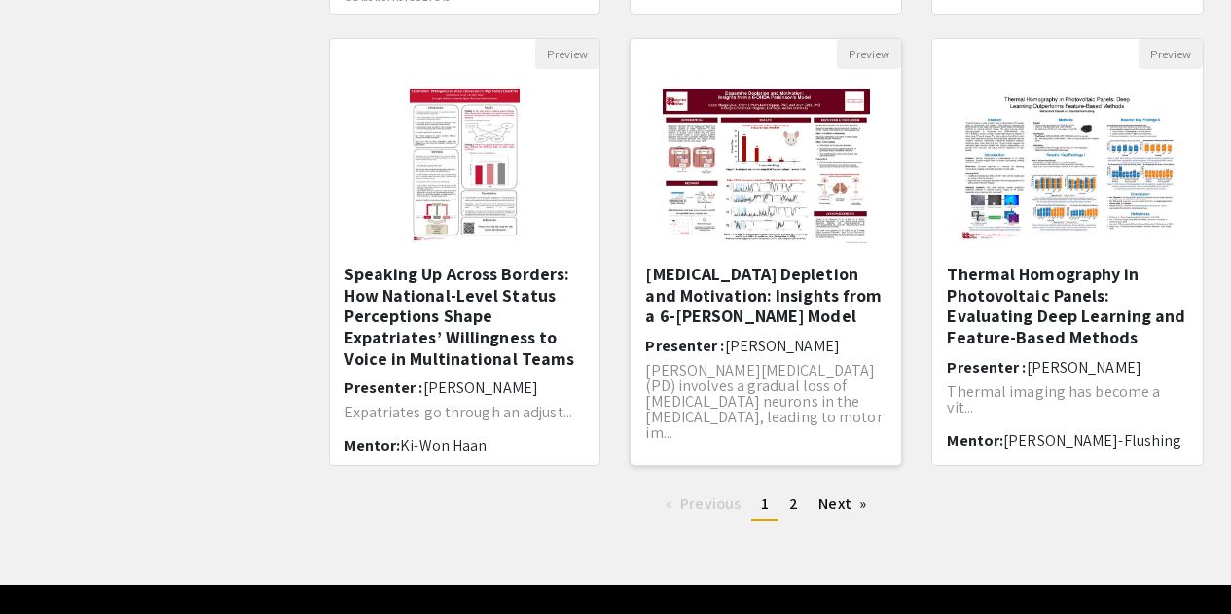
scroll to position [676, 0]
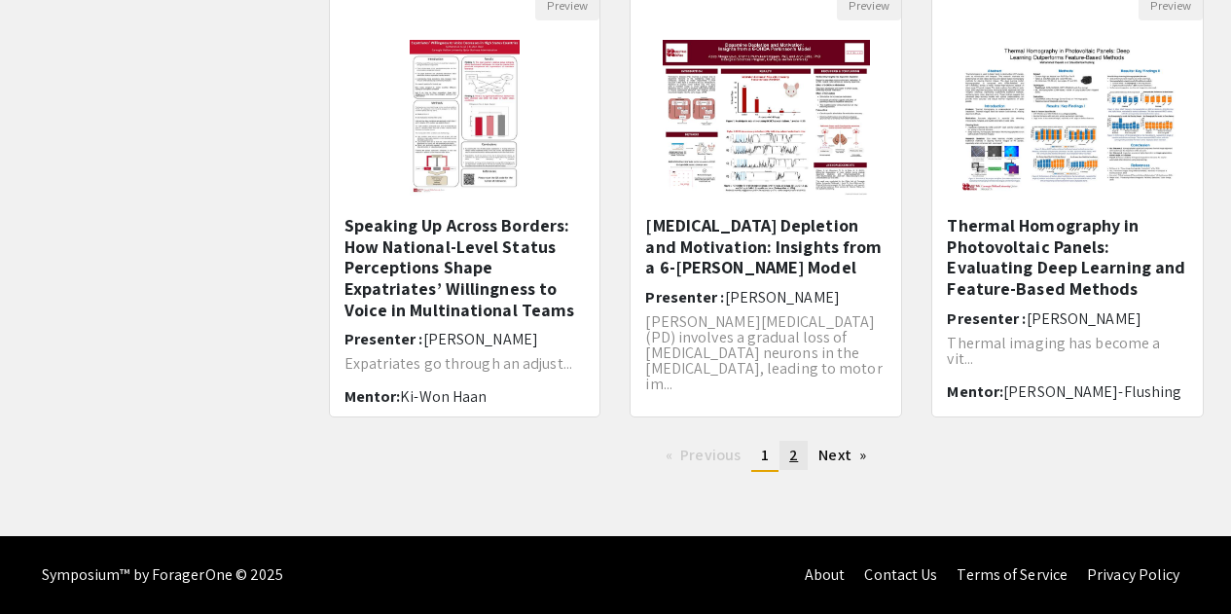
click at [806, 452] on link "page 2" at bounding box center [794, 455] width 28 height 29
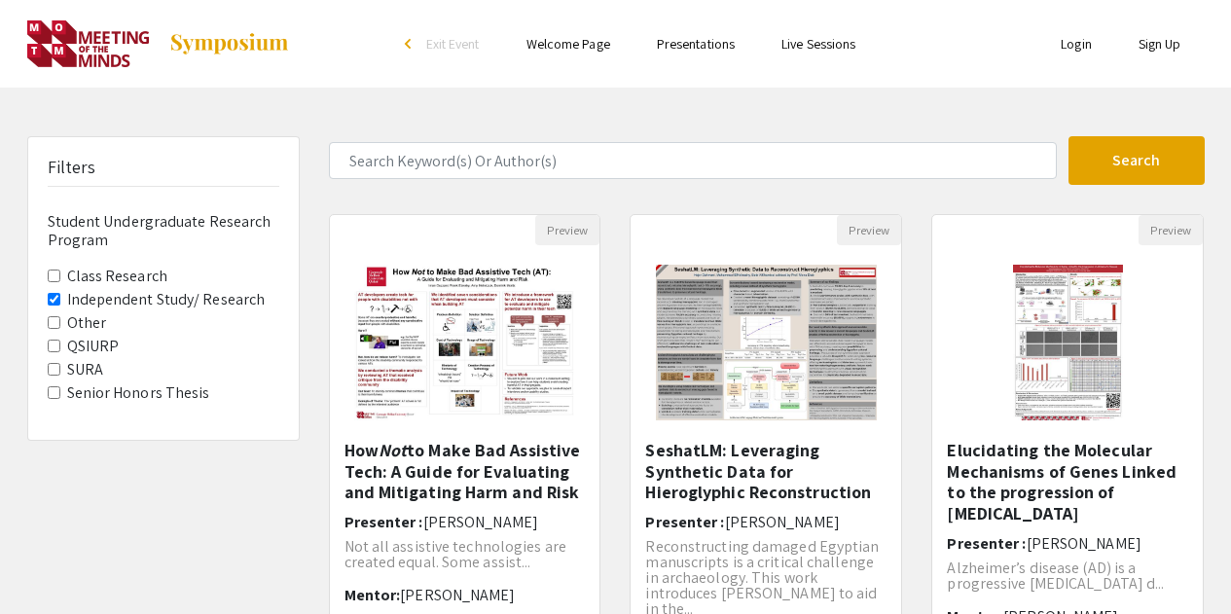
click at [54, 297] on Research "Independent Study/ Research" at bounding box center [54, 299] width 13 height 13
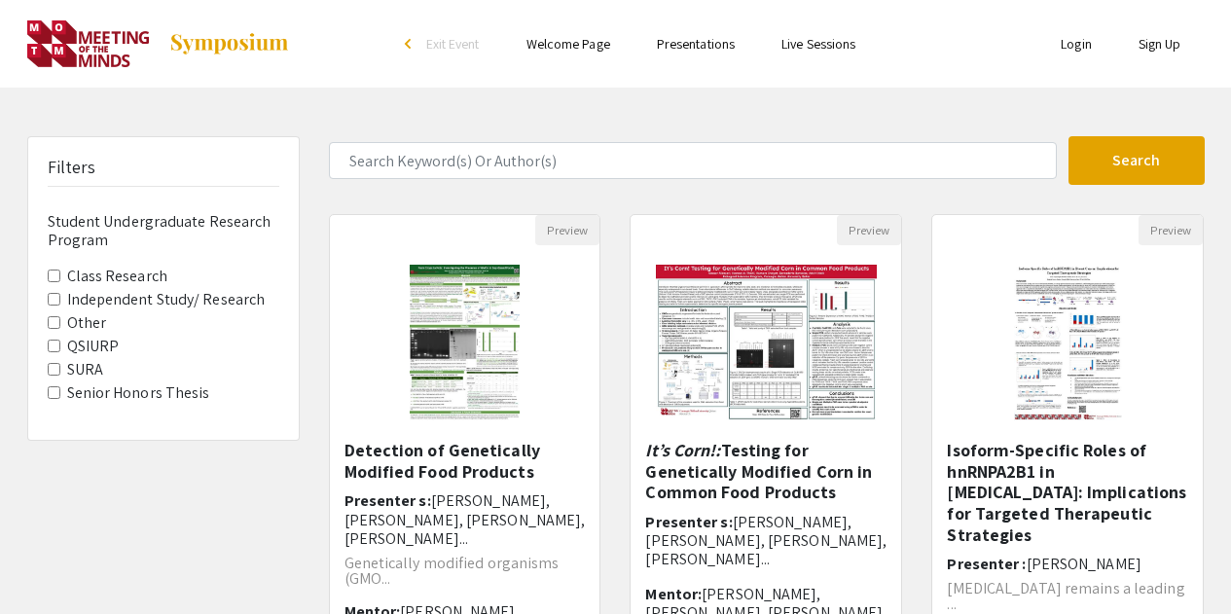
click at [54, 278] on Research "Class Research" at bounding box center [54, 276] width 13 height 13
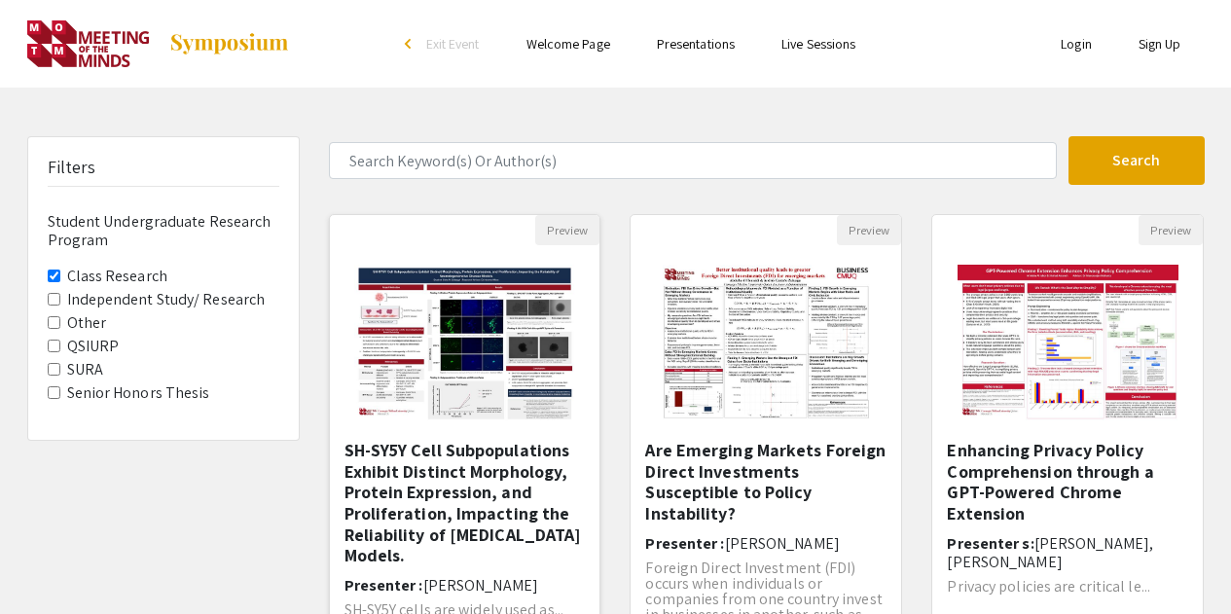
scroll to position [52, 0]
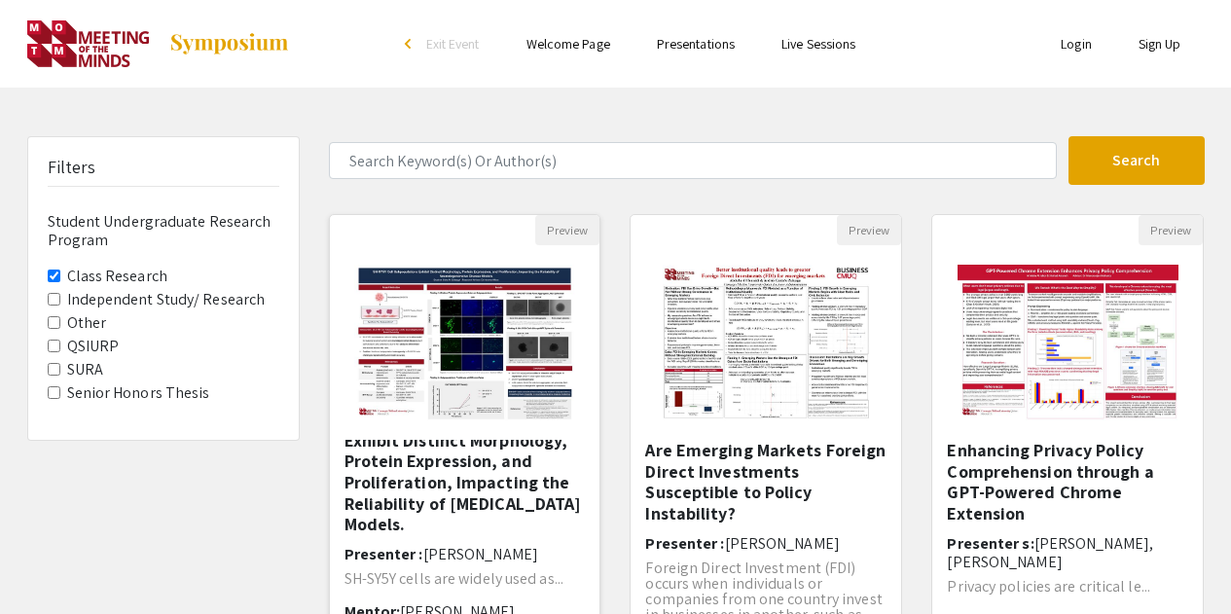
click at [418, 504] on h5 "SH-SY5Y Cell Subpopulations Exhibit Distinct Morphology, Protein Expression, an…" at bounding box center [465, 472] width 241 height 127
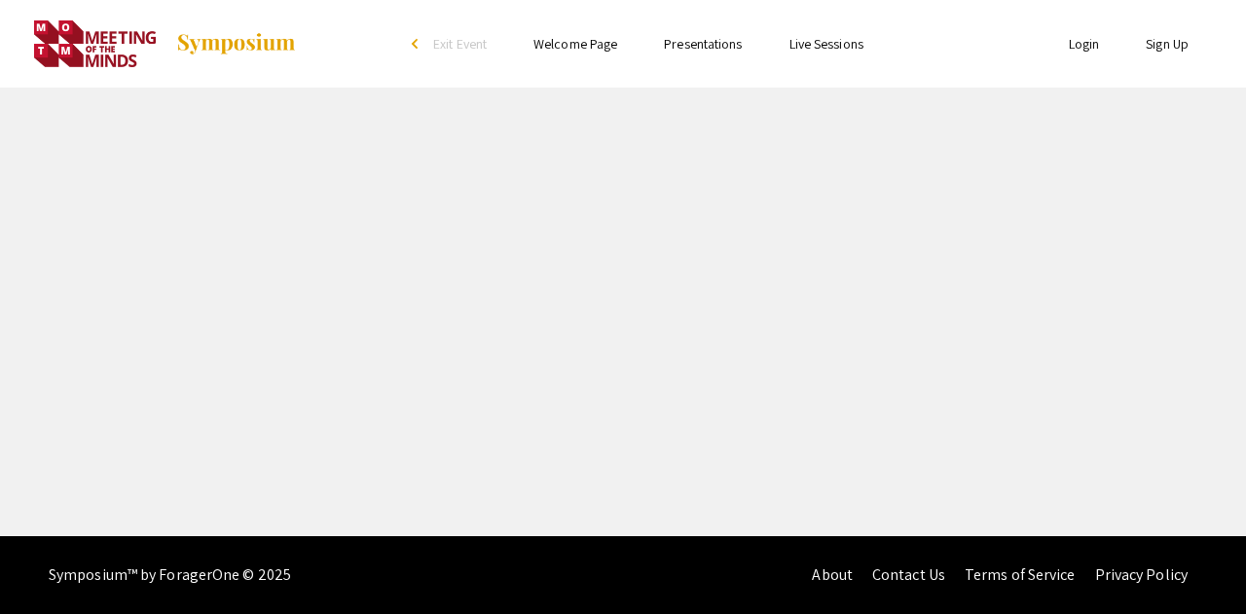
select select "custom"
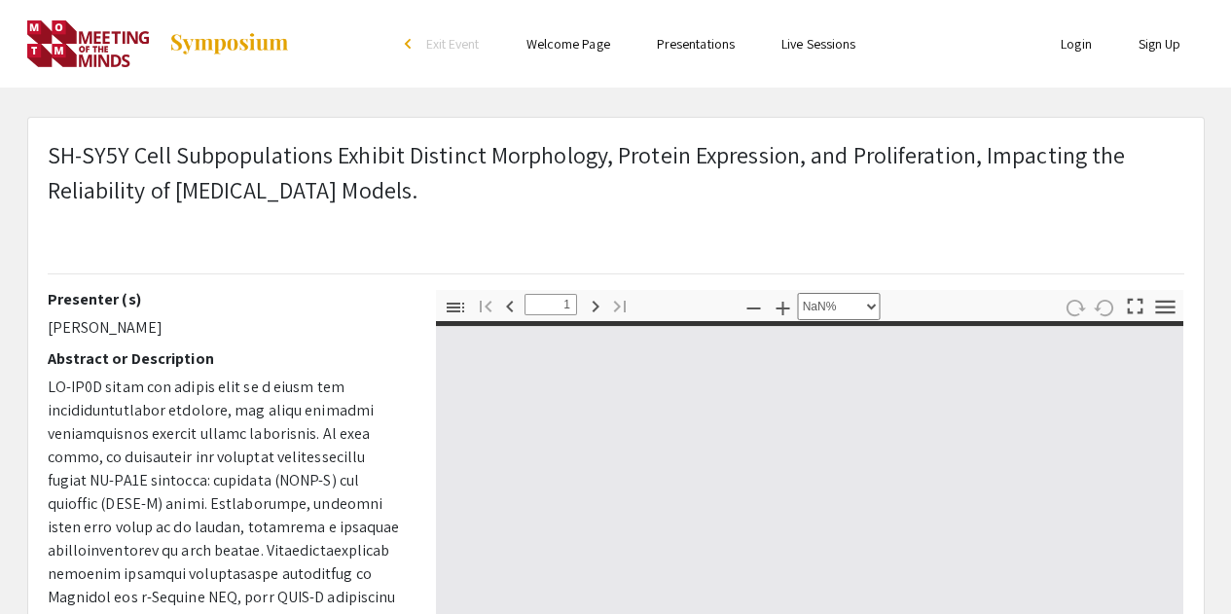
type input "0"
select select "custom"
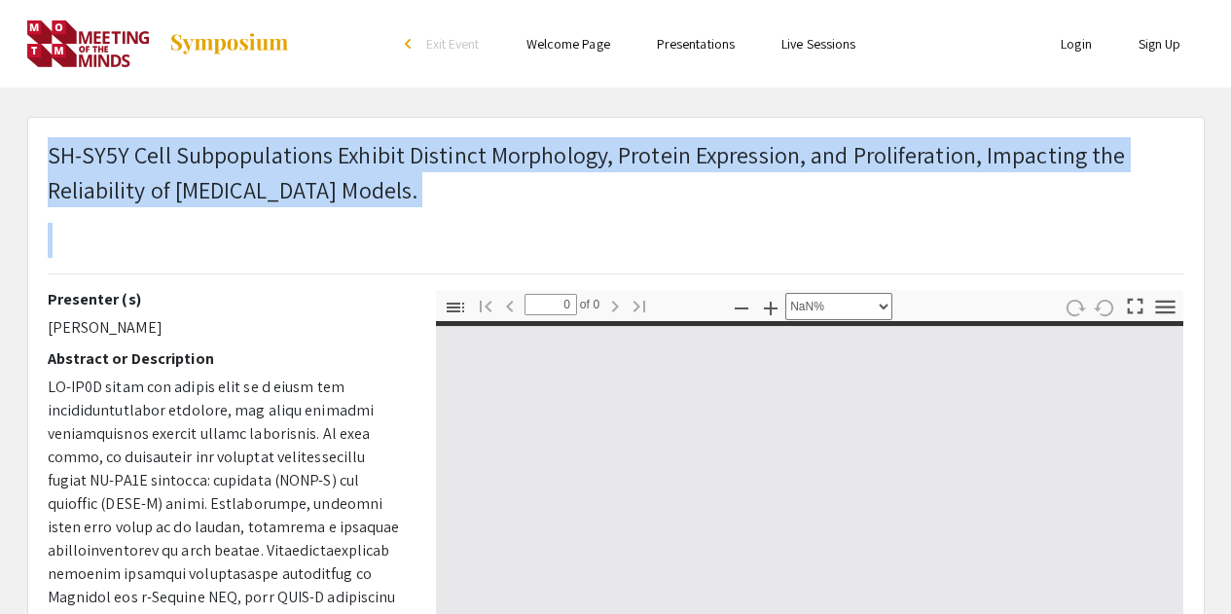
type input "1"
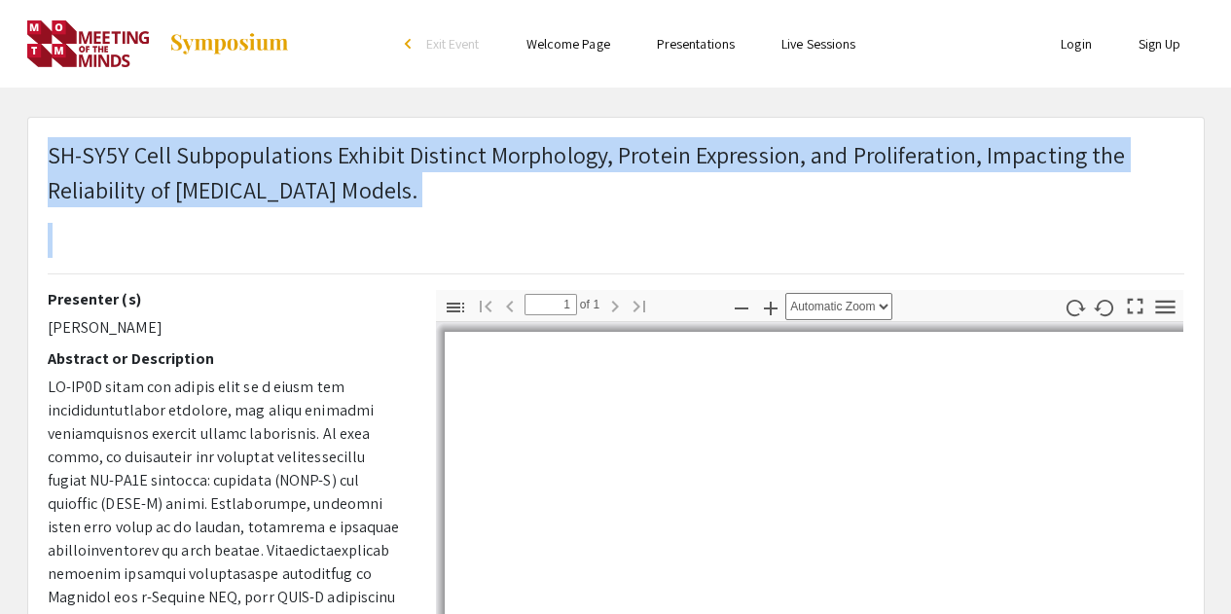
drag, startPoint x: 51, startPoint y: 153, endPoint x: 531, endPoint y: 216, distance: 484.9
click at [531, 216] on h1 "SH-SY5Y Cell Subpopulations Exhibit Distinct Morphology, Protein Expression, an…" at bounding box center [616, 197] width 1137 height 121
select select "auto"
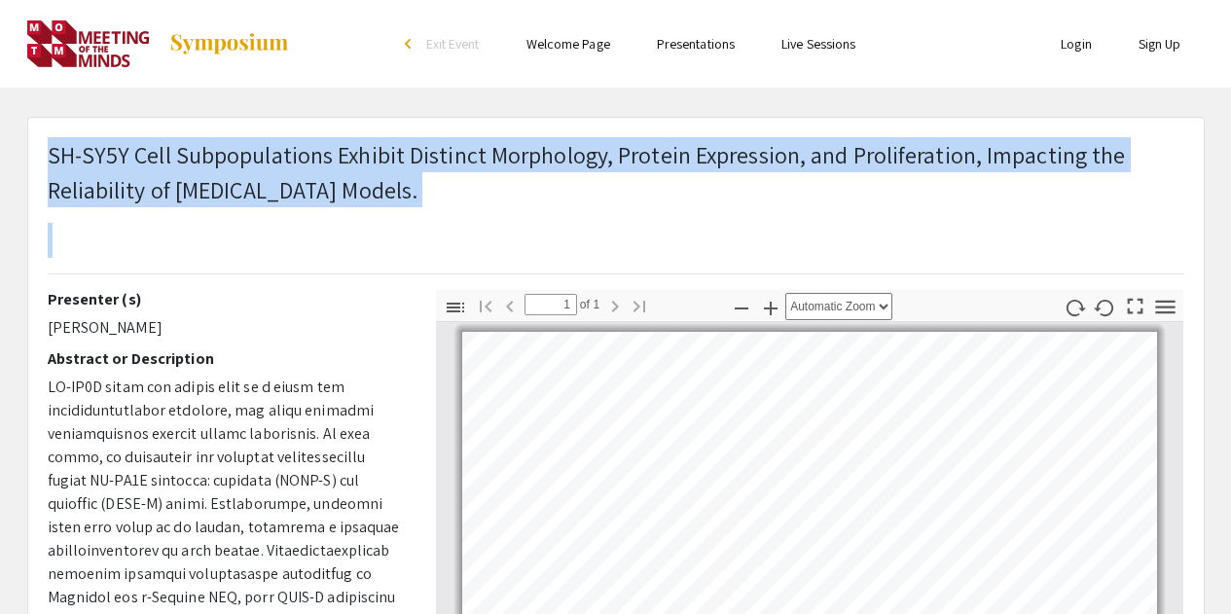
drag, startPoint x: 47, startPoint y: 325, endPoint x: 167, endPoint y: 338, distance: 121.3
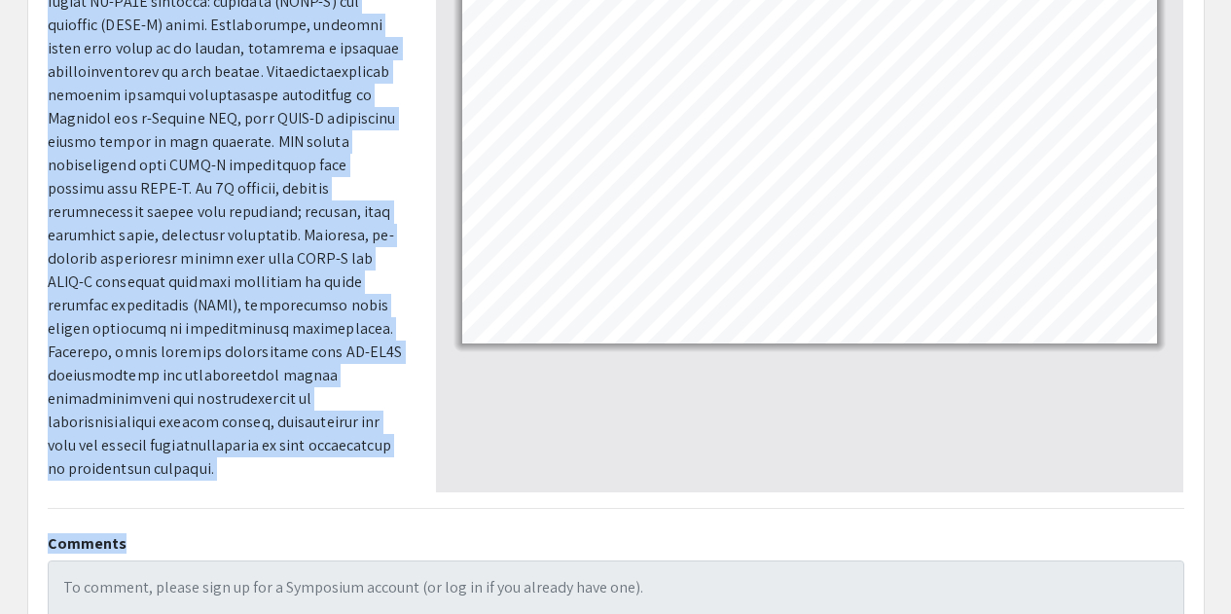
scroll to position [679, 0]
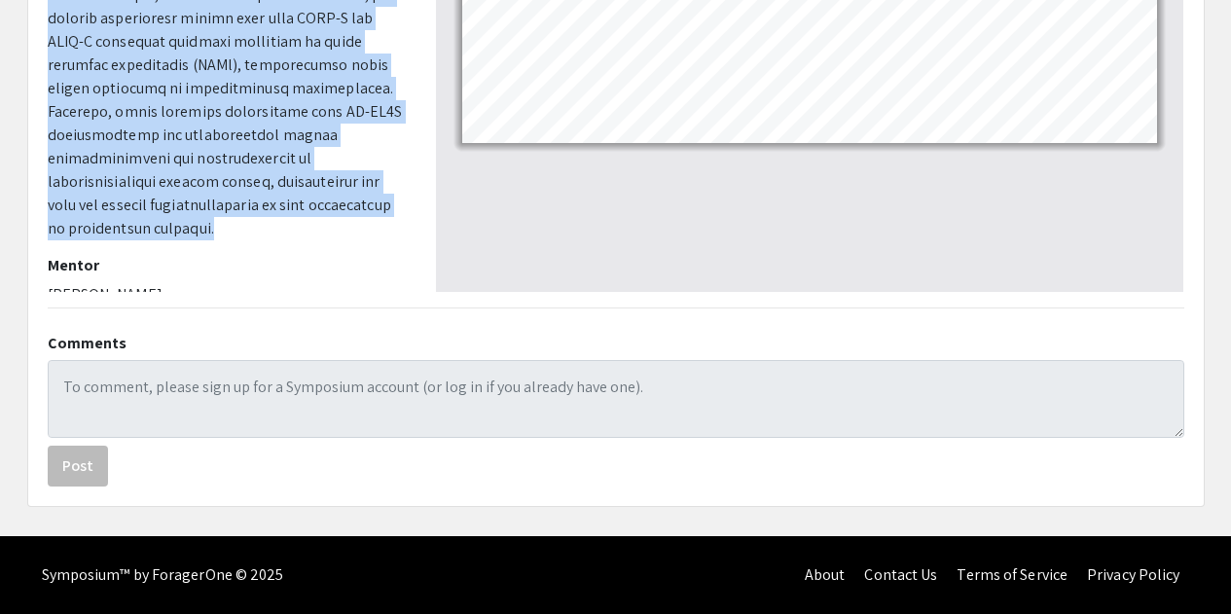
drag, startPoint x: 50, startPoint y: 292, endPoint x: 217, endPoint y: 203, distance: 189.4
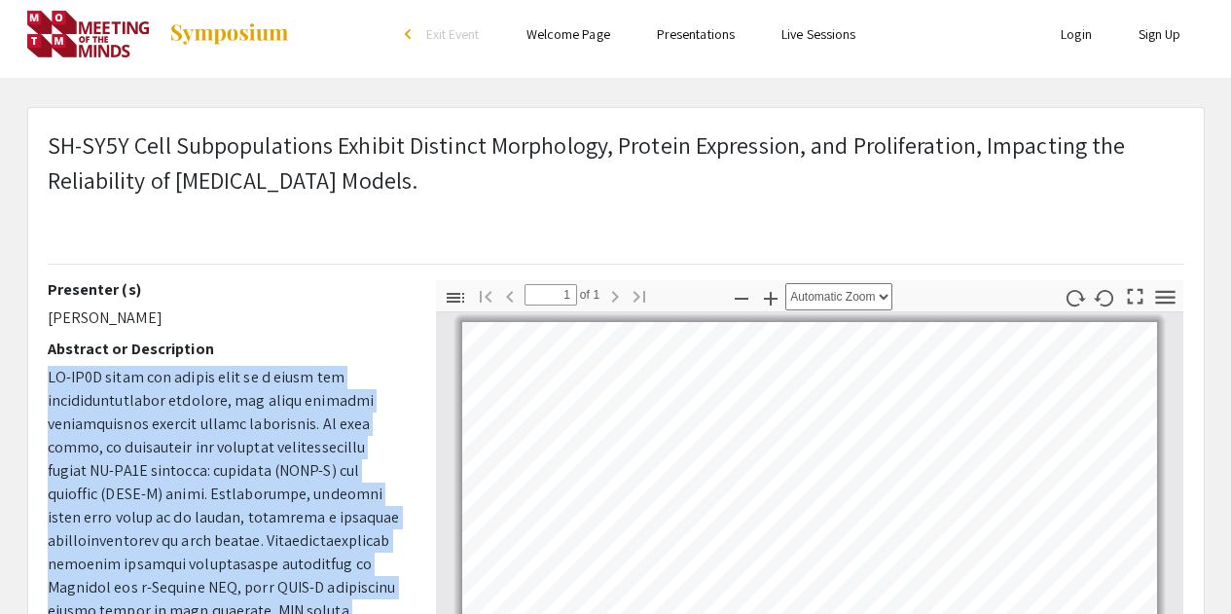
scroll to position [0, 0]
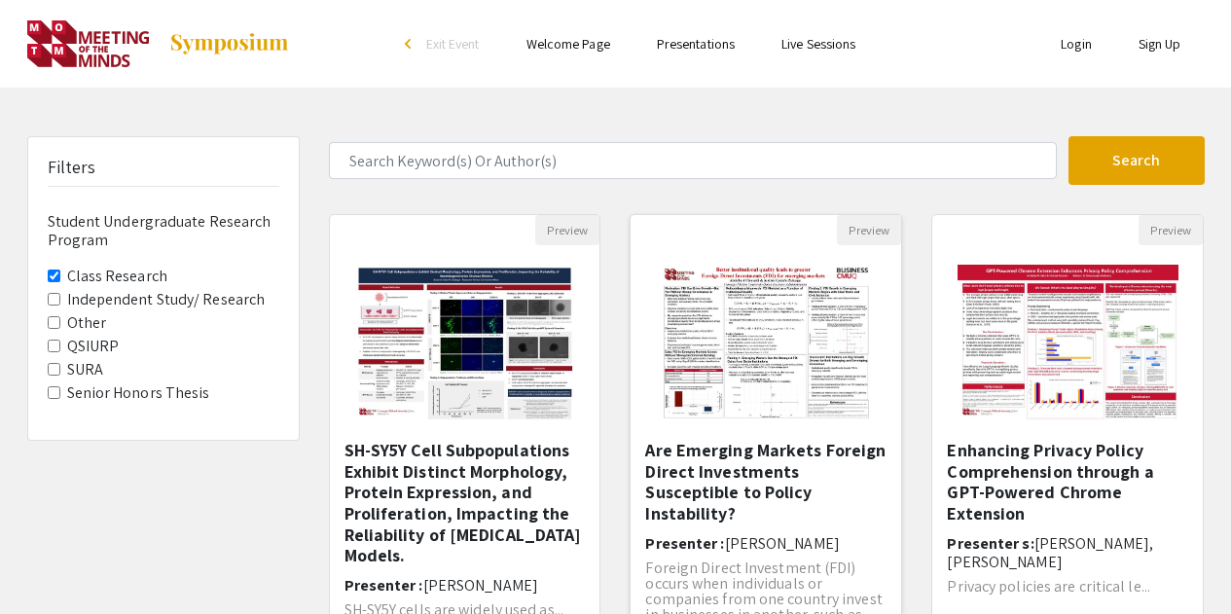
click at [706, 468] on h5 "Are Emerging Markets Foreign Direct Investments Susceptible to Policy Instabili…" at bounding box center [765, 482] width 241 height 84
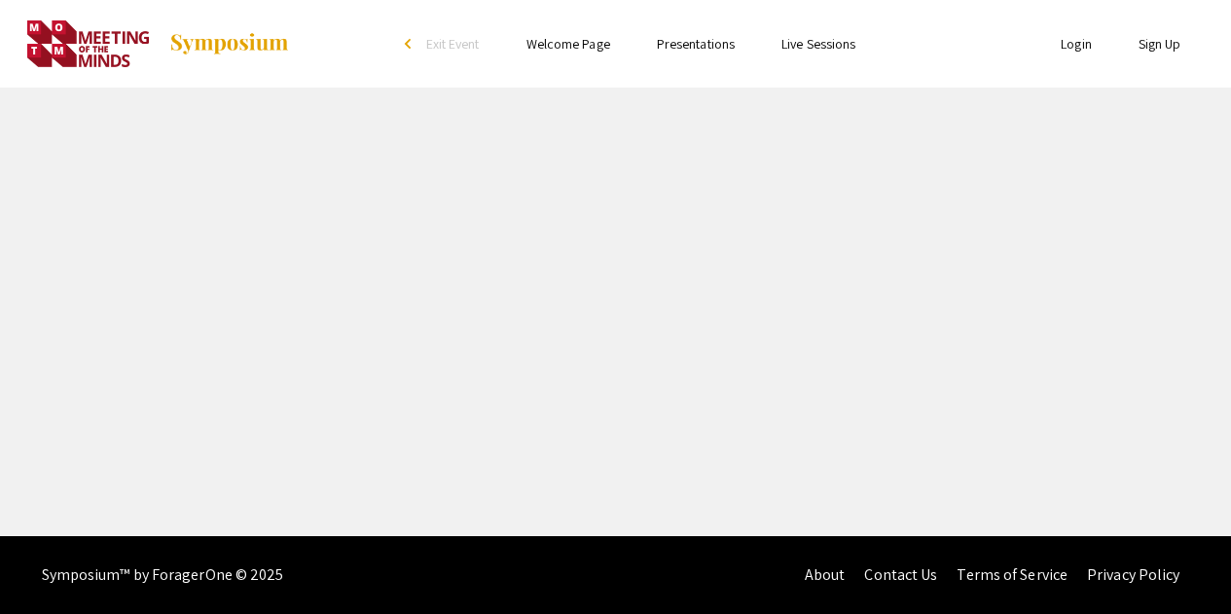
select select "custom"
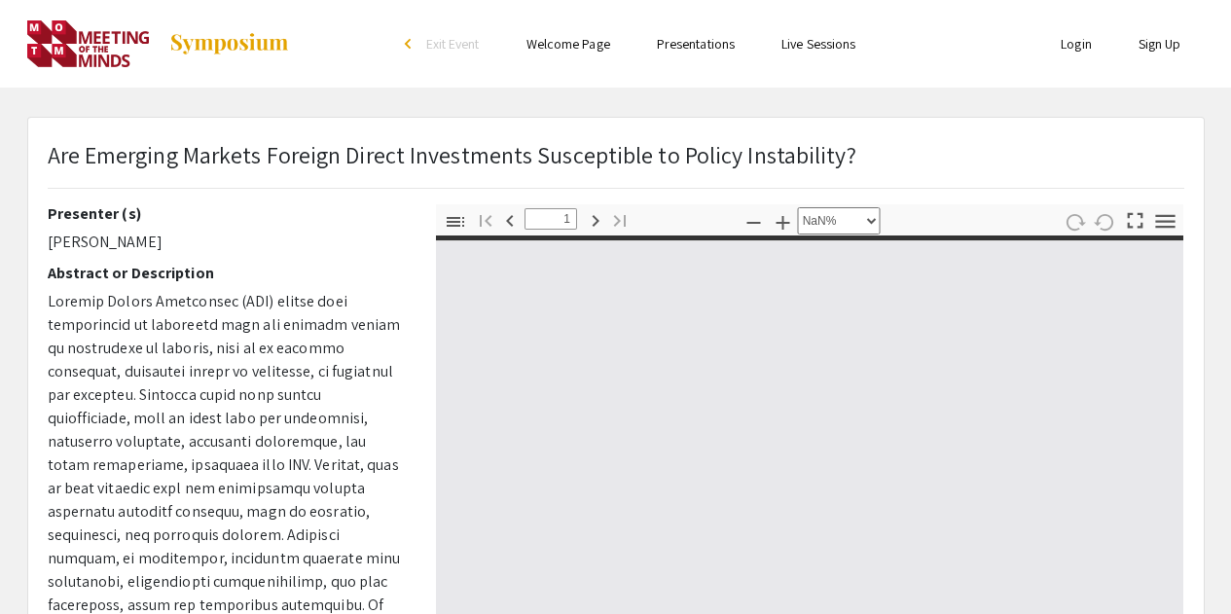
type input "0"
select select "custom"
type input "1"
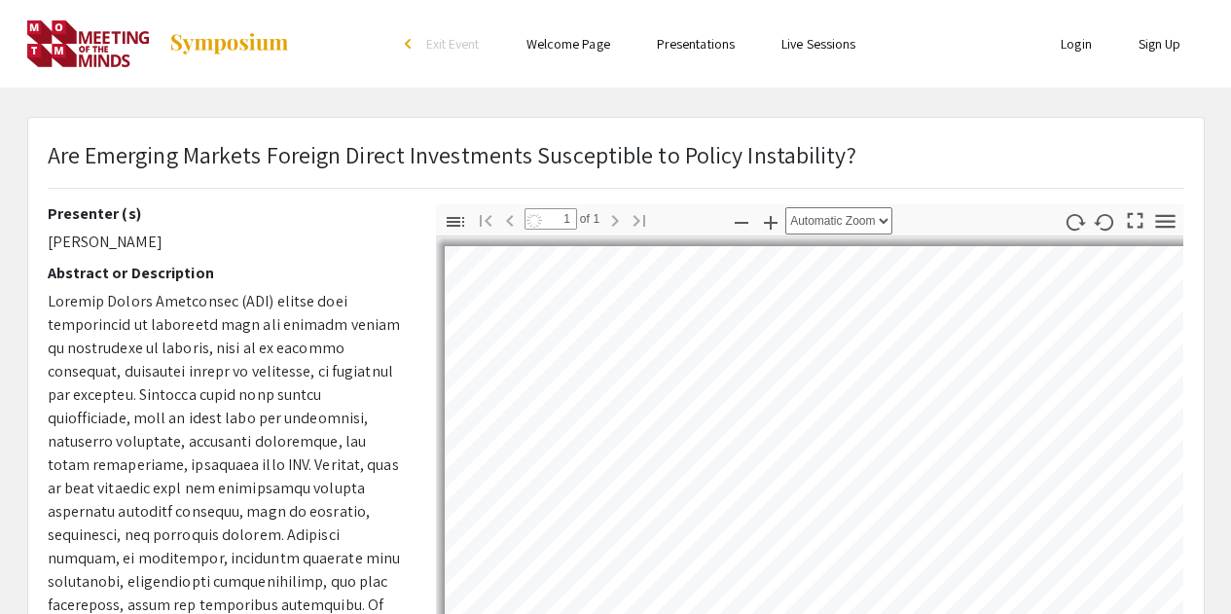
select select "auto"
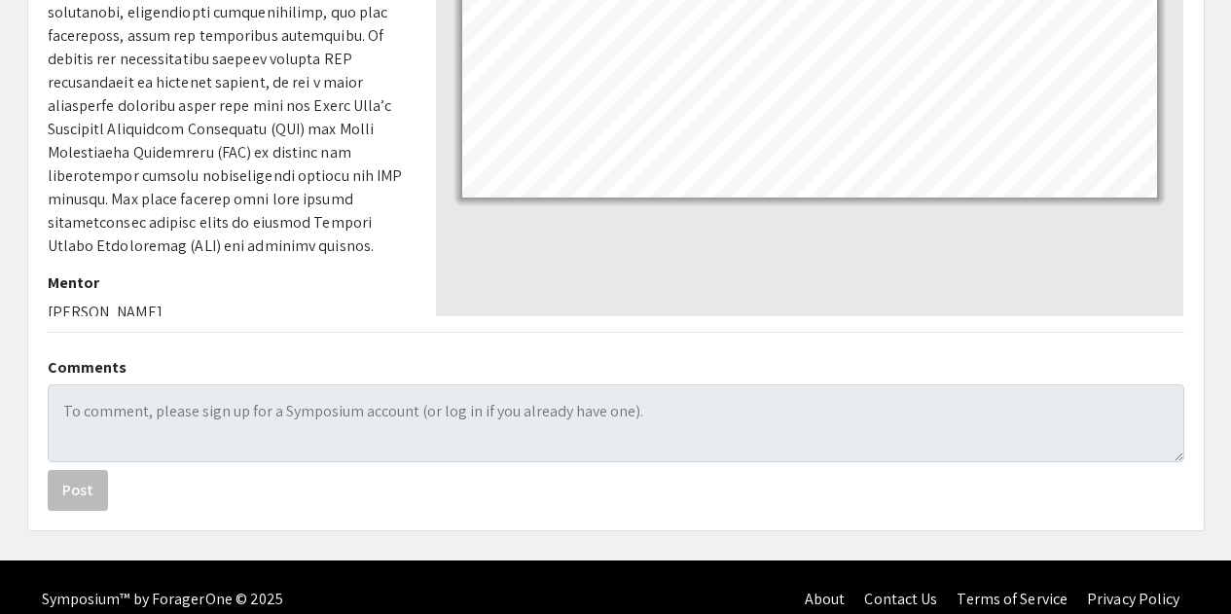
scroll to position [584, 0]
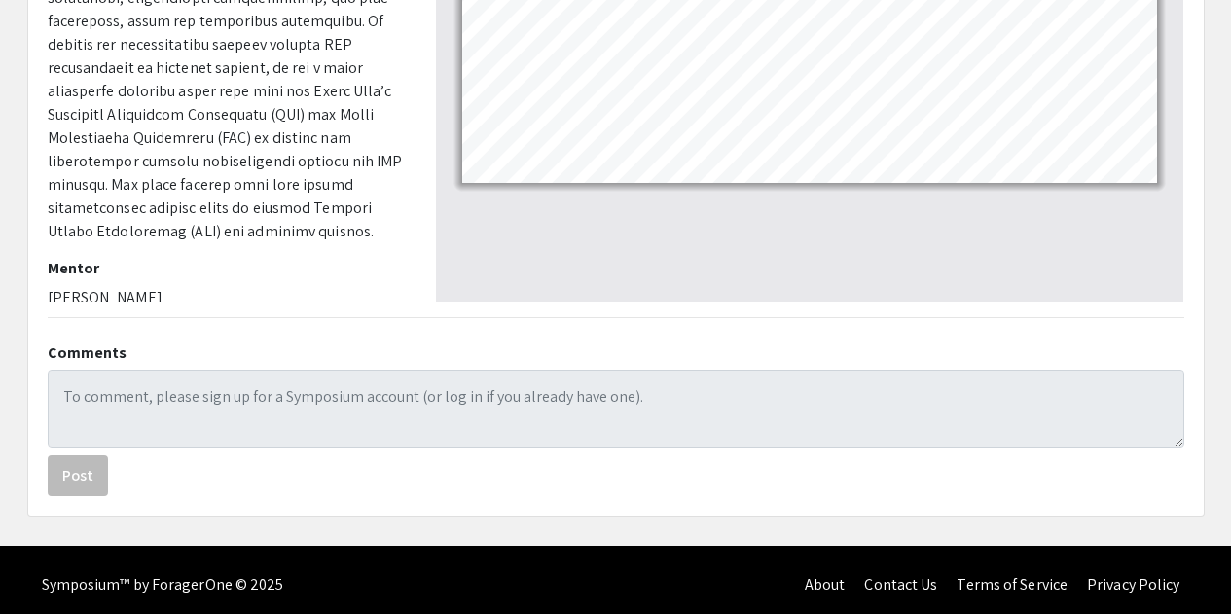
drag, startPoint x: 44, startPoint y: 254, endPoint x: 219, endPoint y: 264, distance: 175.4
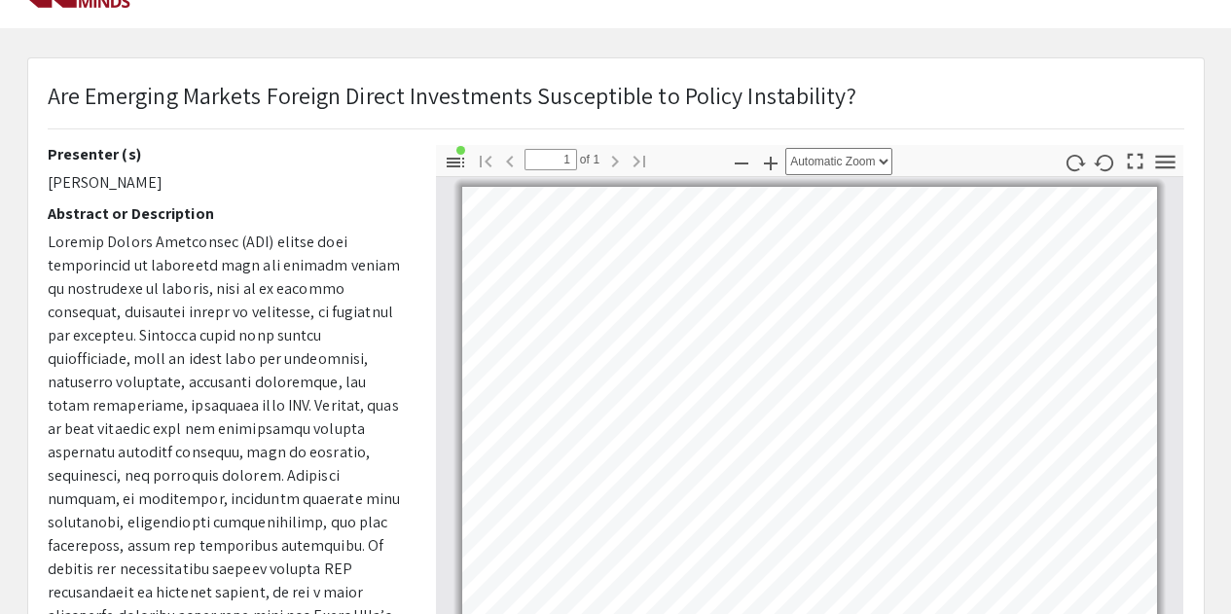
scroll to position [0, 0]
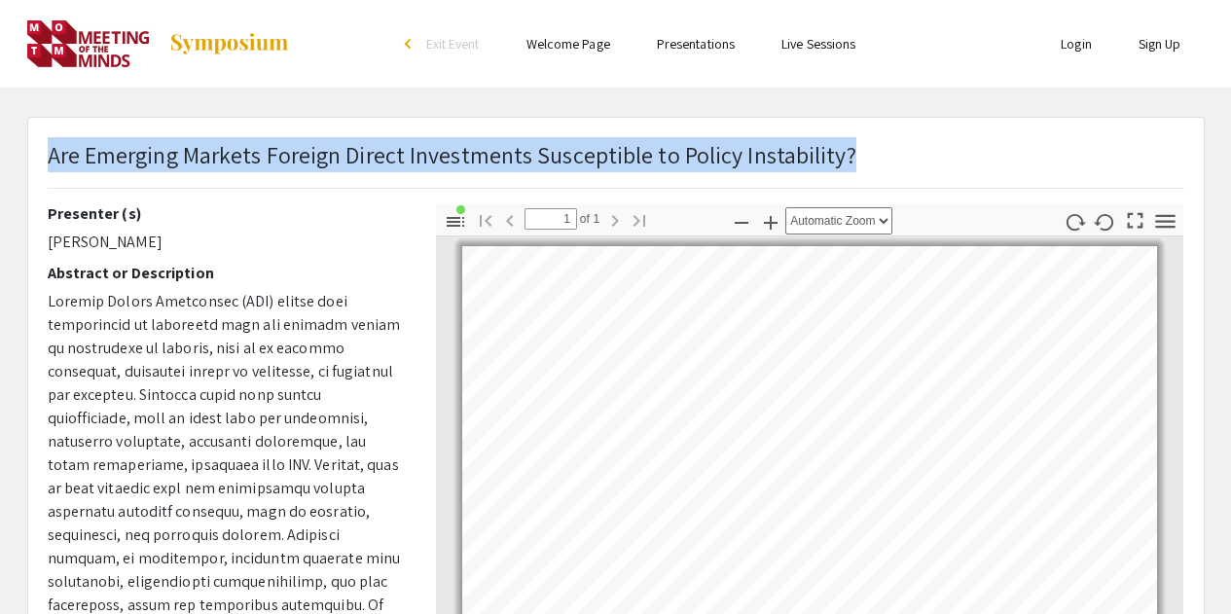
drag, startPoint x: 52, startPoint y: 146, endPoint x: 847, endPoint y: 160, distance: 795.2
click at [847, 160] on div "Are Emerging Markets Foreign Direct Investments Susceptible to Policy Instabili…" at bounding box center [616, 170] width 1166 height 67
drag, startPoint x: 52, startPoint y: 249, endPoint x: 177, endPoint y: 240, distance: 125.8
click at [177, 240] on p "[PERSON_NAME]" at bounding box center [227, 242] width 359 height 23
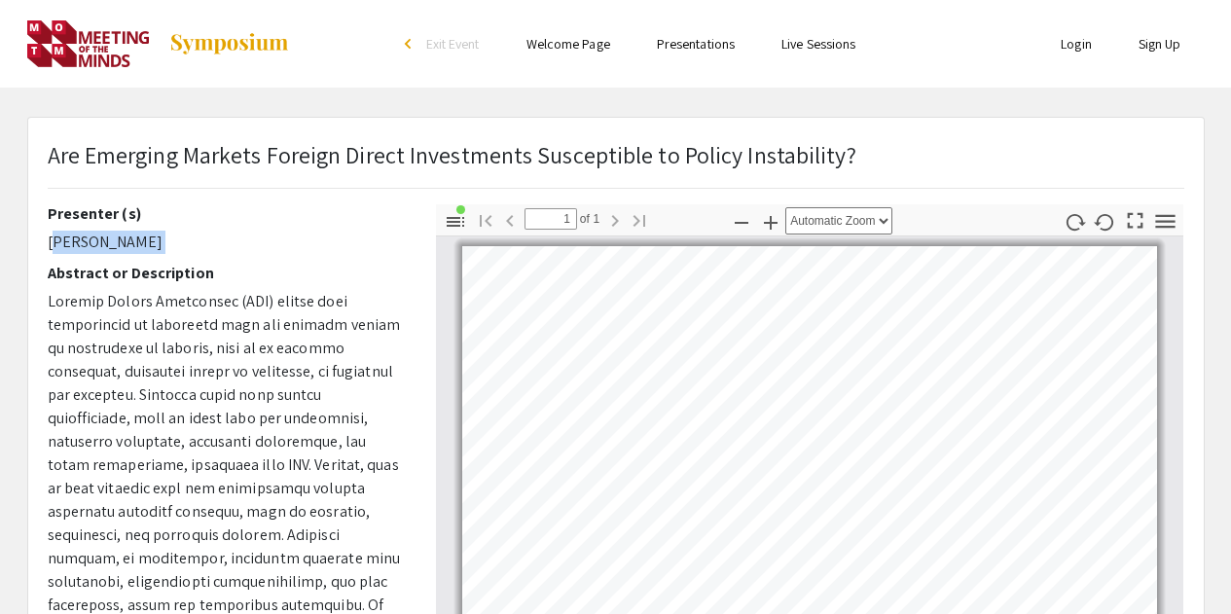
drag, startPoint x: 177, startPoint y: 240, endPoint x: 68, endPoint y: 241, distance: 109.0
click at [68, 241] on p "[PERSON_NAME]" at bounding box center [227, 242] width 359 height 23
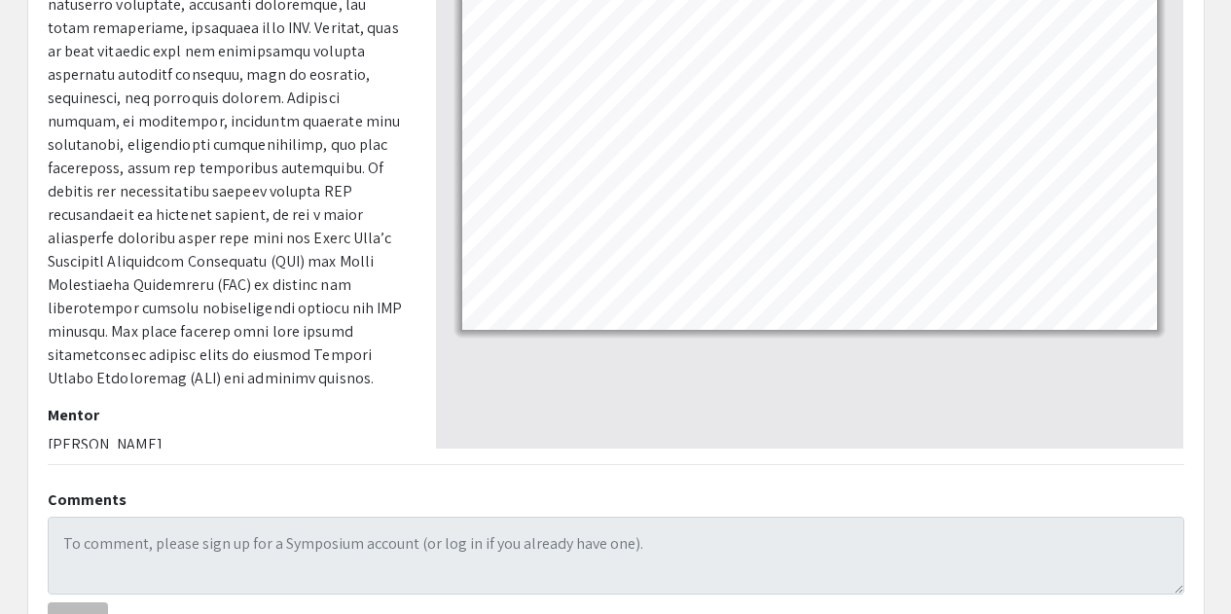
scroll to position [584, 0]
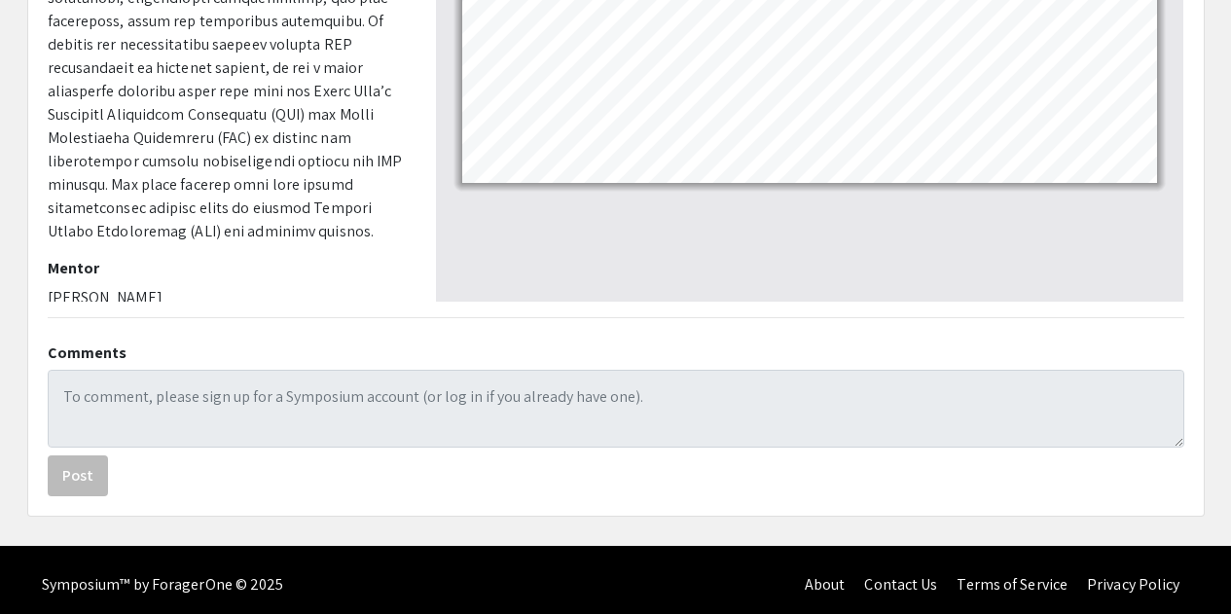
drag, startPoint x: 230, startPoint y: 242, endPoint x: 45, endPoint y: 252, distance: 185.2
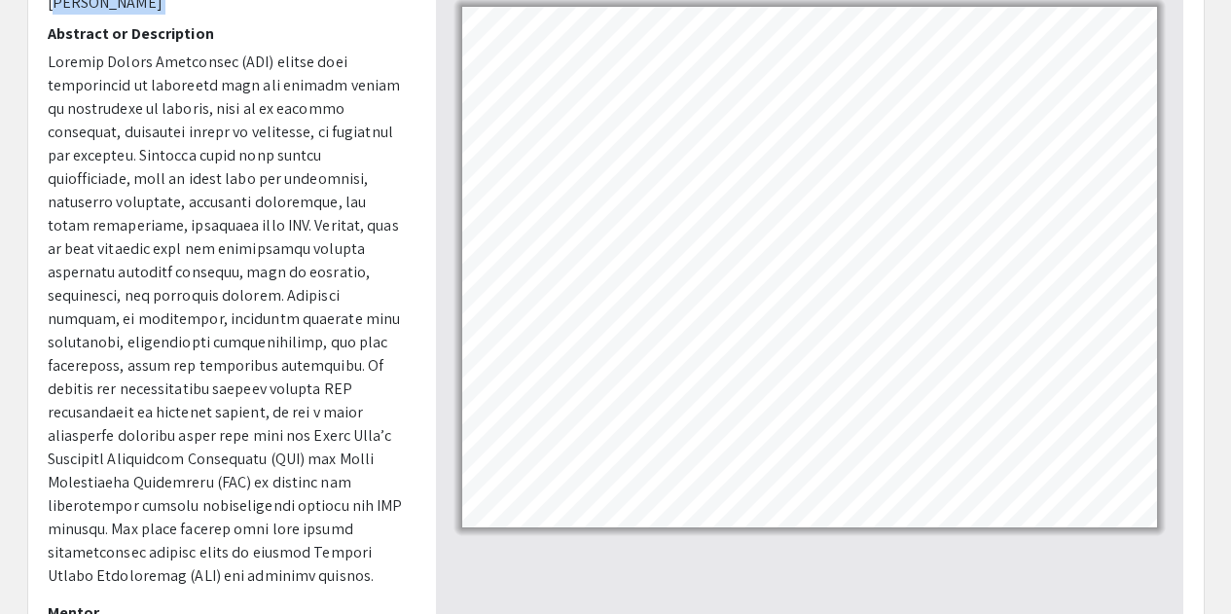
scroll to position [239, 0]
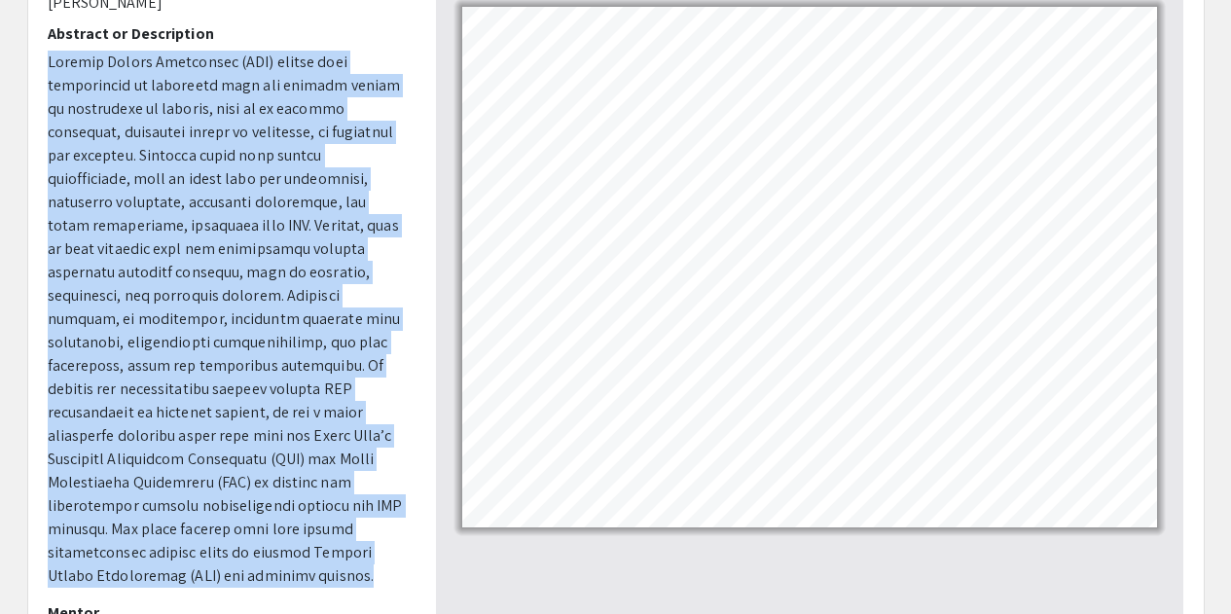
drag, startPoint x: 48, startPoint y: 205, endPoint x: 417, endPoint y: 527, distance: 489.7
click at [417, 527] on div "Presenter (s) [PERSON_NAME] Hemaidi Abstract or Description Mentor [PERSON_NAME]" at bounding box center [227, 305] width 388 height 681
